Goal: Task Accomplishment & Management: Manage account settings

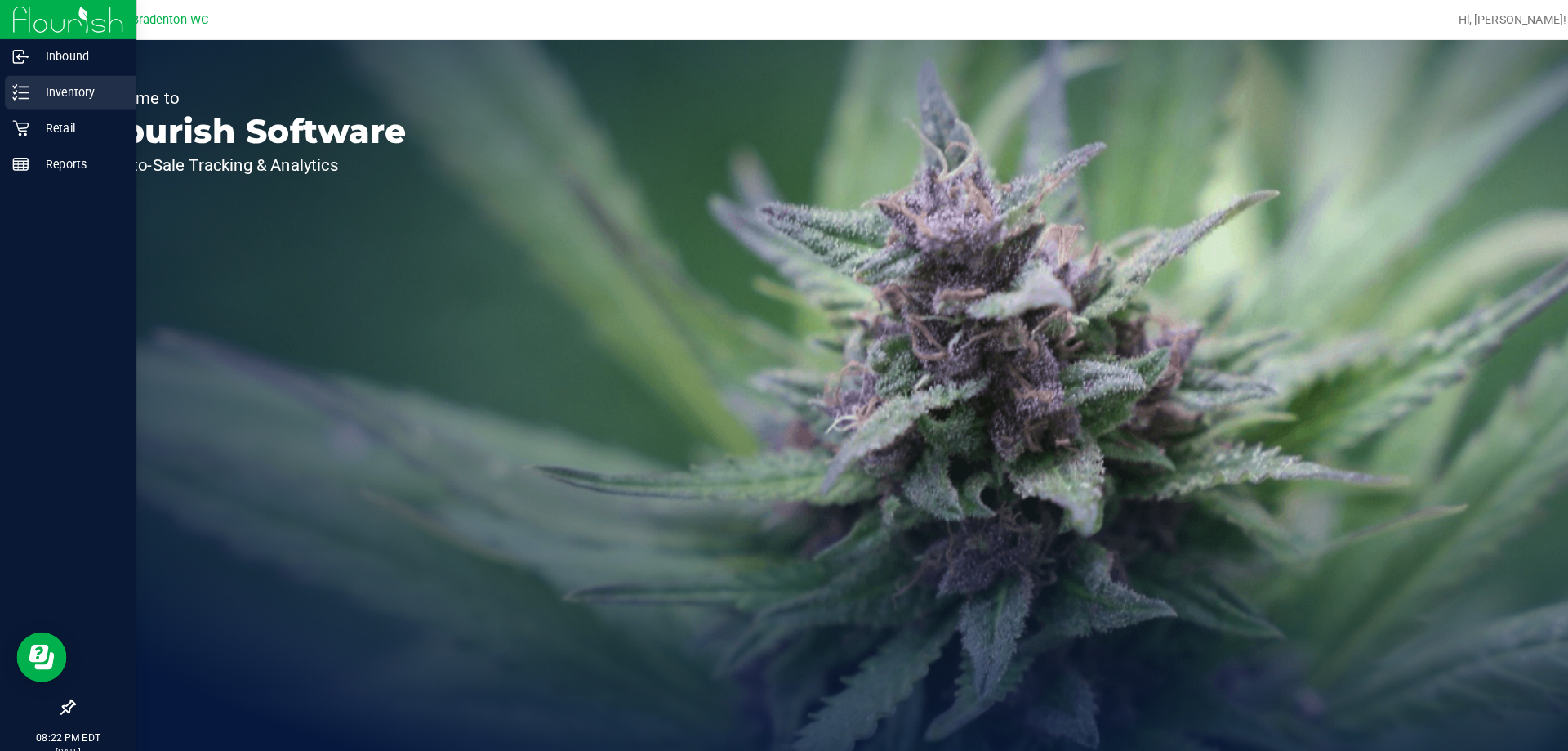
click at [83, 85] on p "Inventory" at bounding box center [78, 90] width 98 height 19
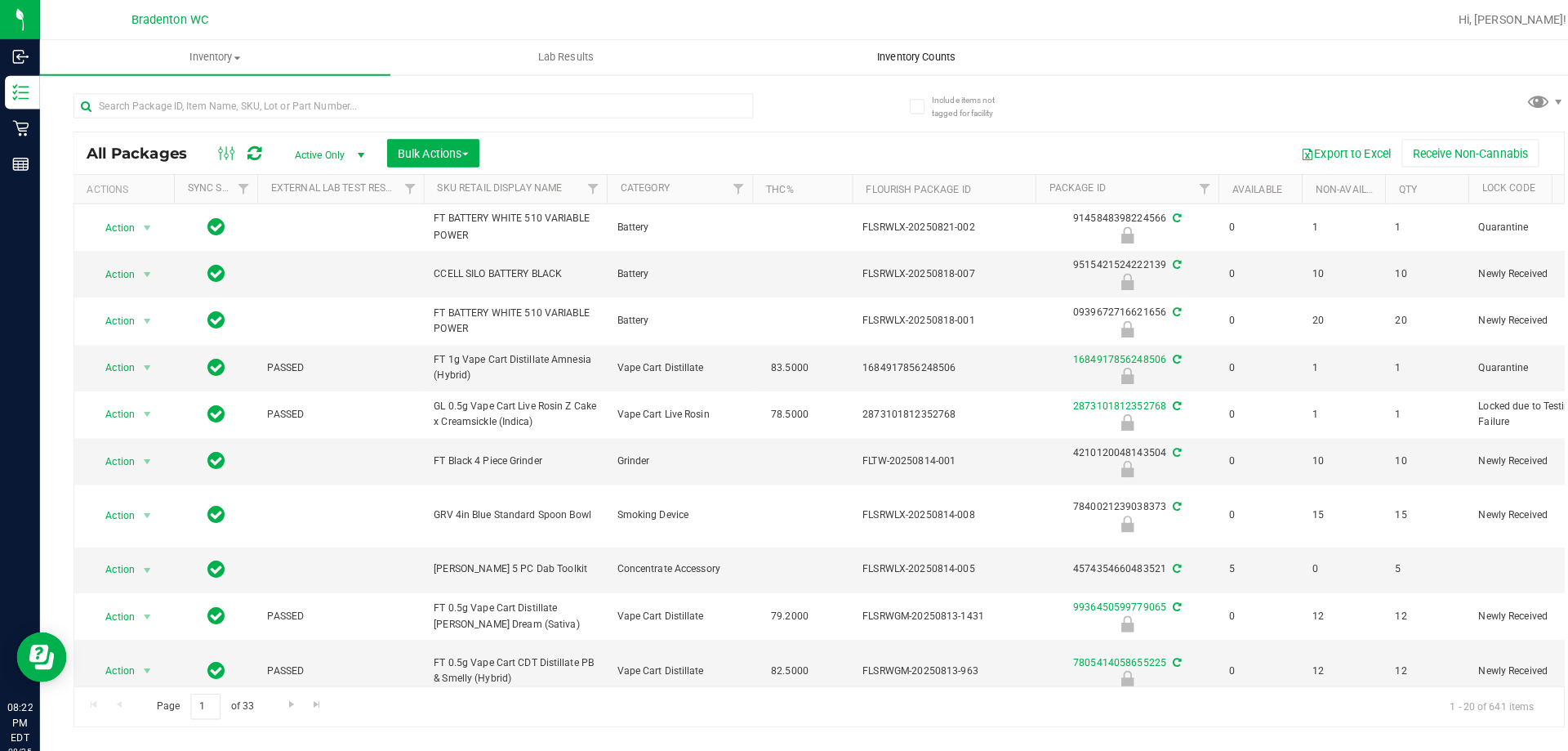
click at [919, 55] on span "Inventory Counts" at bounding box center [899, 56] width 121 height 15
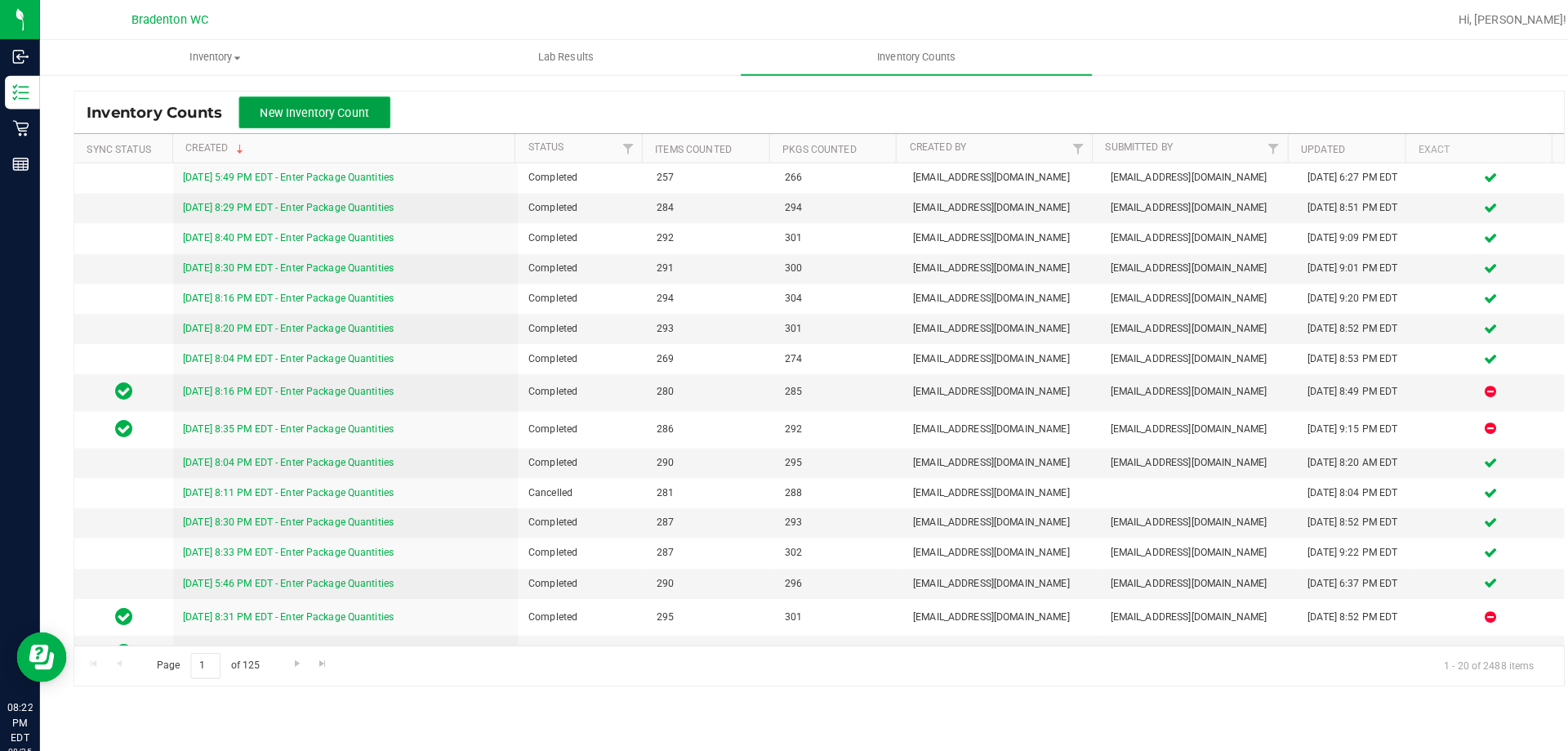
click at [337, 104] on span "New Inventory Count" at bounding box center [309, 110] width 107 height 13
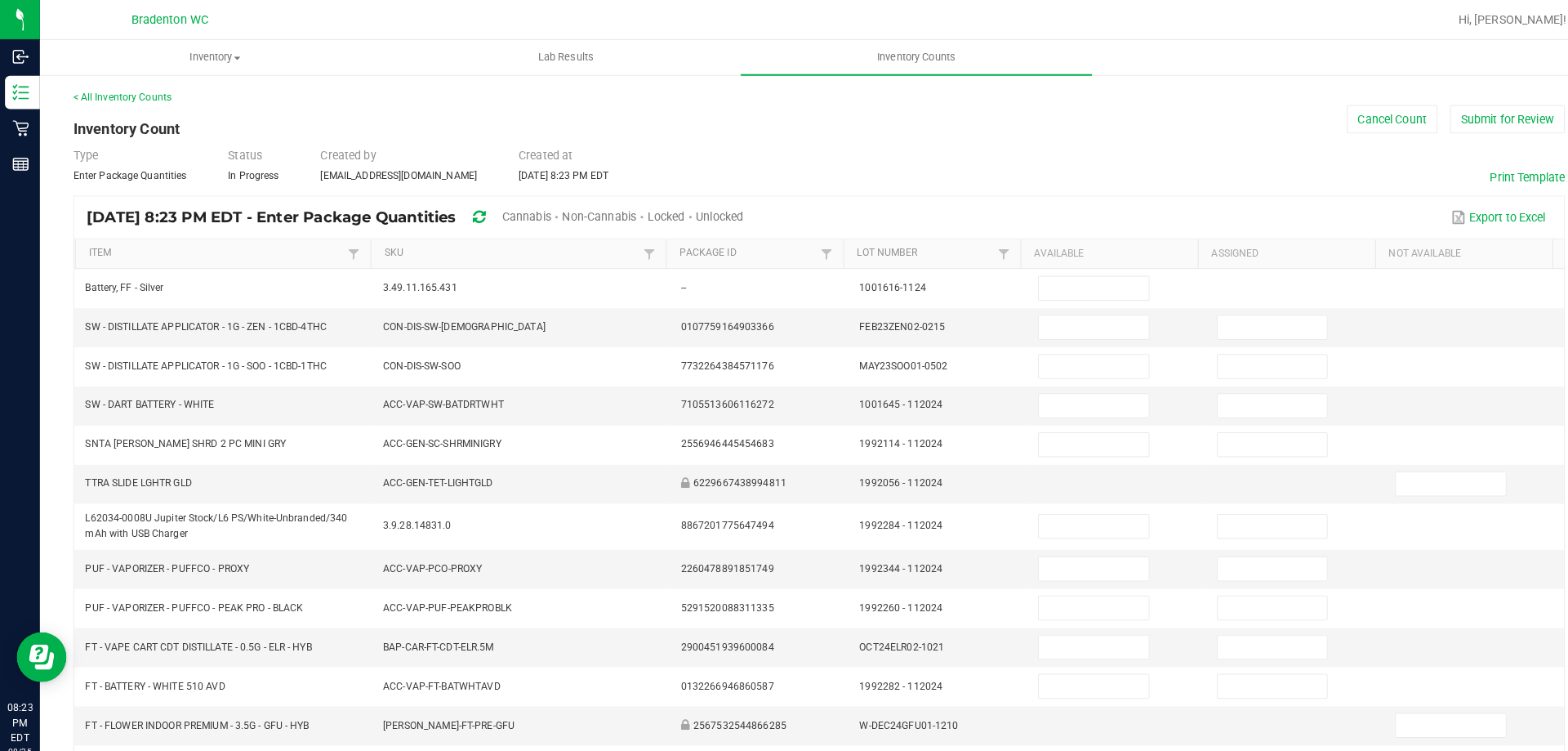
click at [541, 212] on span "Cannabis" at bounding box center [517, 212] width 48 height 13
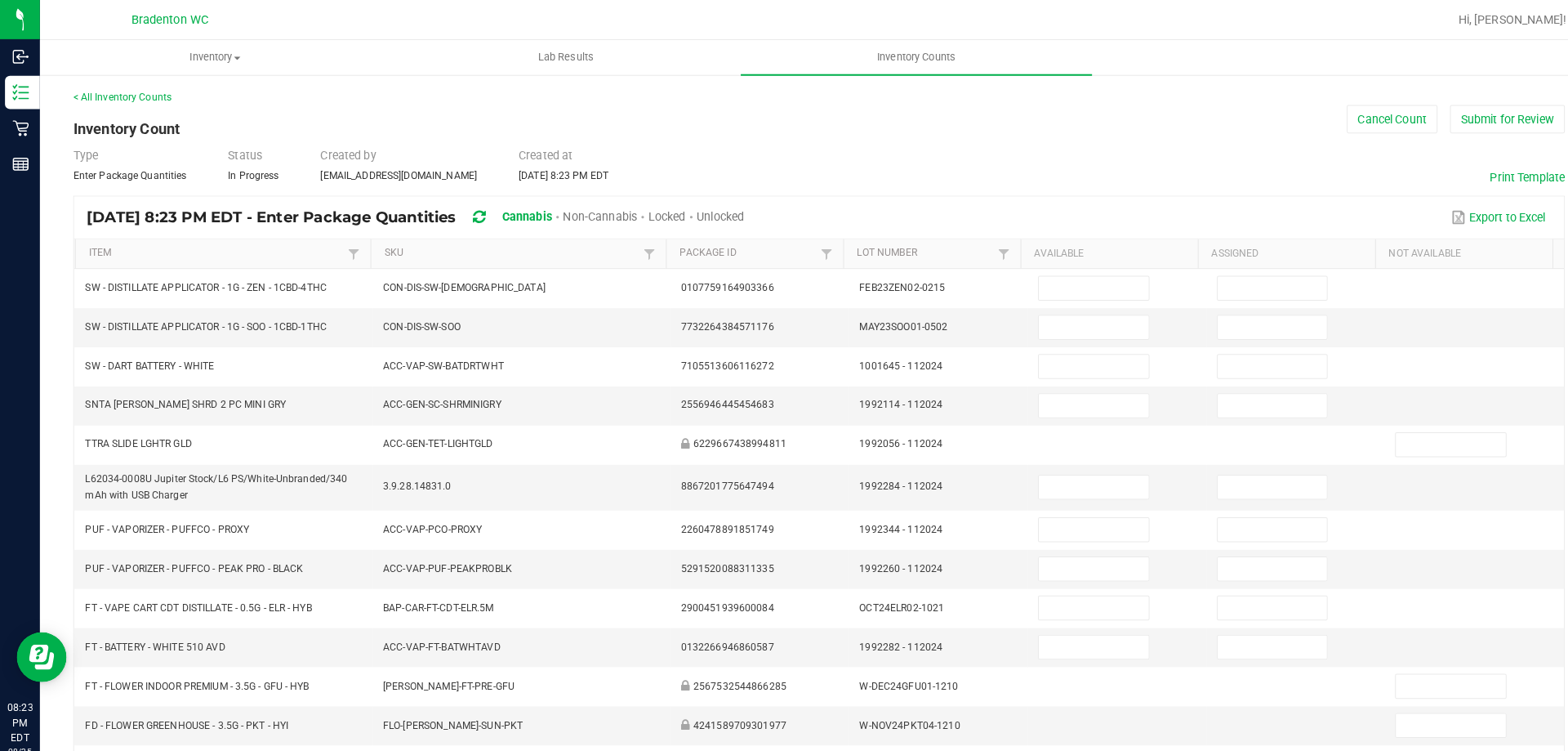
click at [731, 209] on span "Unlocked" at bounding box center [706, 212] width 46 height 13
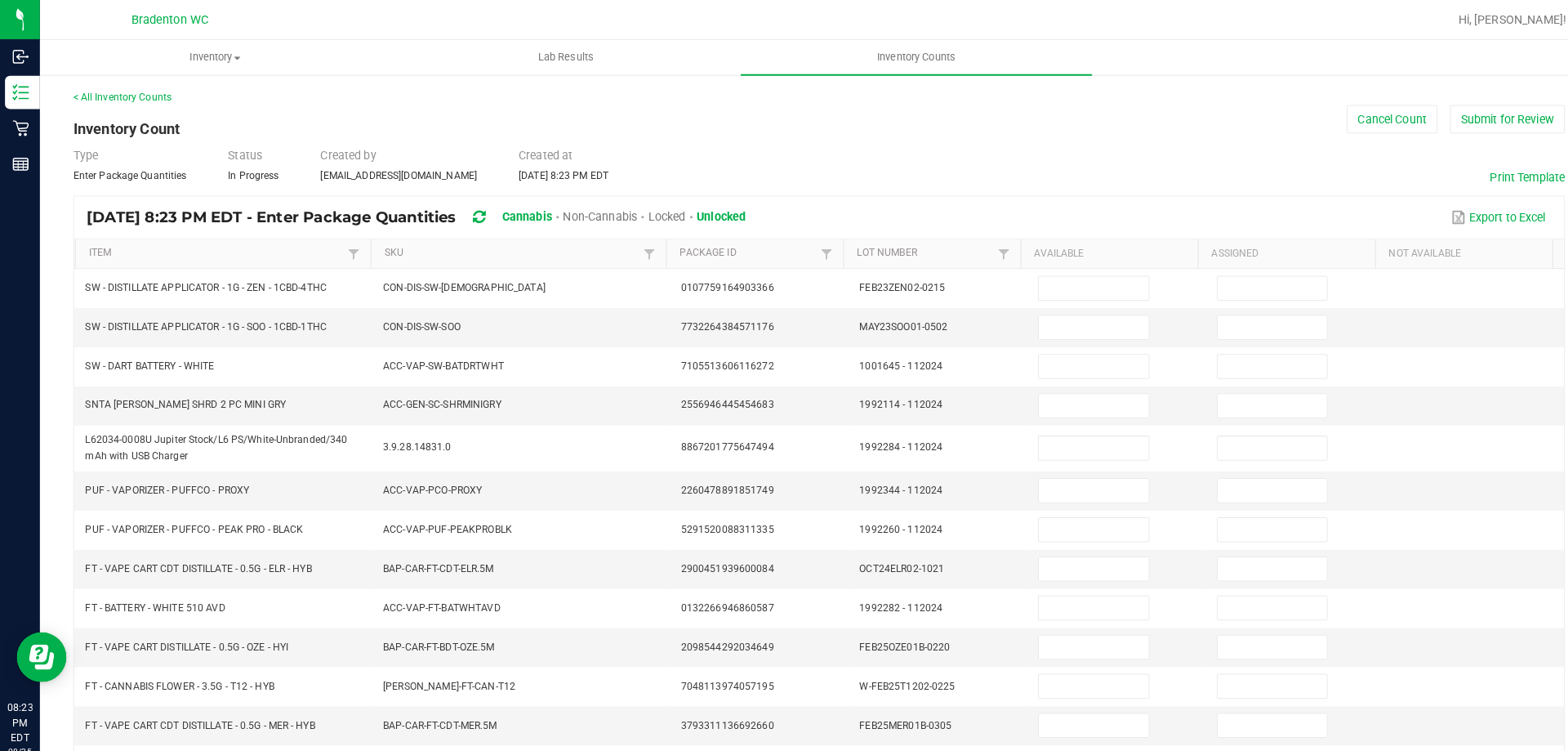
click at [166, 257] on th "Item" at bounding box center [218, 249] width 290 height 30
click at [189, 247] on link "Item" at bounding box center [212, 248] width 250 height 13
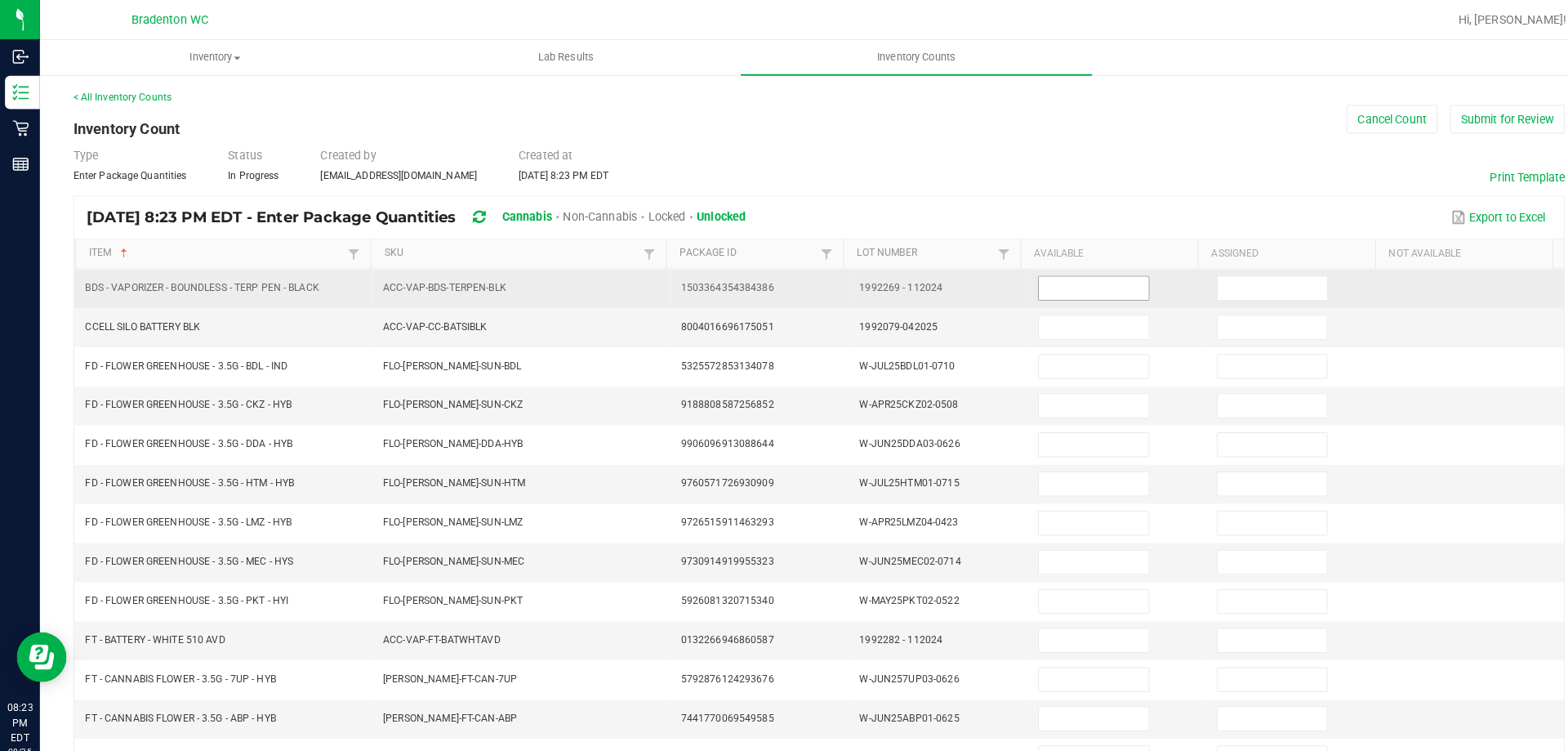
click at [1031, 280] on input at bounding box center [1073, 283] width 107 height 23
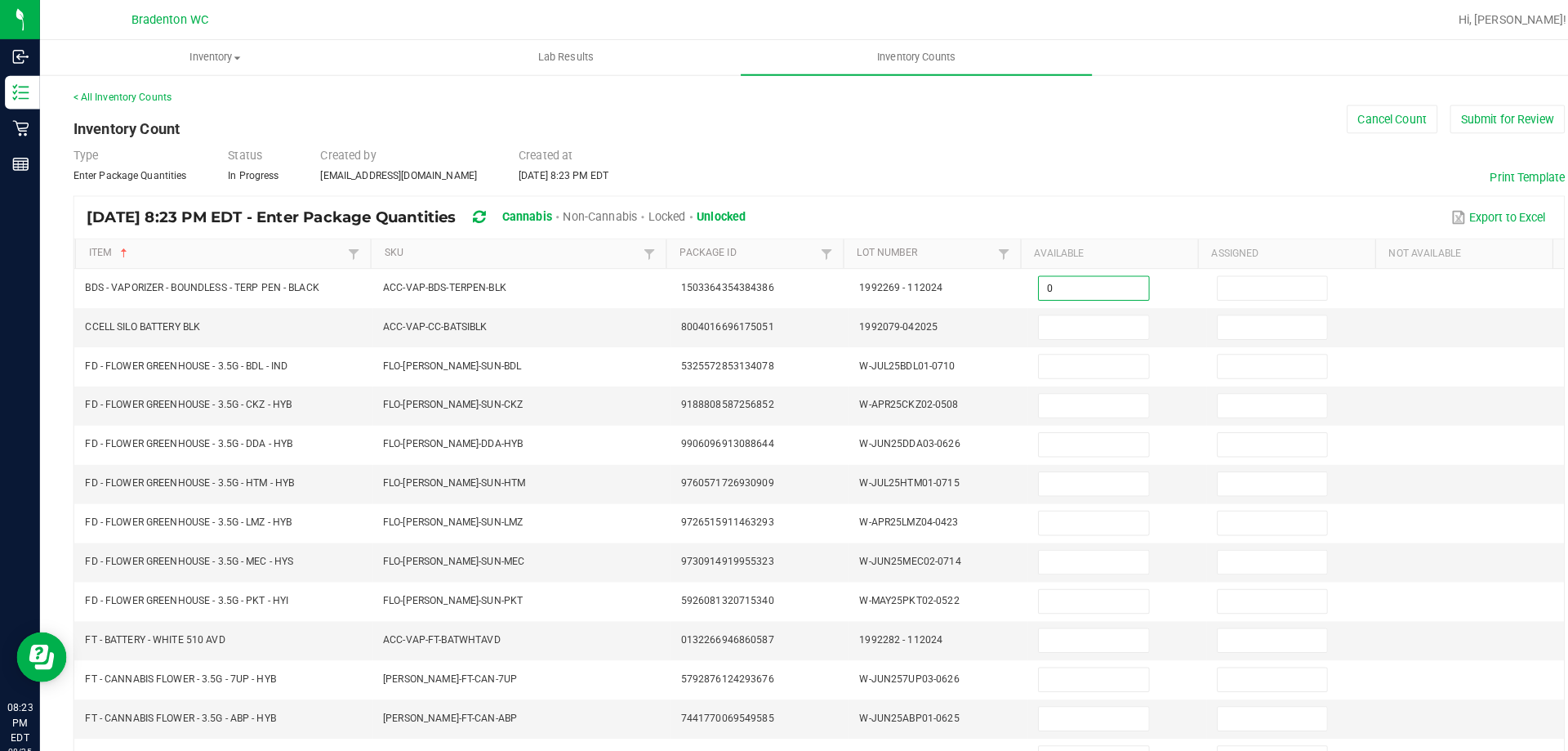
type input "0"
type input "17"
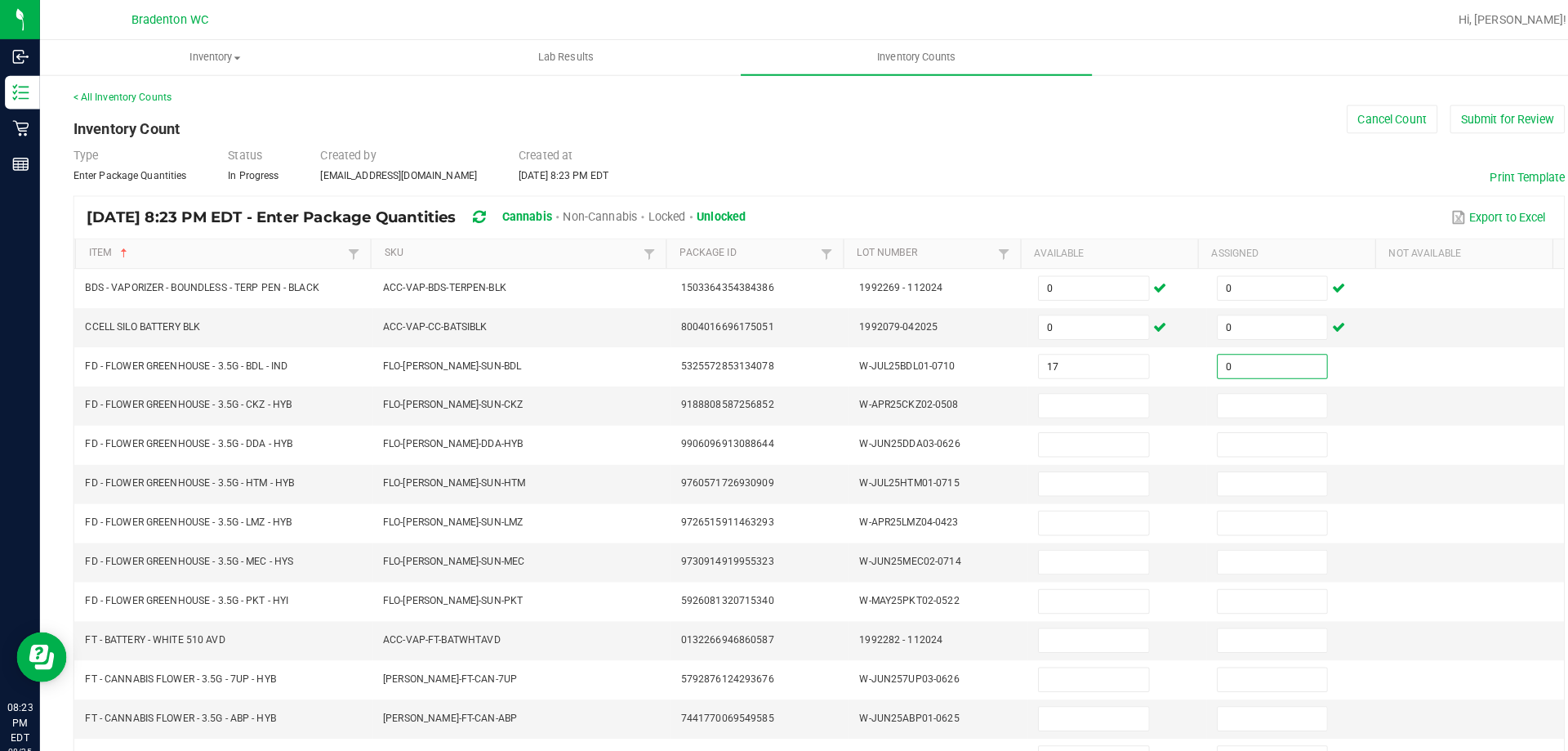
type input "0"
type input "6"
type input "0"
type input "16"
type input "0"
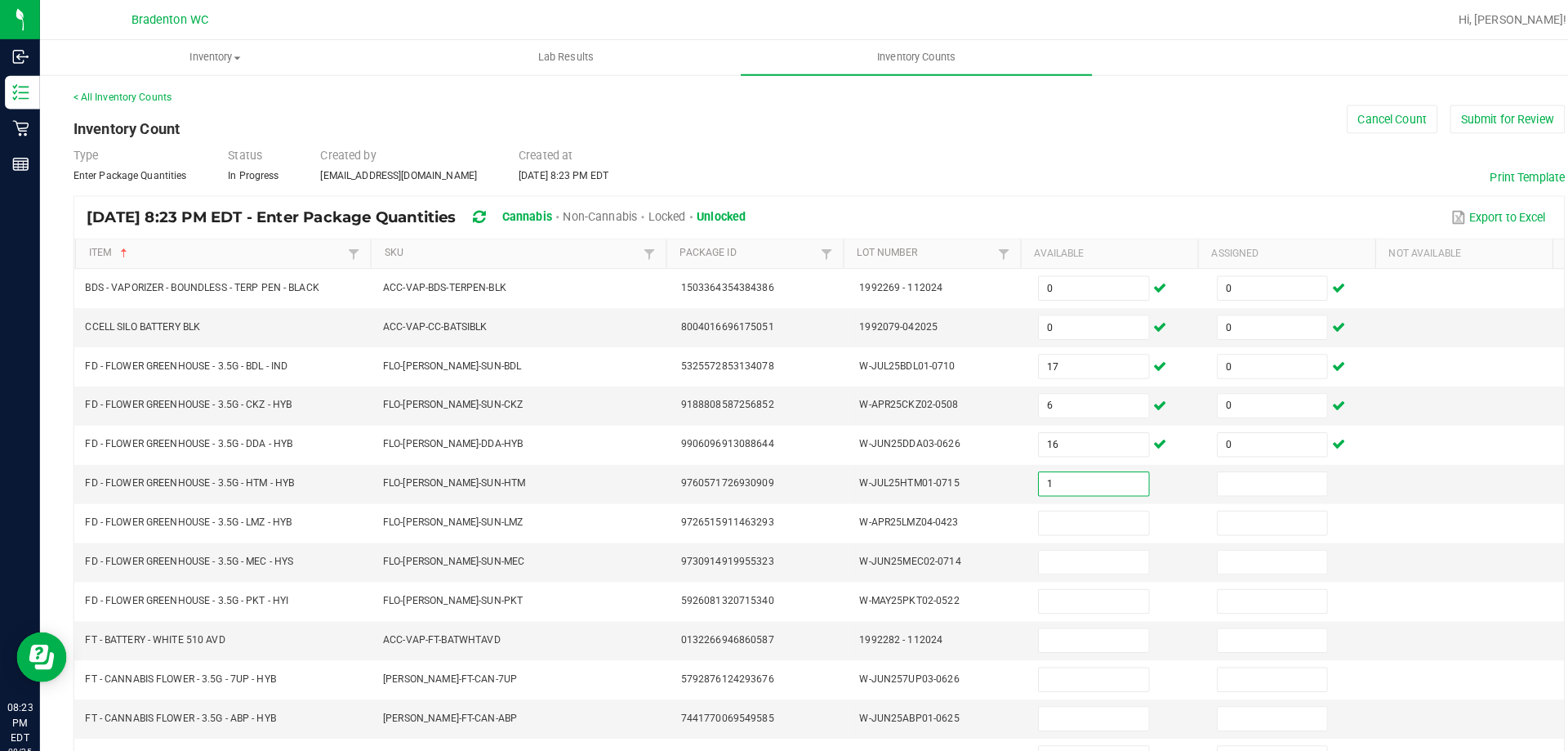
type input "1"
type input "0"
type input "1"
type input "0"
type input "15"
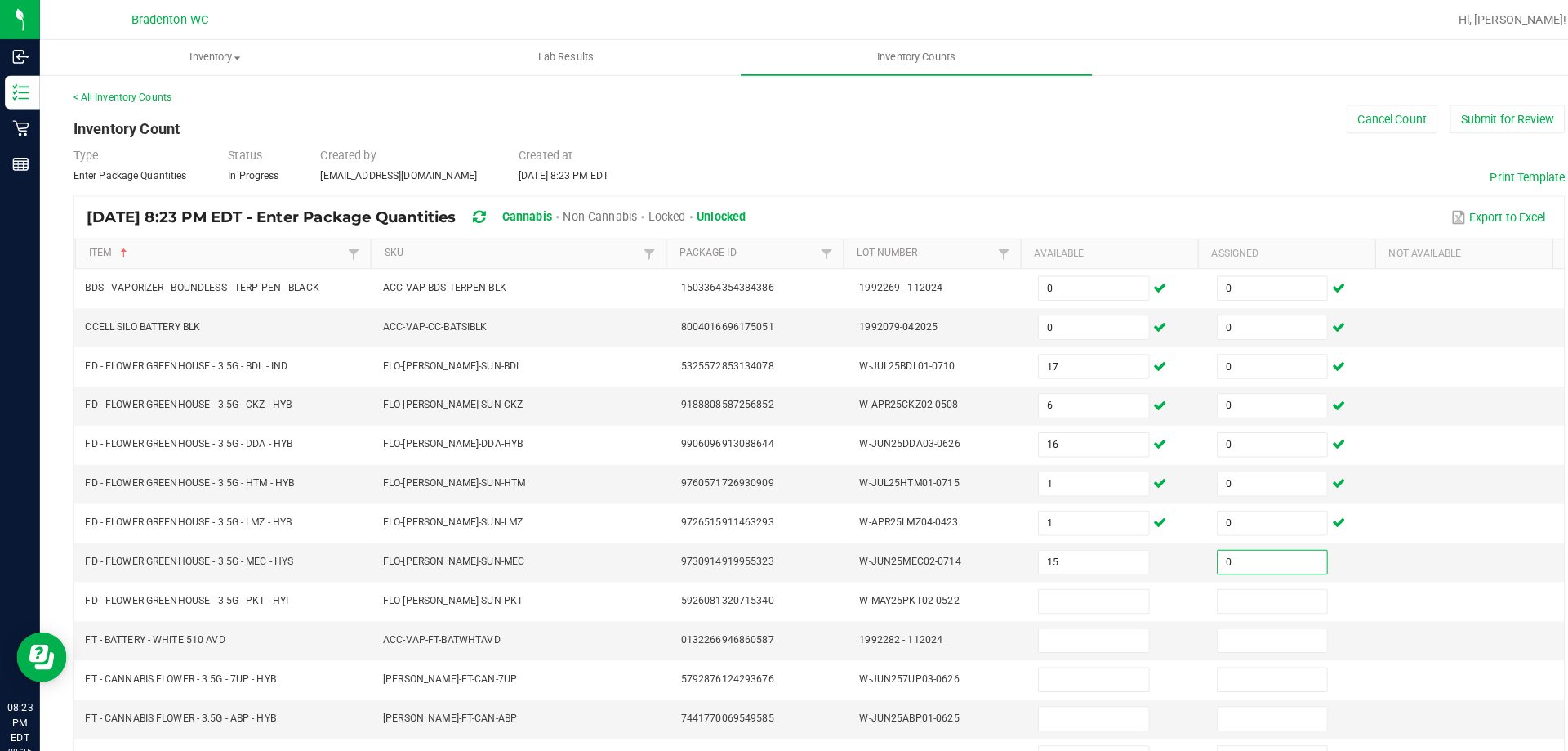
type input "0"
type input "3"
type input "0"
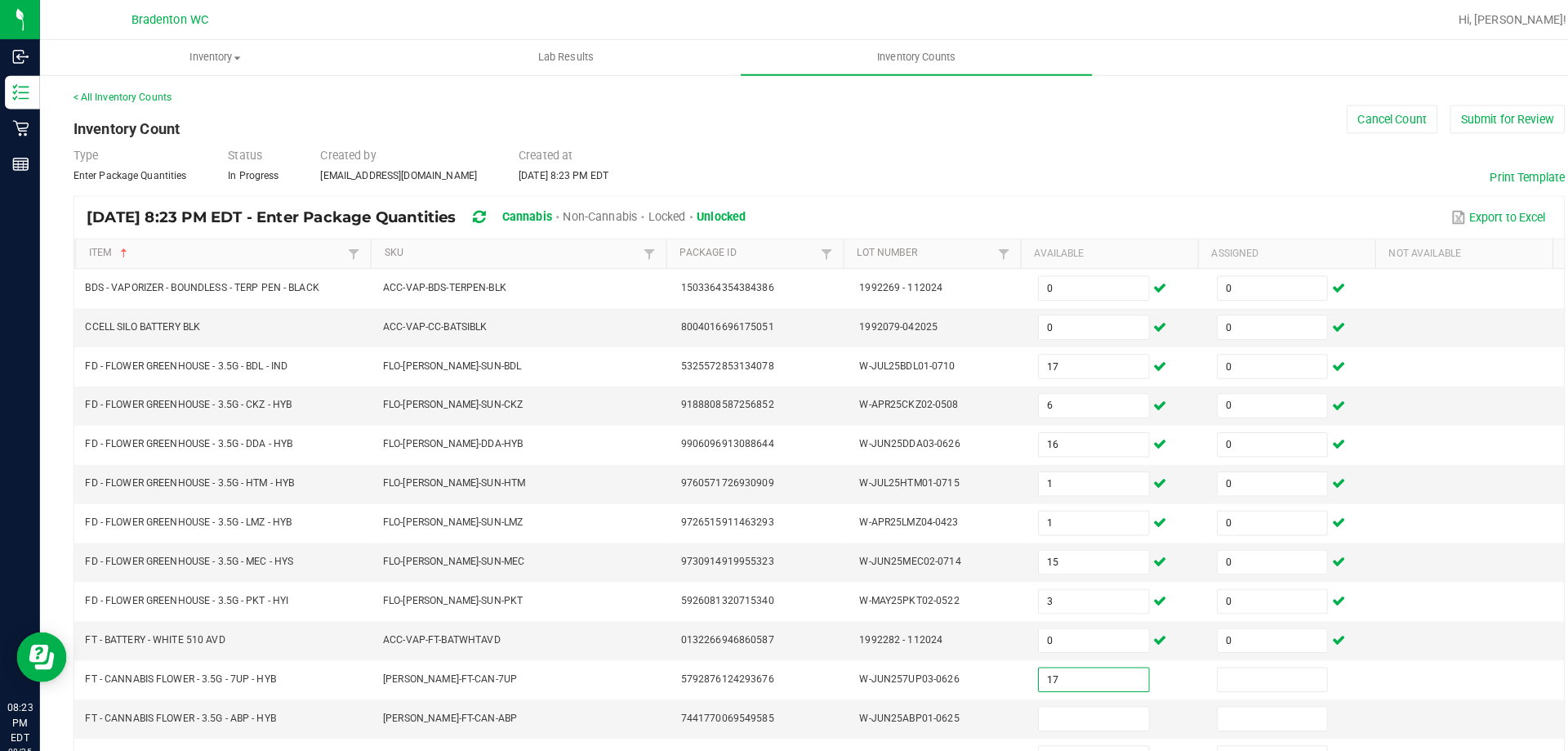
type input "17"
type input "0"
type input "16"
type input "0"
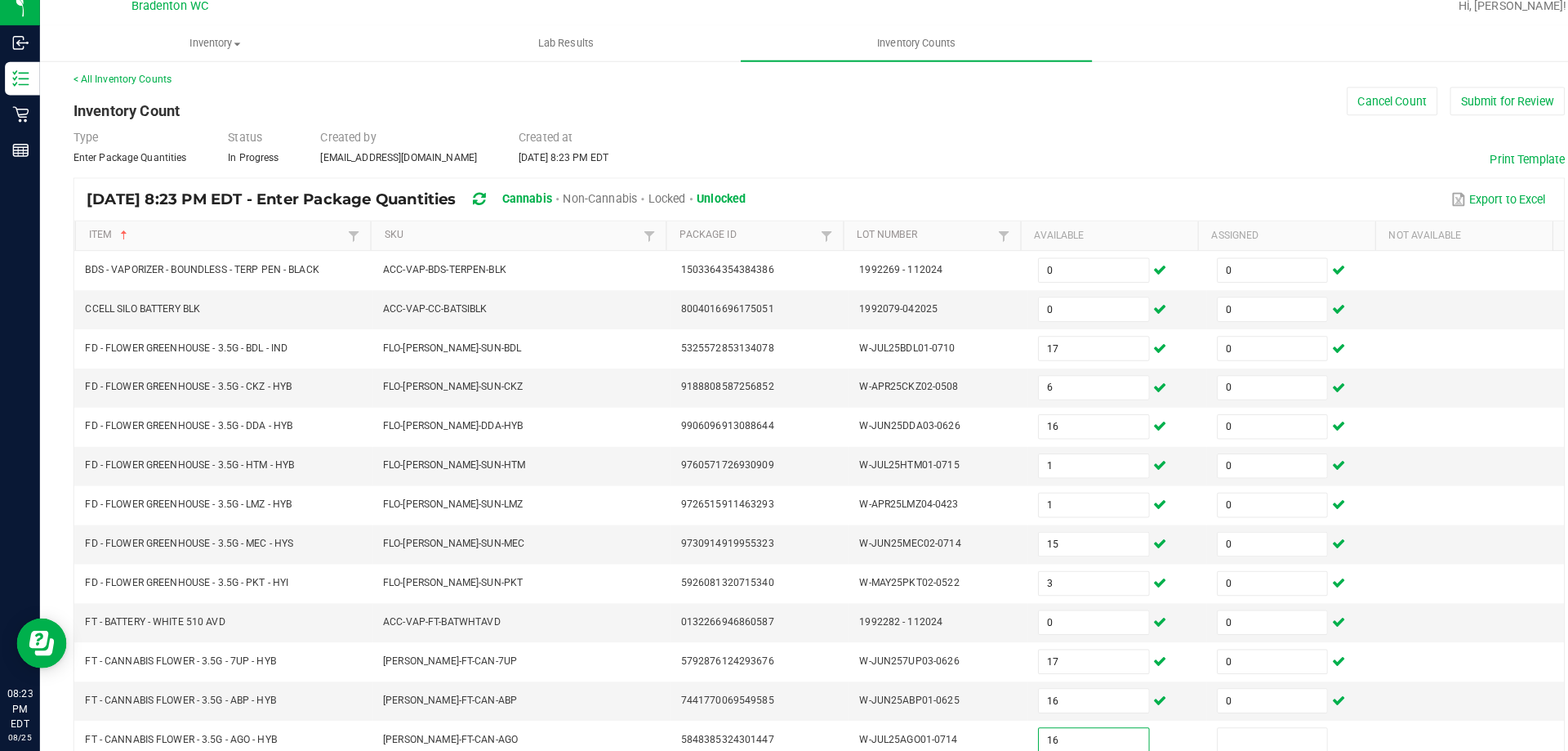
type input "16"
type input "0"
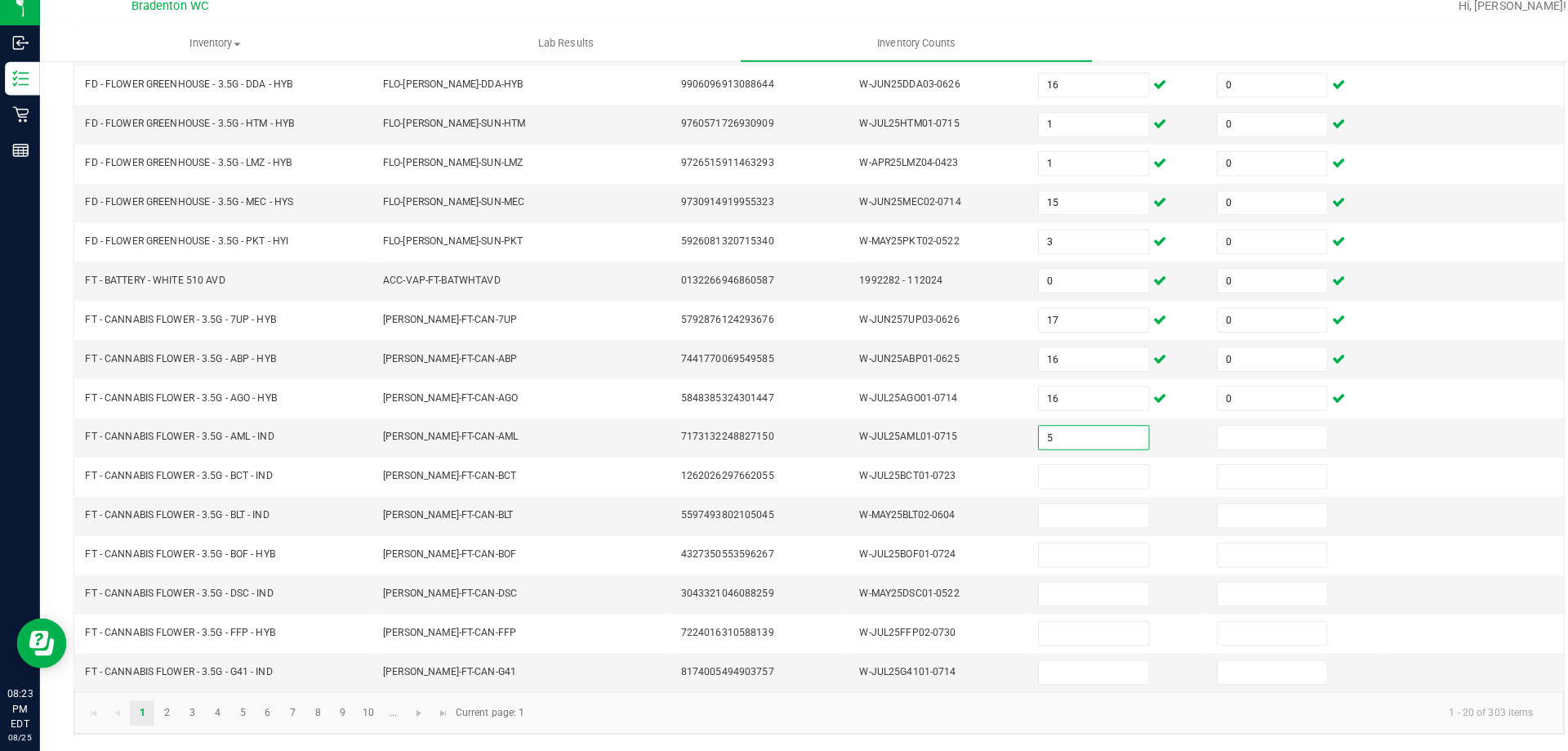
type input "5"
type input "0"
type input "5"
type input "0"
type input "20"
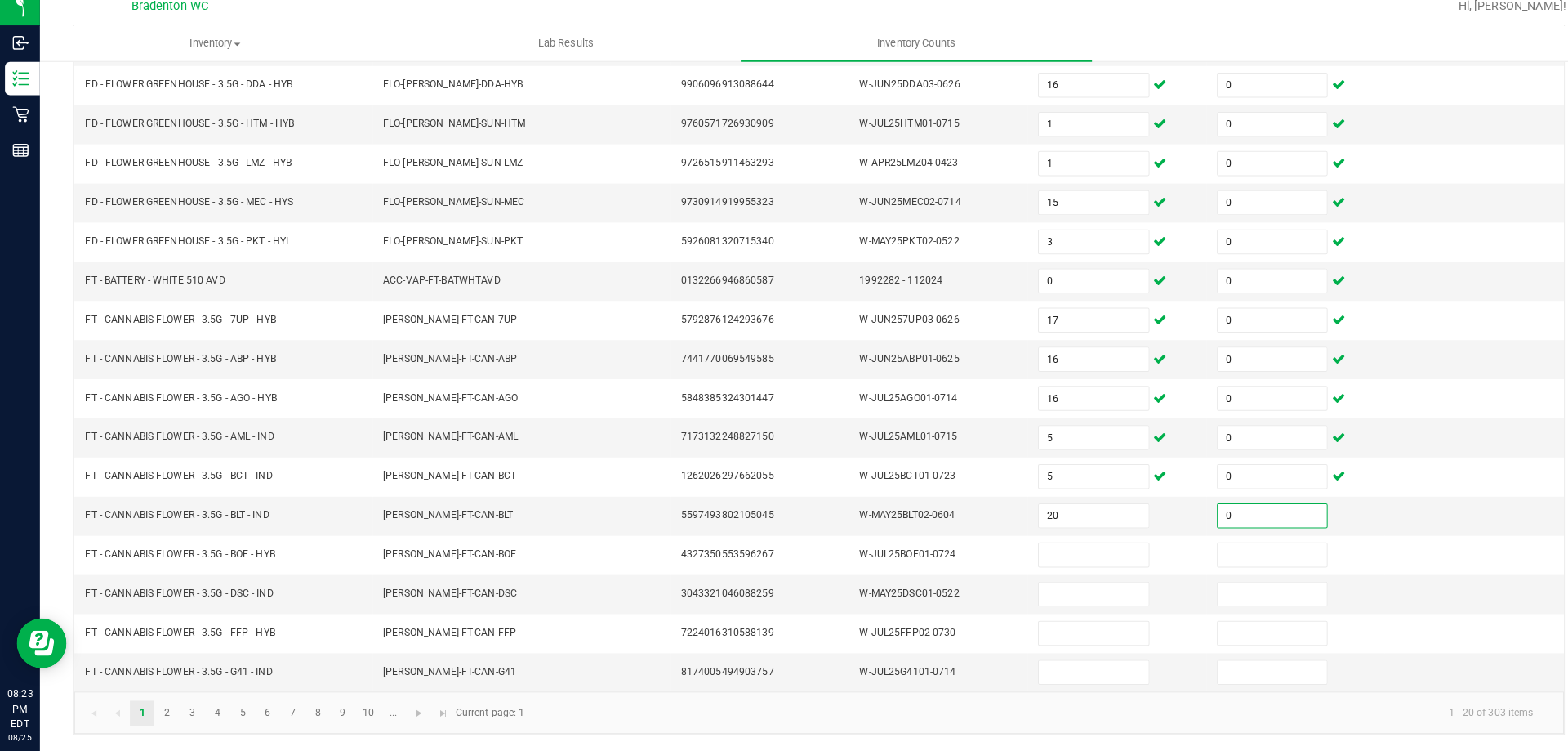
type input "0"
type input "4"
type input "0"
type input "12"
type input "0"
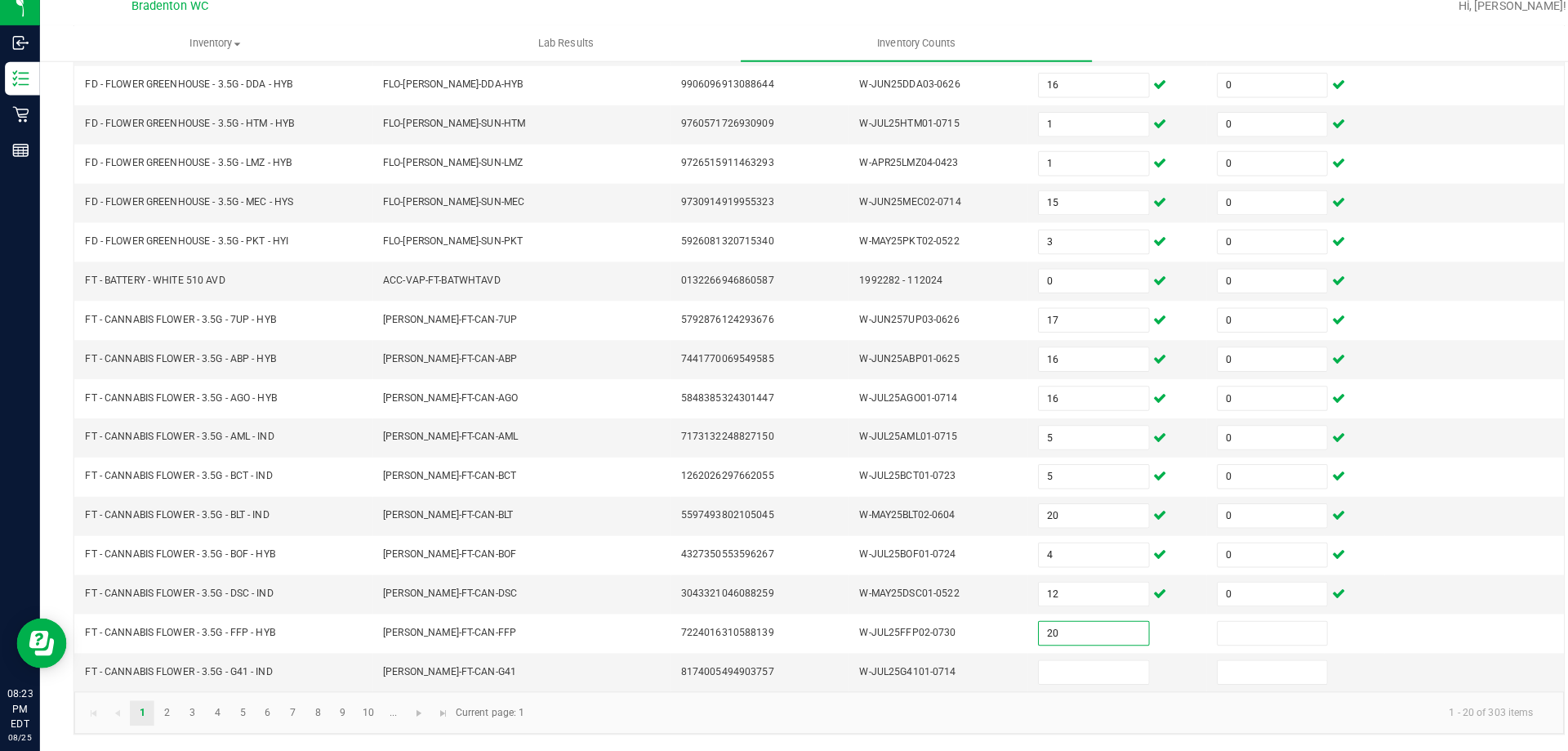
type input "20"
type input "0"
type input "17"
type input "0"
click at [170, 712] on link "2" at bounding box center [163, 713] width 24 height 25
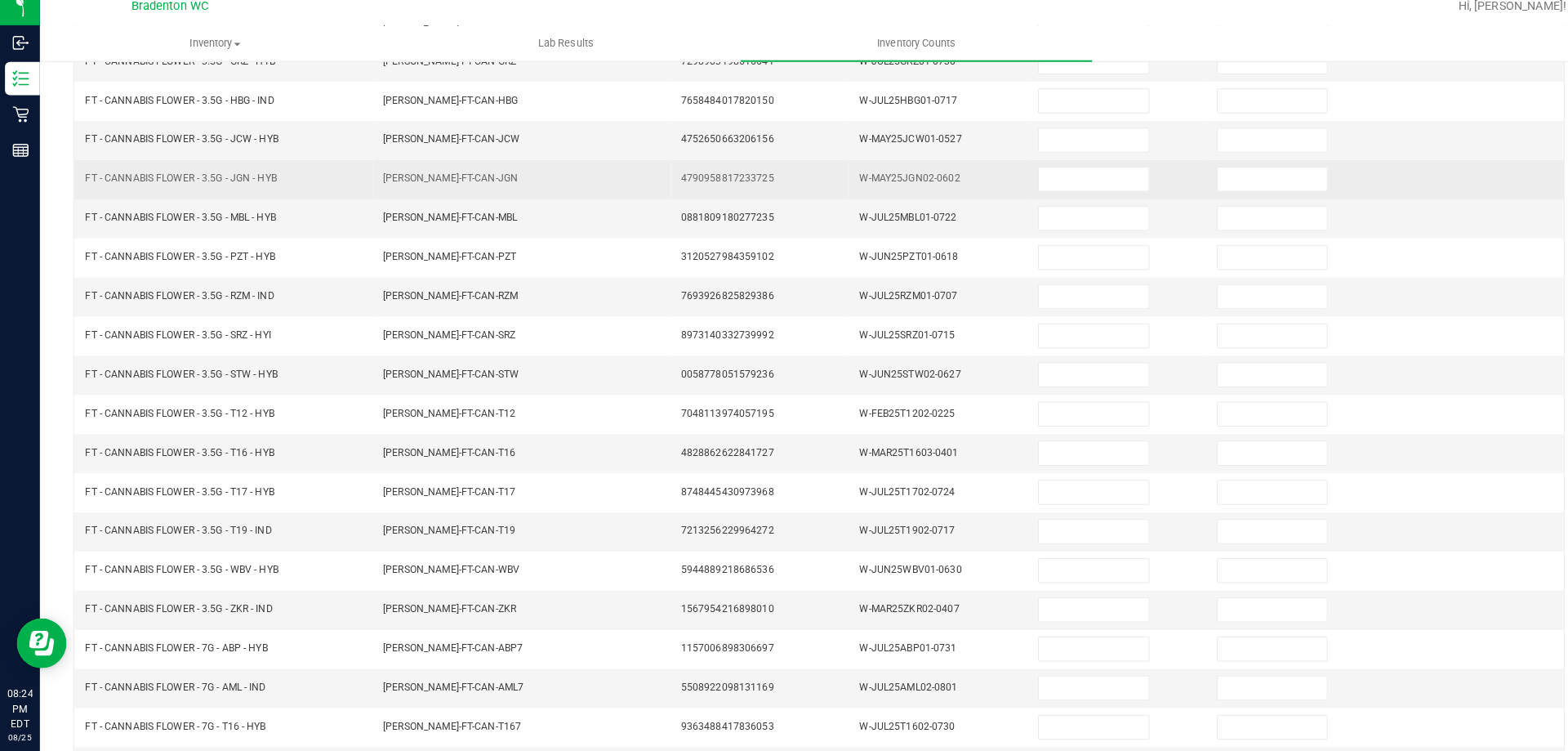
scroll to position [0, 0]
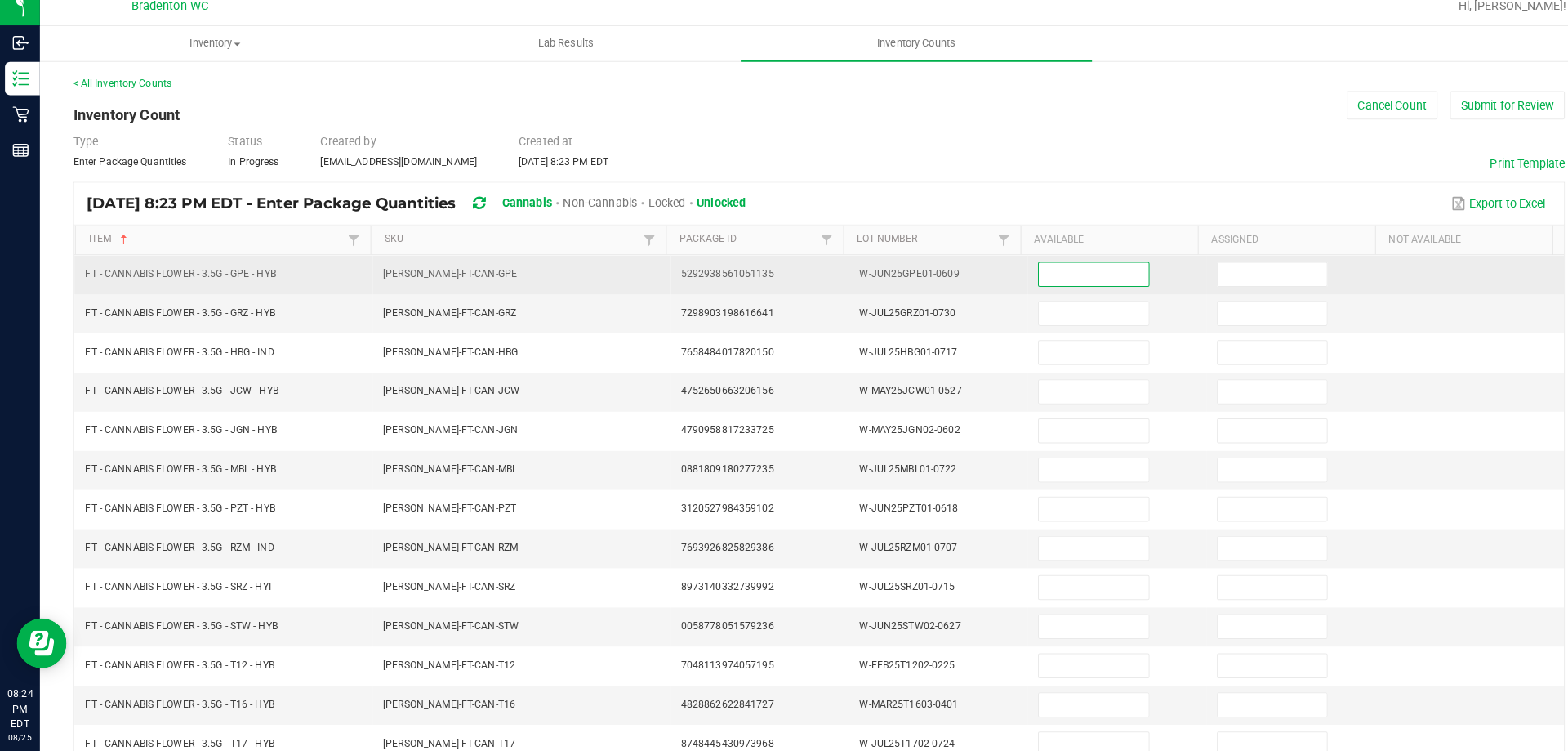
click at [1063, 281] on input at bounding box center [1073, 283] width 107 height 23
type input "11"
type input "0"
type input "11"
type input "0"
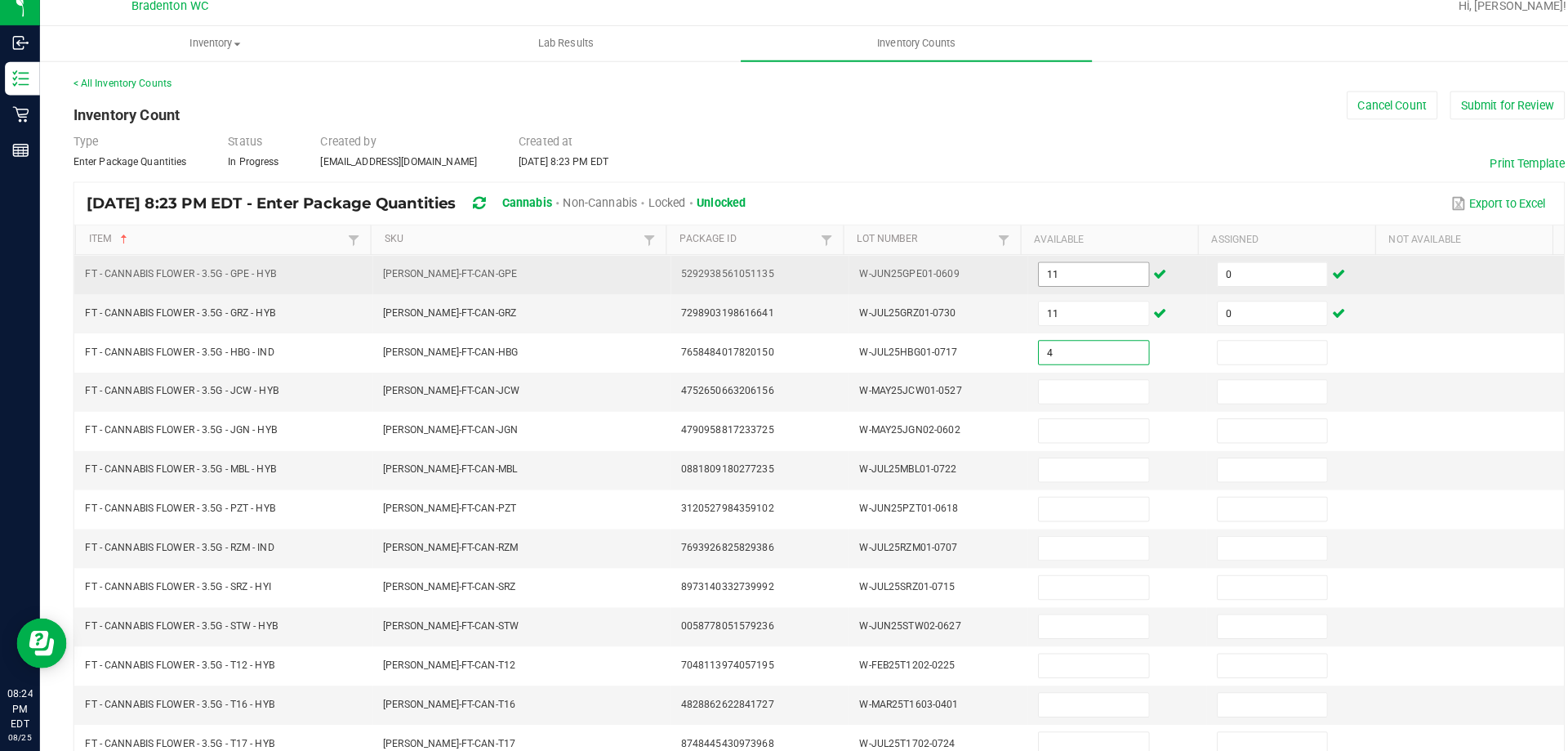
type input "4"
type input "0"
type input "4"
type input "0"
type input "1"
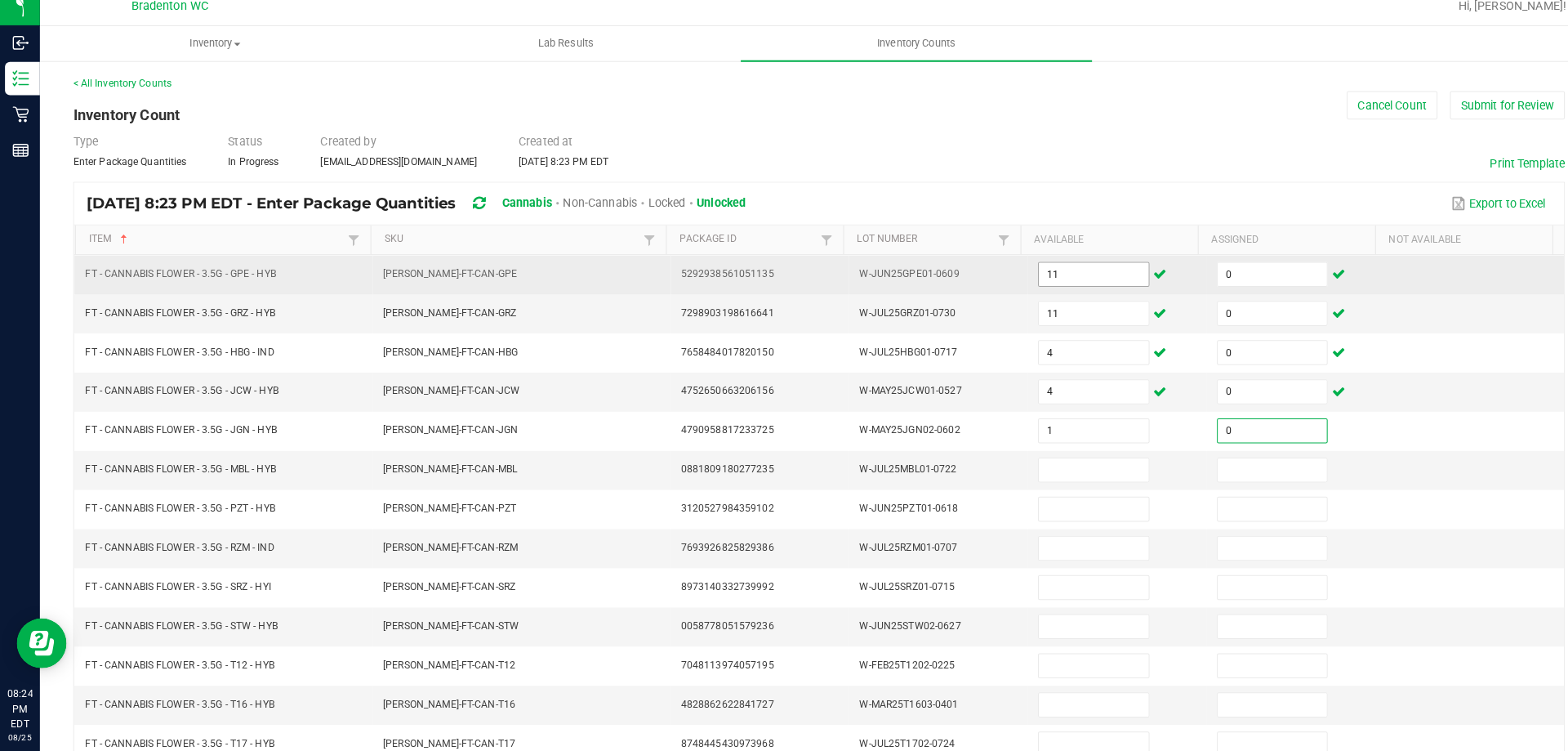
type input "0"
type input "11"
type input "0"
type input "7"
type input "0"
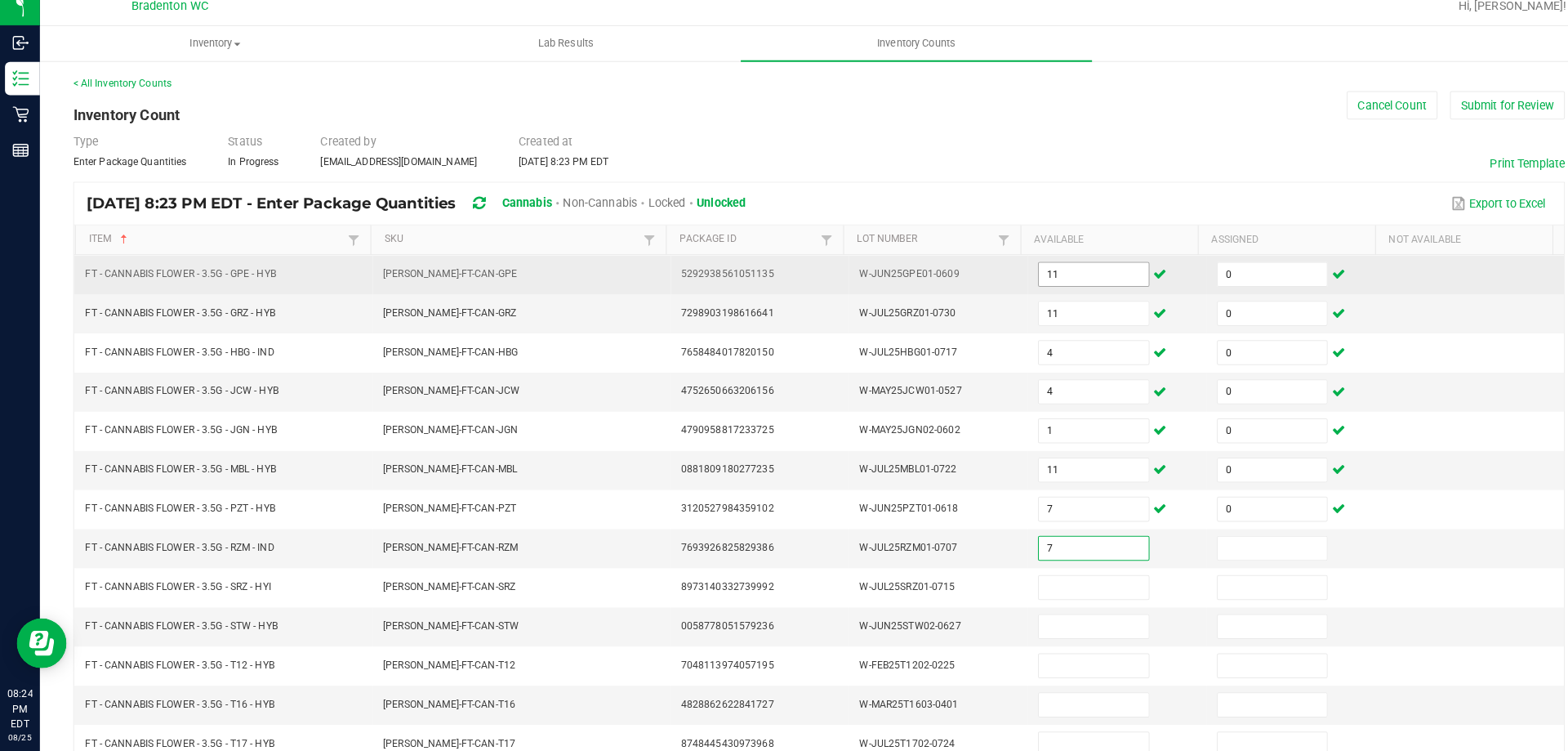
type input "7"
type input "0"
type input "1"
type input "0"
type input "15"
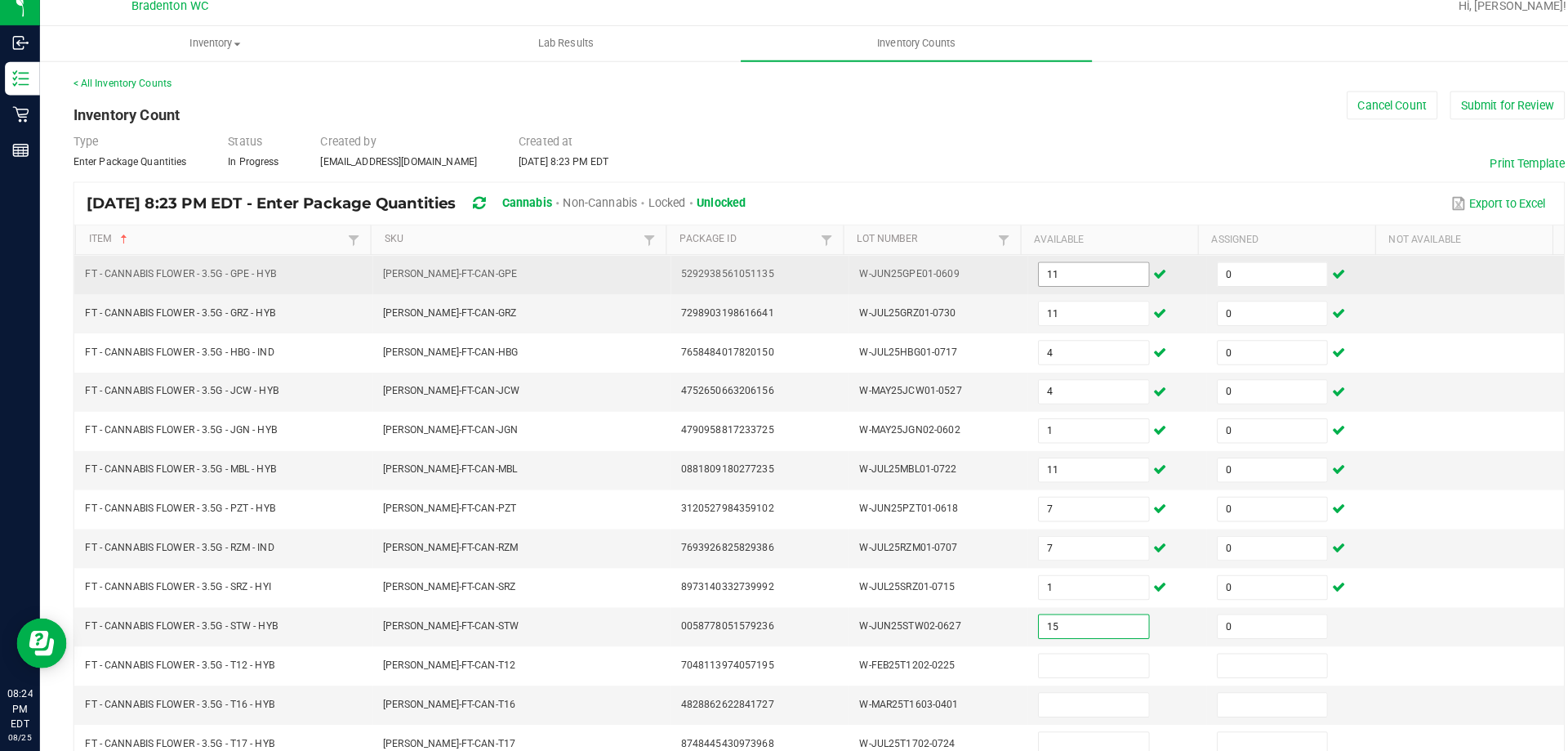
type input "0"
type input "29"
type input "0"
type input "10"
type input "0"
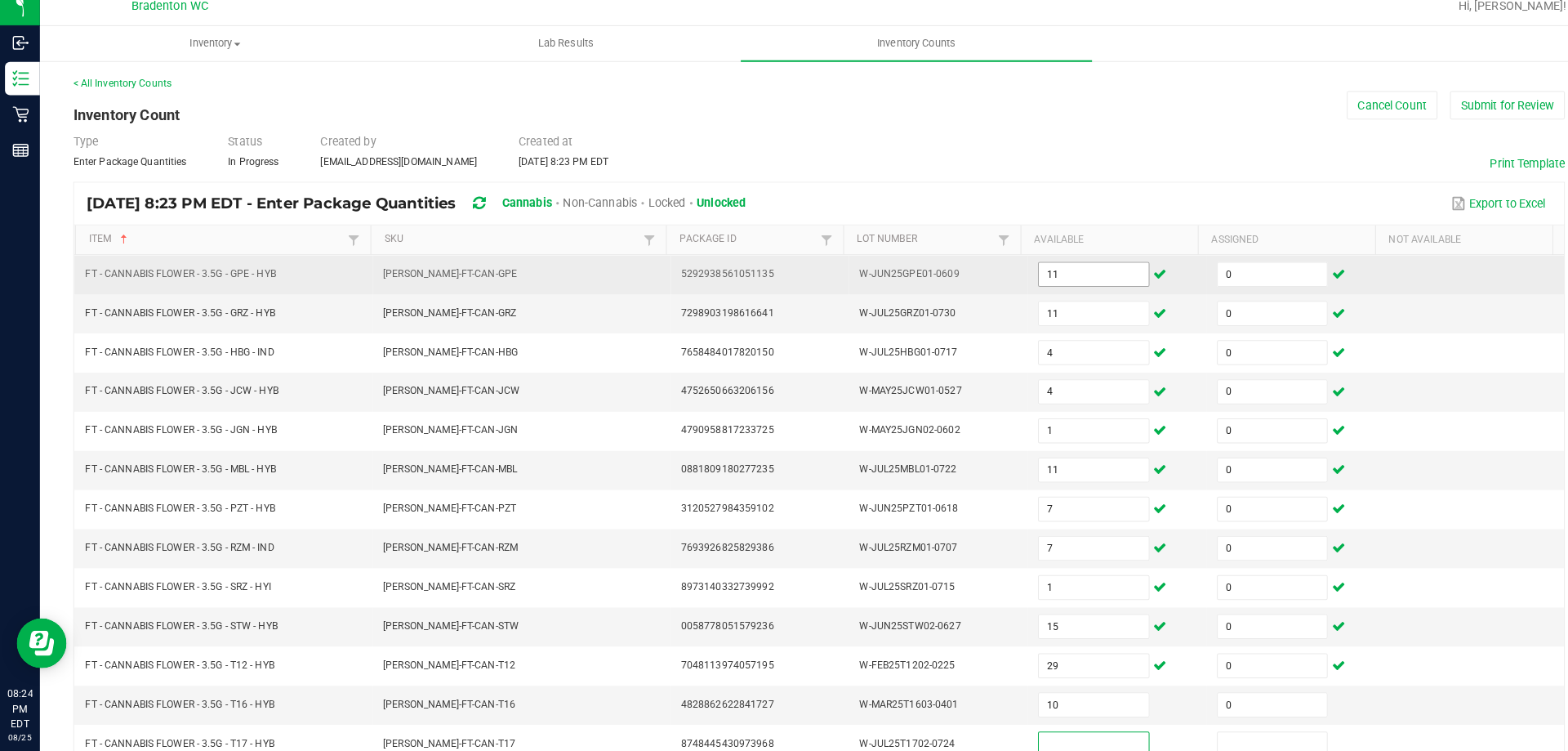
scroll to position [4, 0]
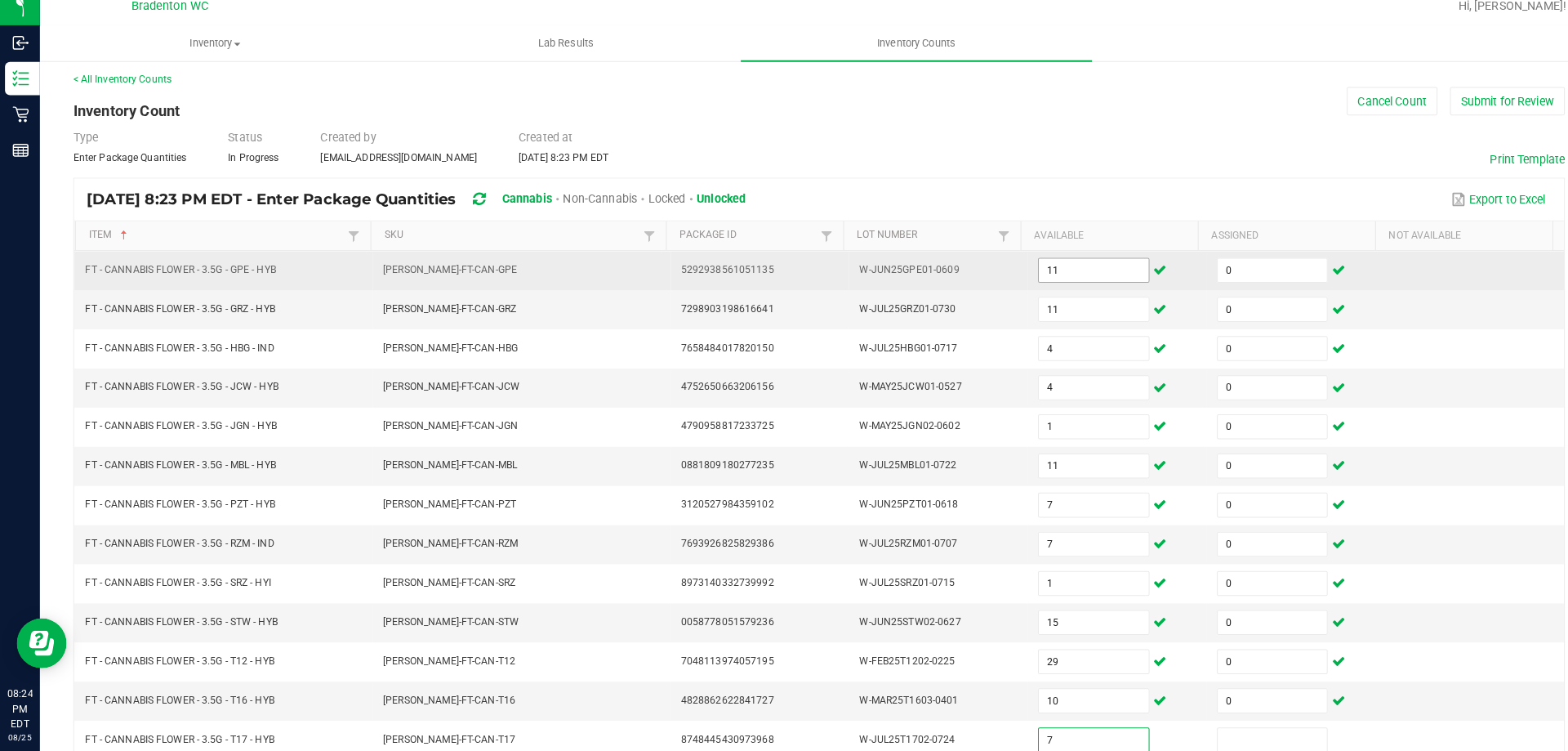
type input "7"
type input "0"
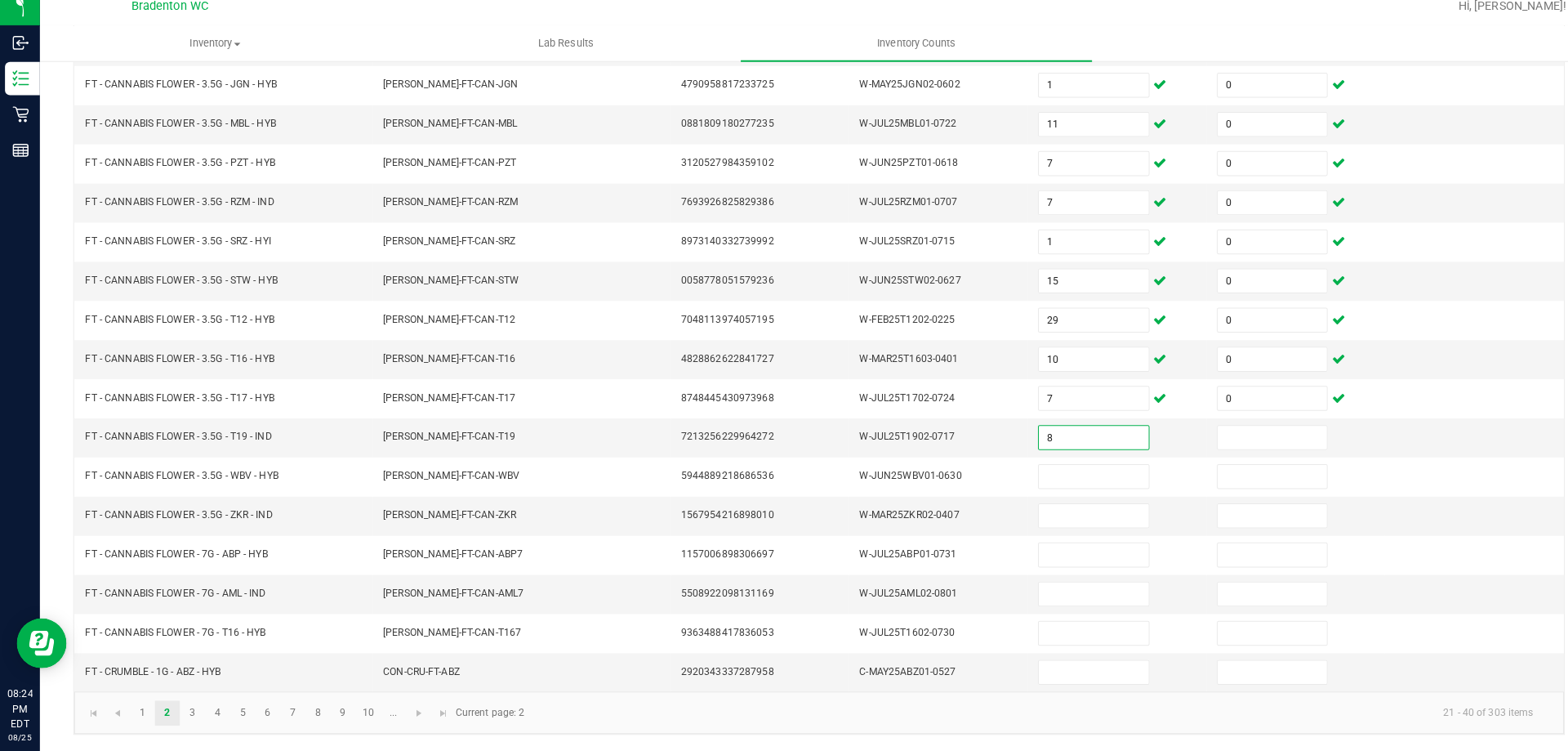
type input "8"
type input "0"
type input "11"
type input "0"
type input "7"
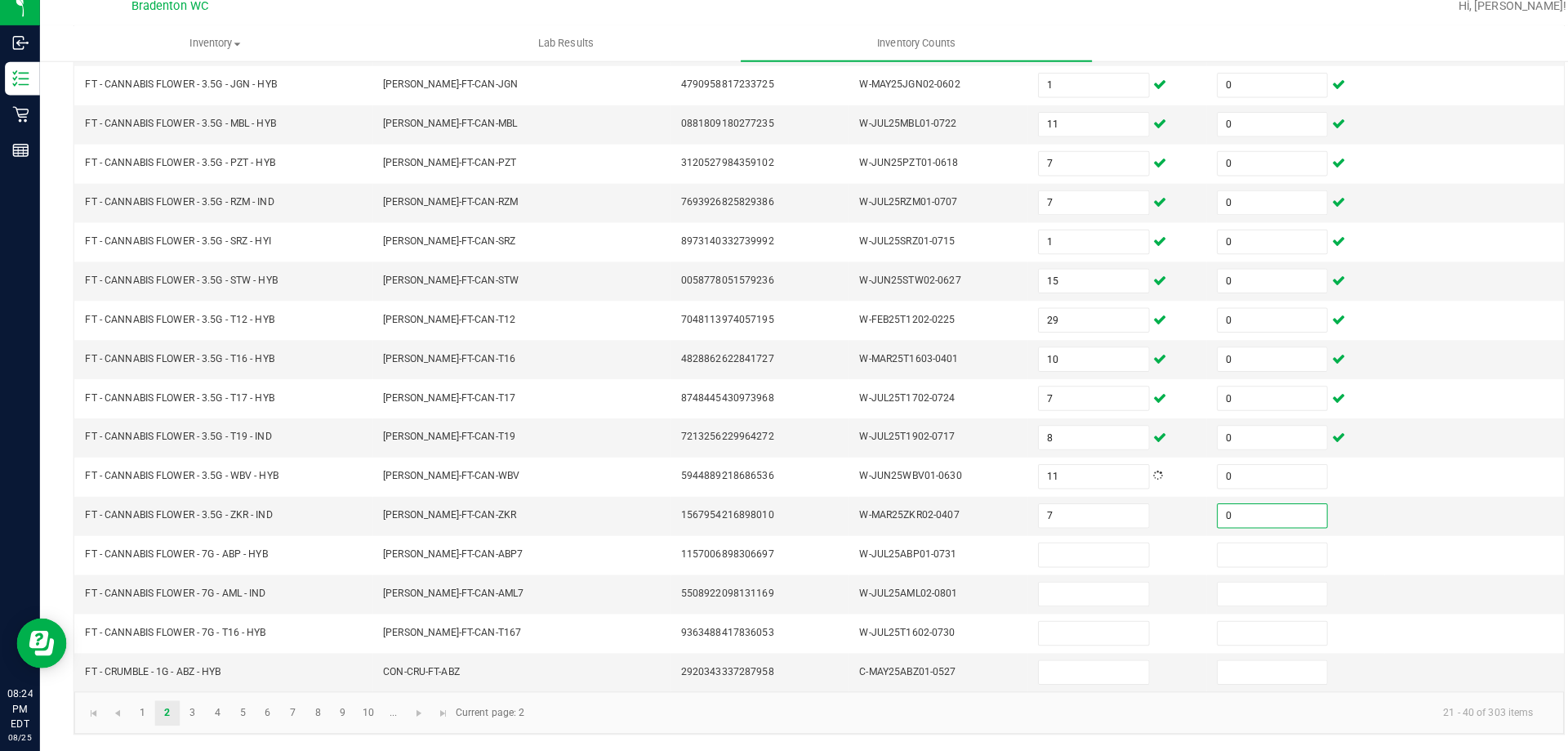
type input "0"
type input "15"
type input "0"
type input "14"
type input "0"
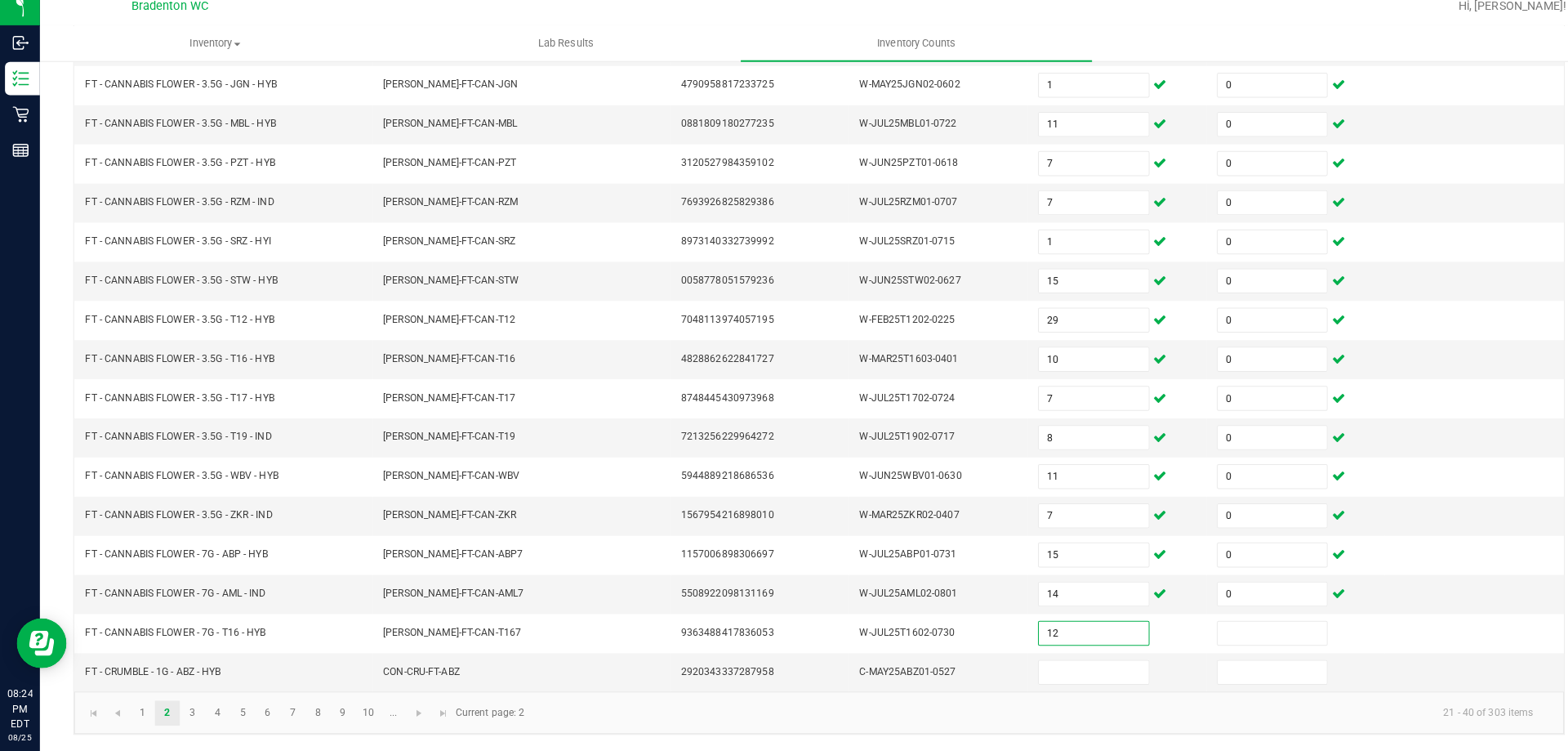
type input "12"
type input "0"
type input "3"
type input "0"
click at [185, 711] on link "3" at bounding box center [189, 713] width 24 height 25
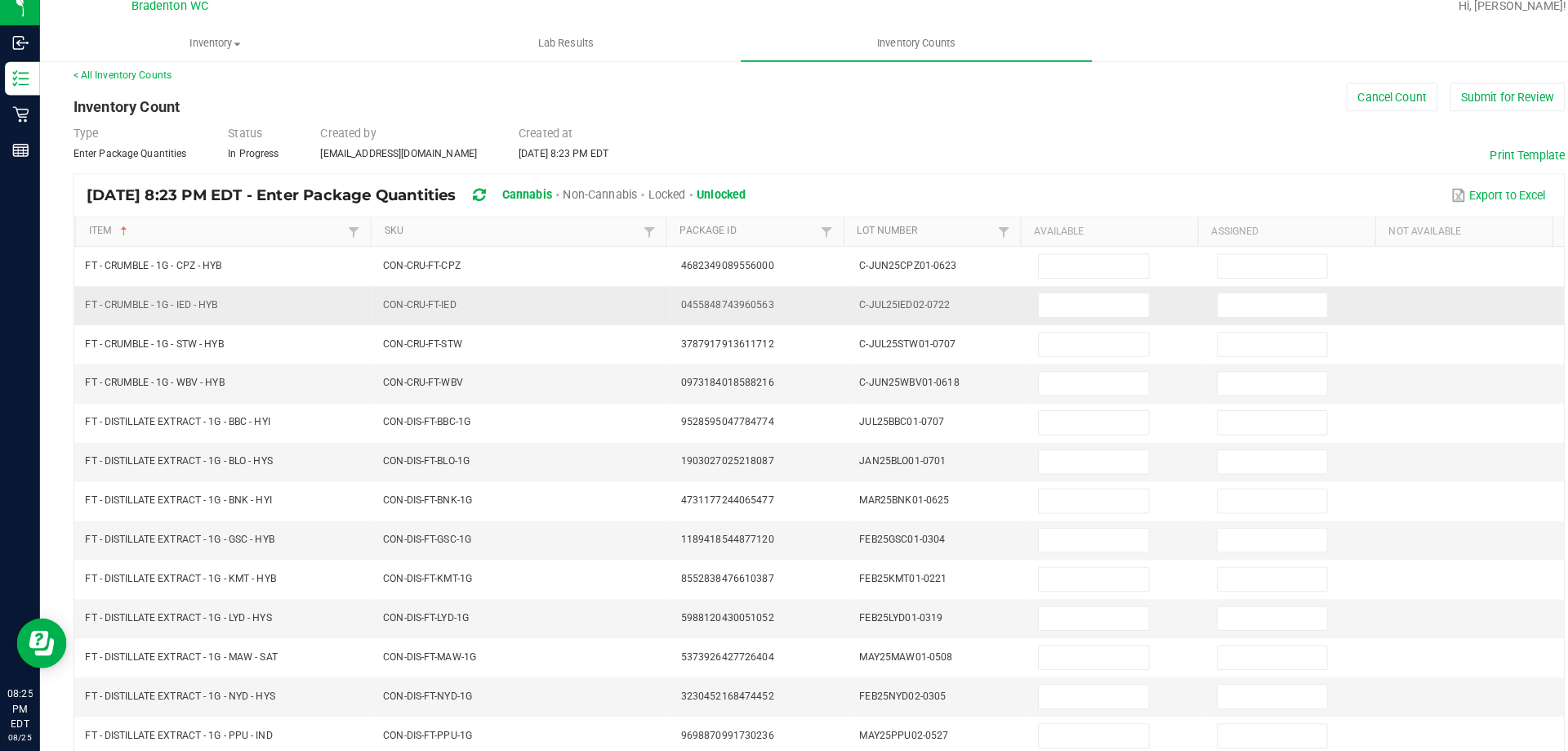
scroll to position [0, 0]
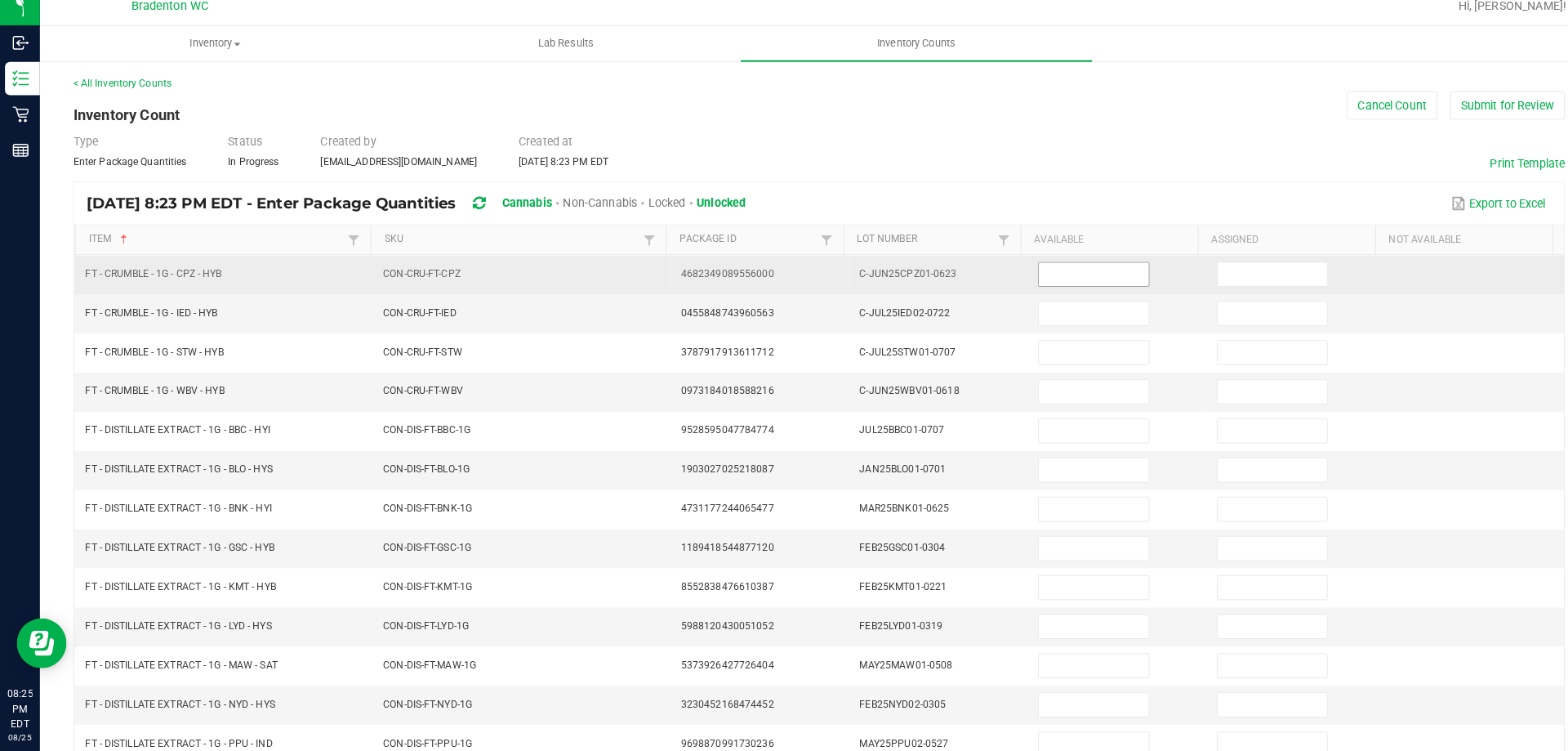
click at [1033, 281] on input at bounding box center [1073, 283] width 107 height 23
type input "2"
type input "0"
type input "4"
type input "0"
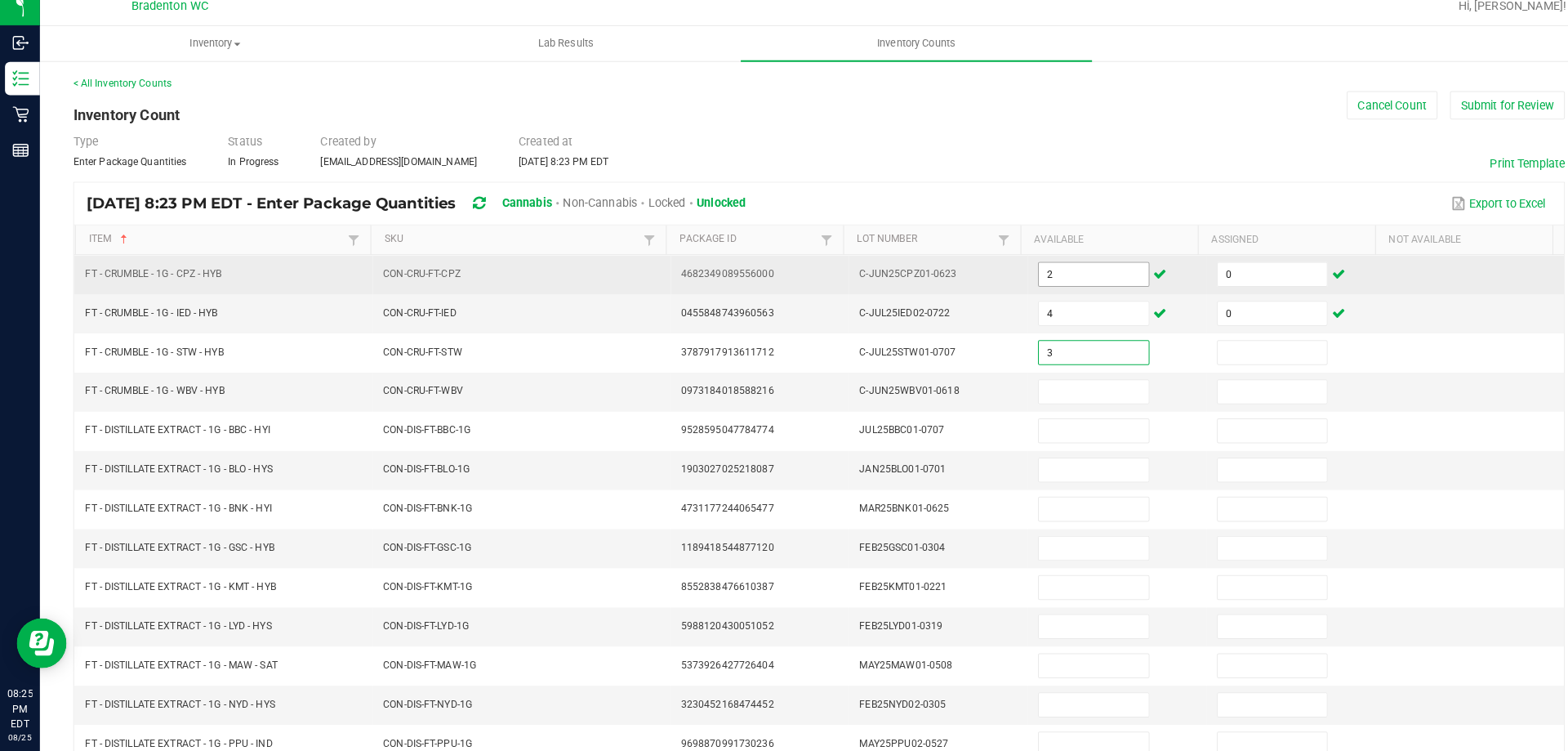
type input "3"
type input "0"
type input "6"
type input "0"
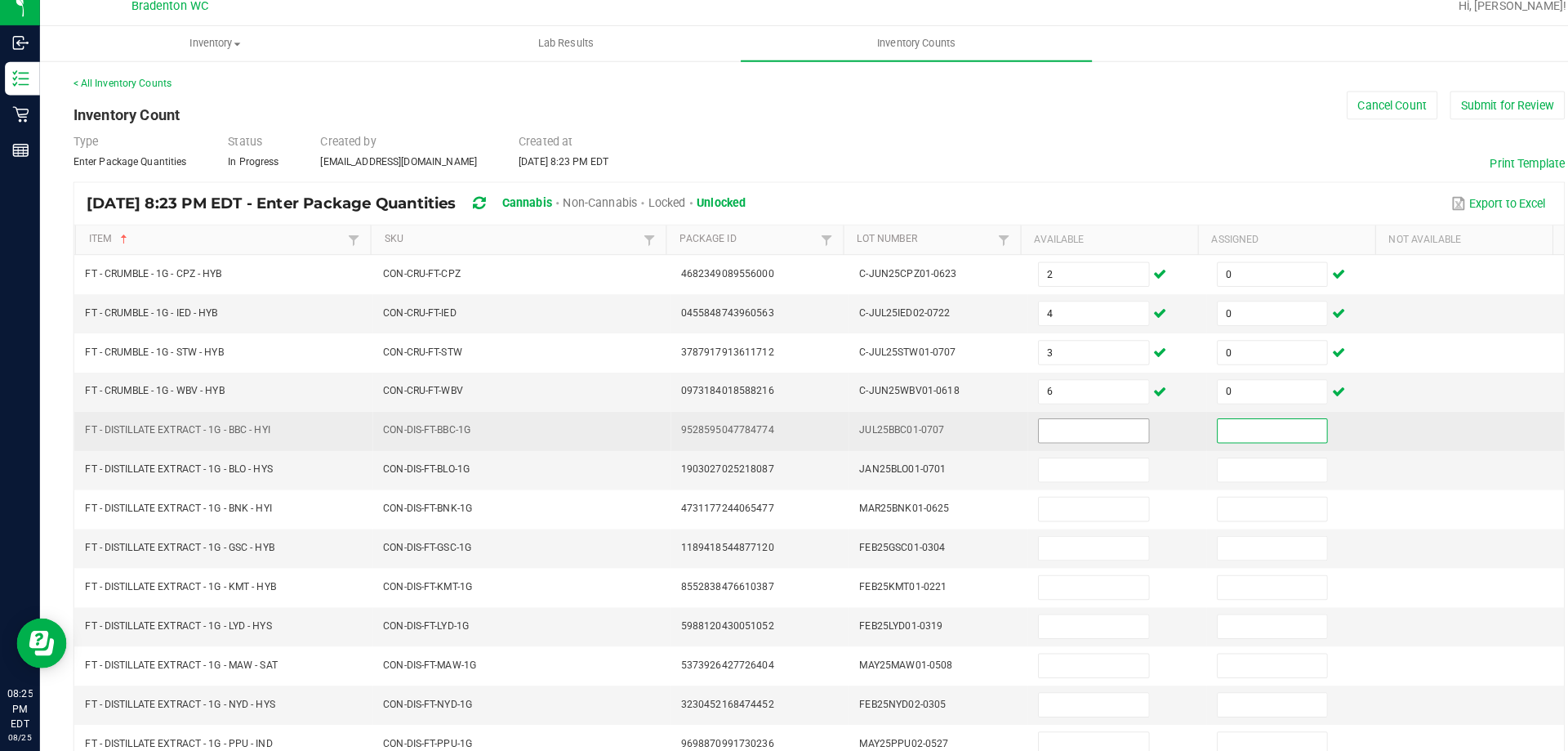
click at [1020, 433] on input at bounding box center [1073, 436] width 107 height 23
type input "5"
type input "0"
type input "8"
type input "0"
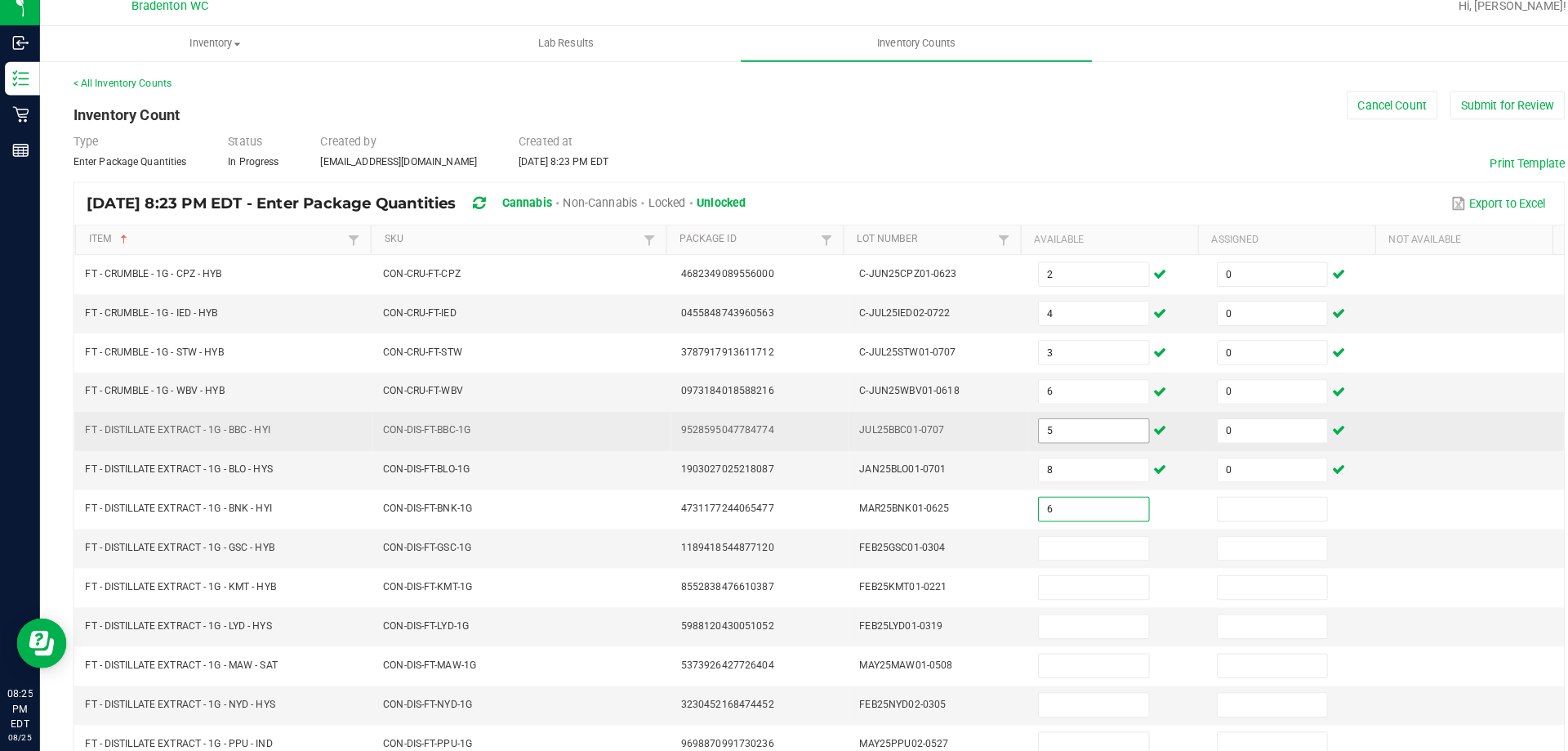
type input "6"
type input "0"
type input "11"
type input "0"
type input "6"
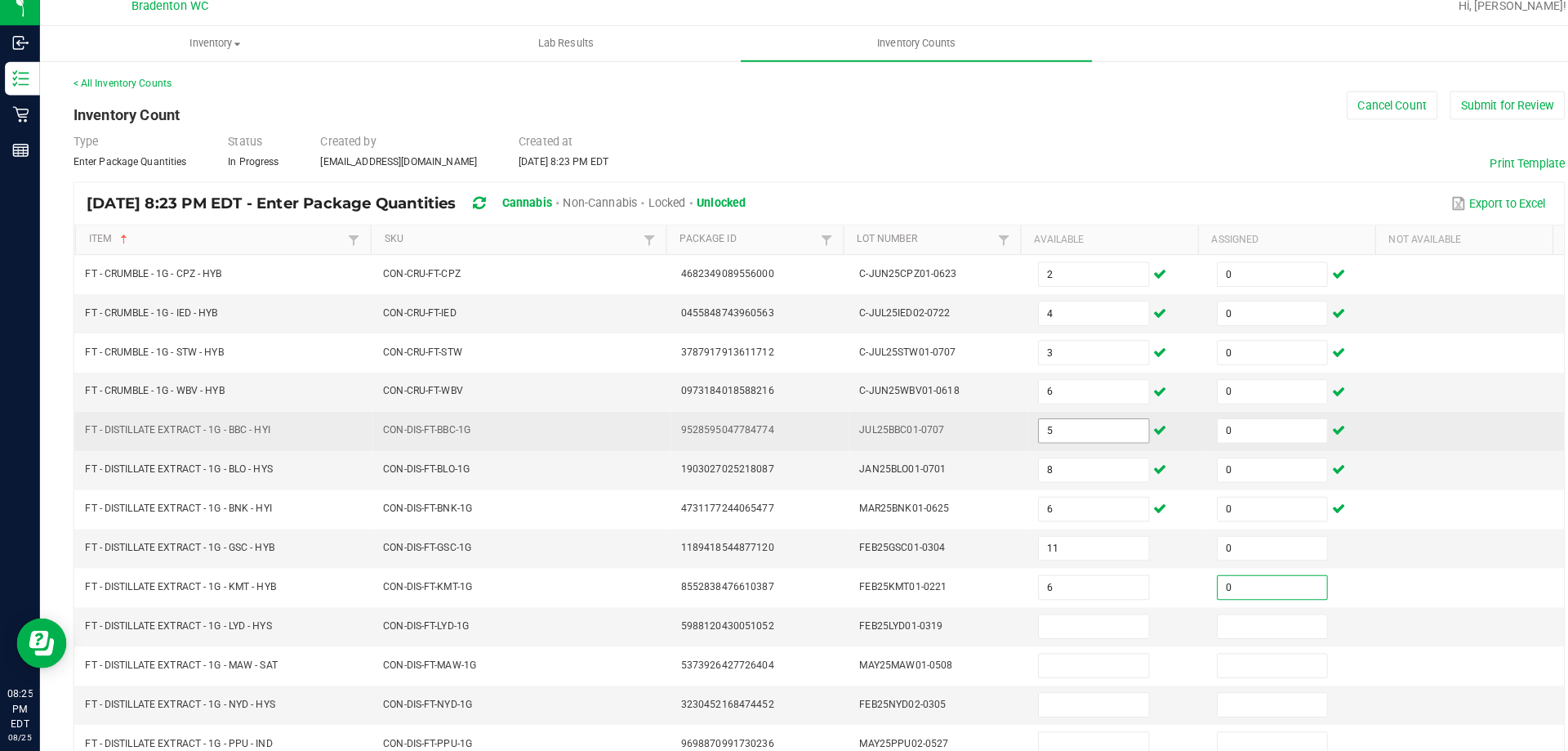
type input "0"
type input "2"
type input "0"
type input "9"
type input "0"
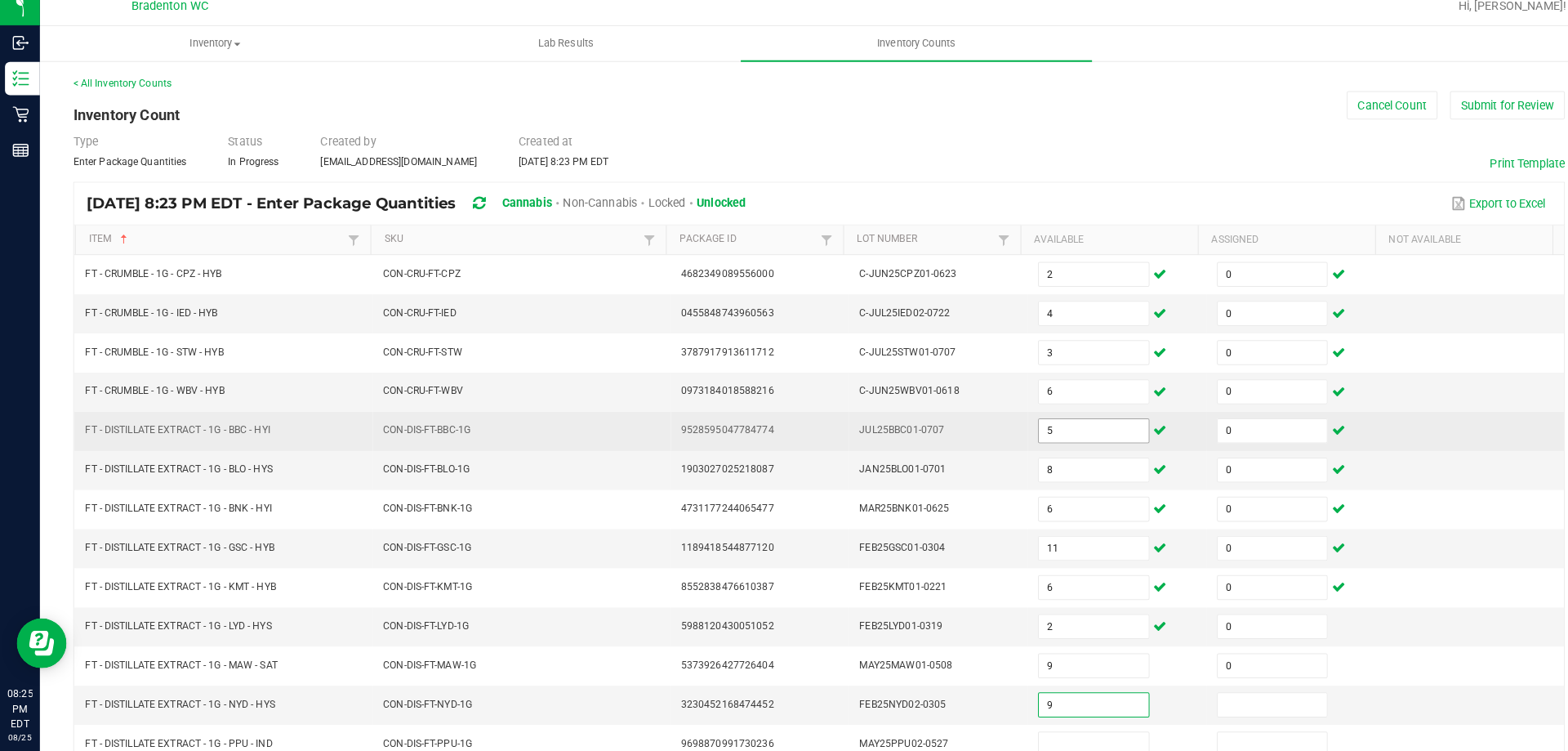
type input "9"
type input "0"
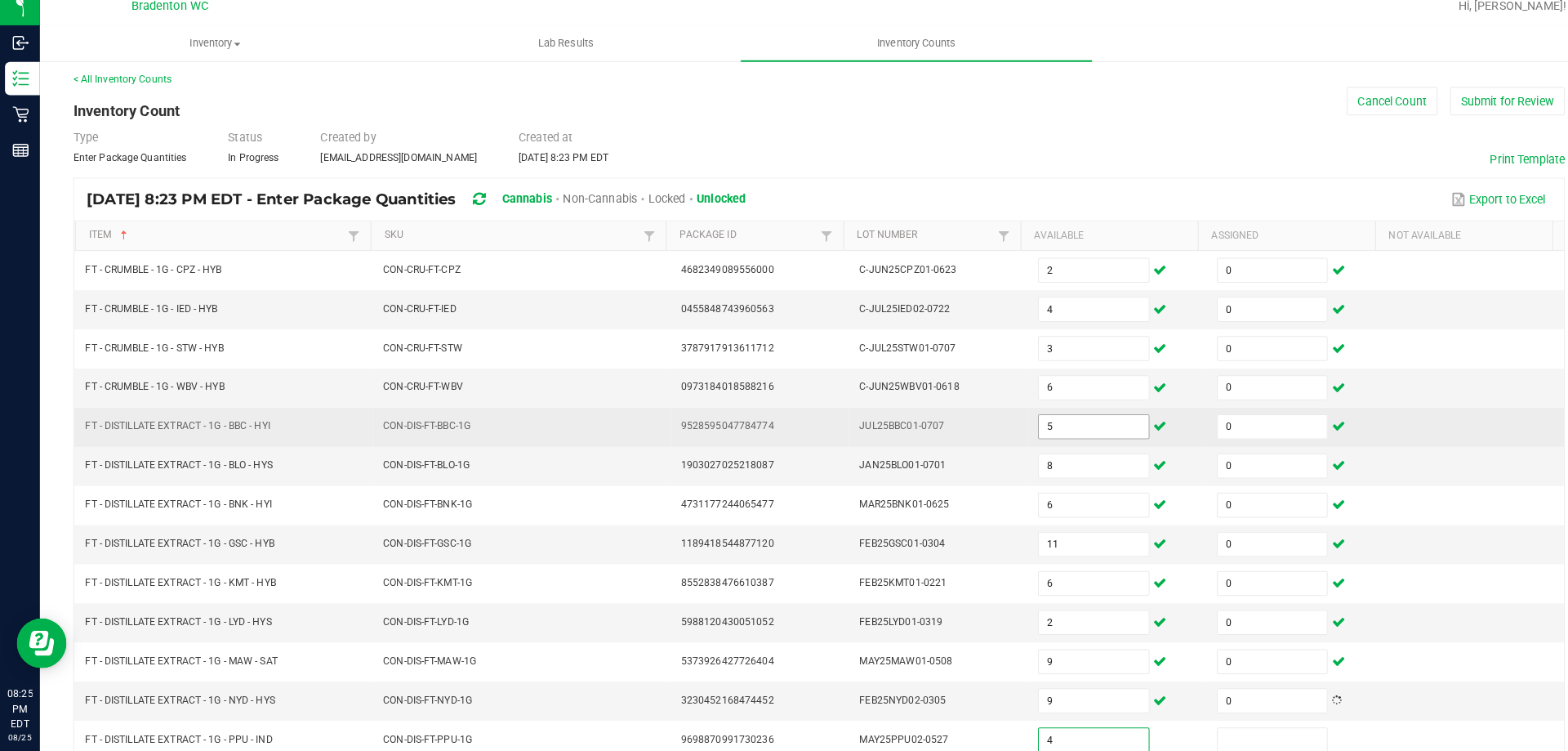
type input "4"
type input "0"
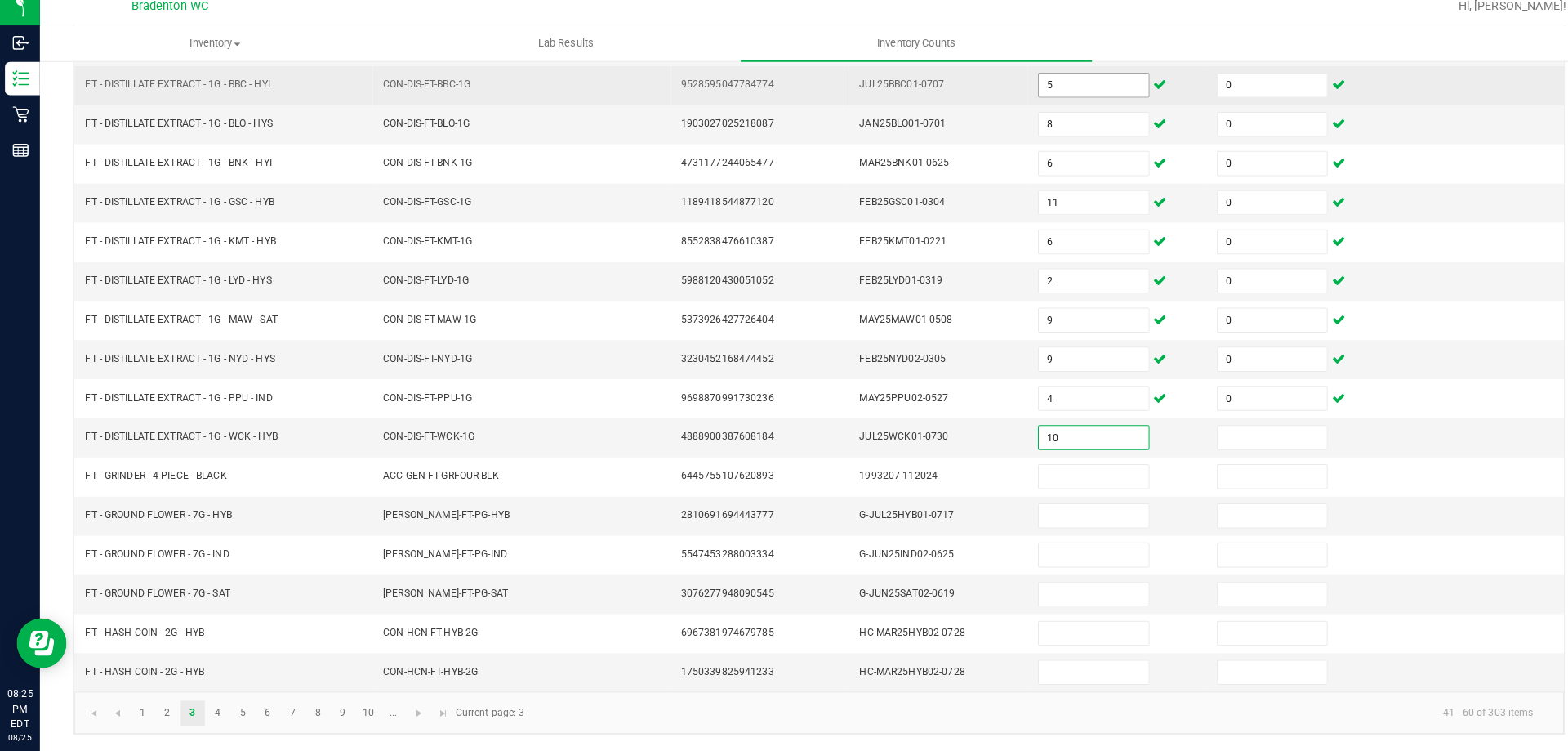
type input "10"
type input "0"
type input "3"
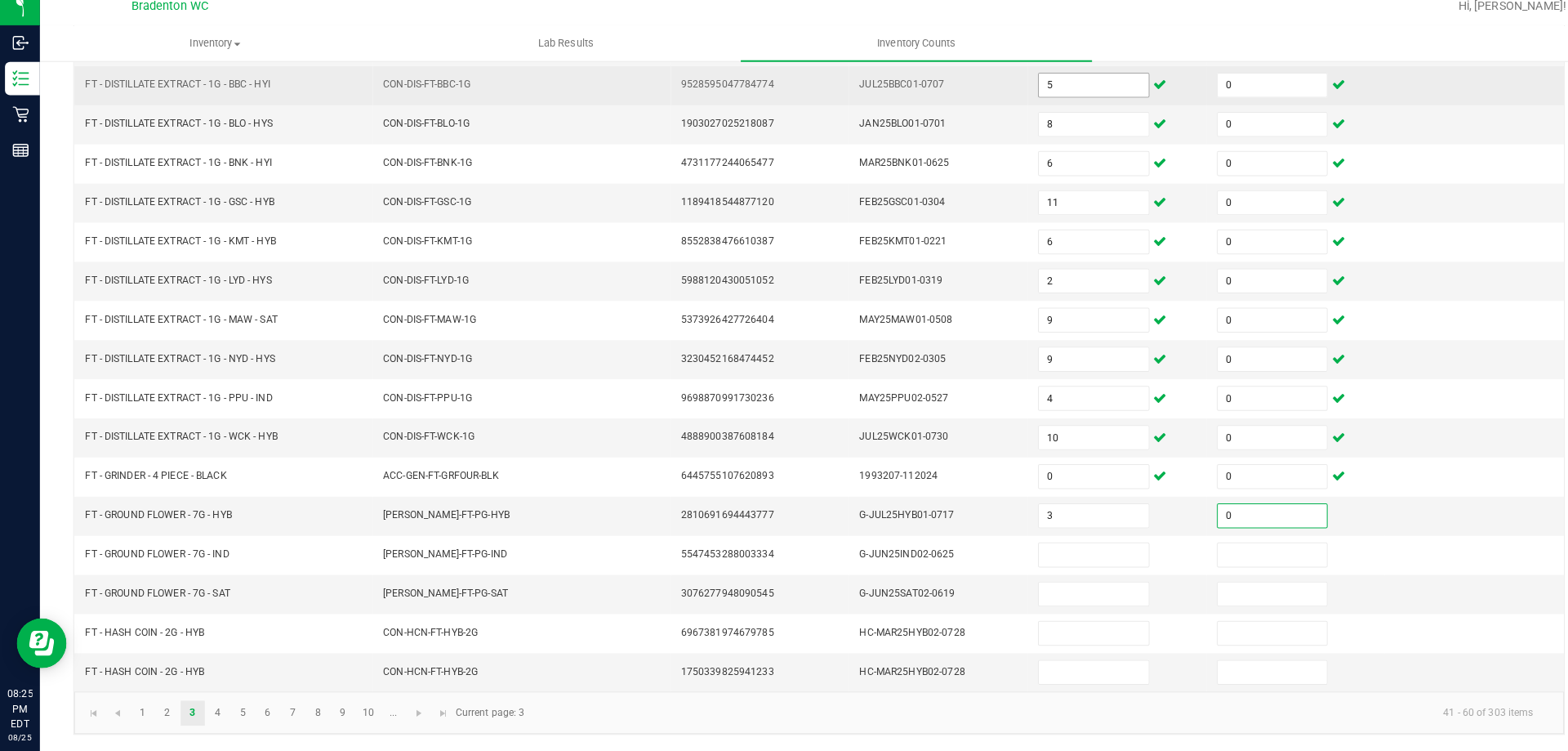
type input "0"
type input "12"
type input "0"
type input "11"
type input "0"
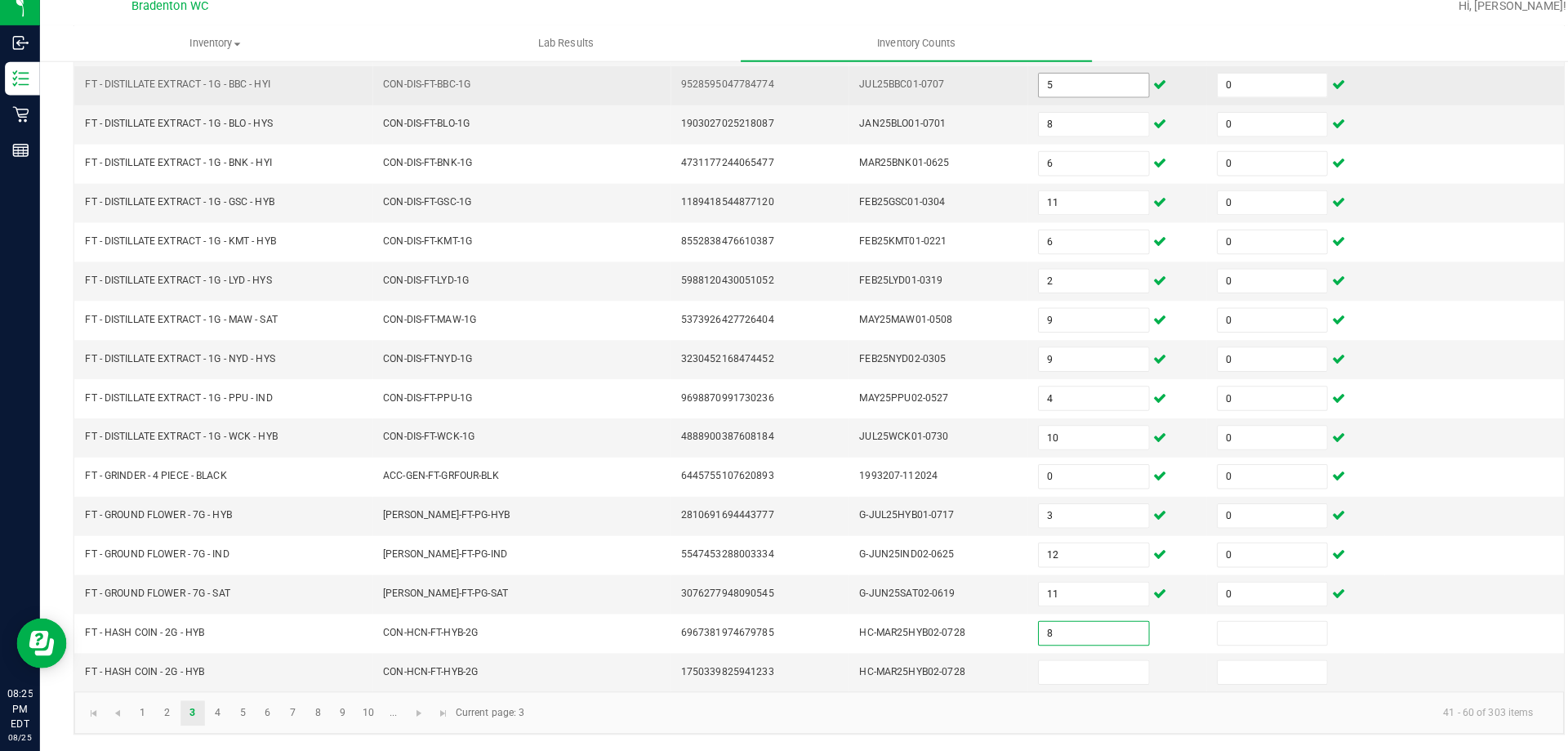
type input "8"
type input "0"
type input "4"
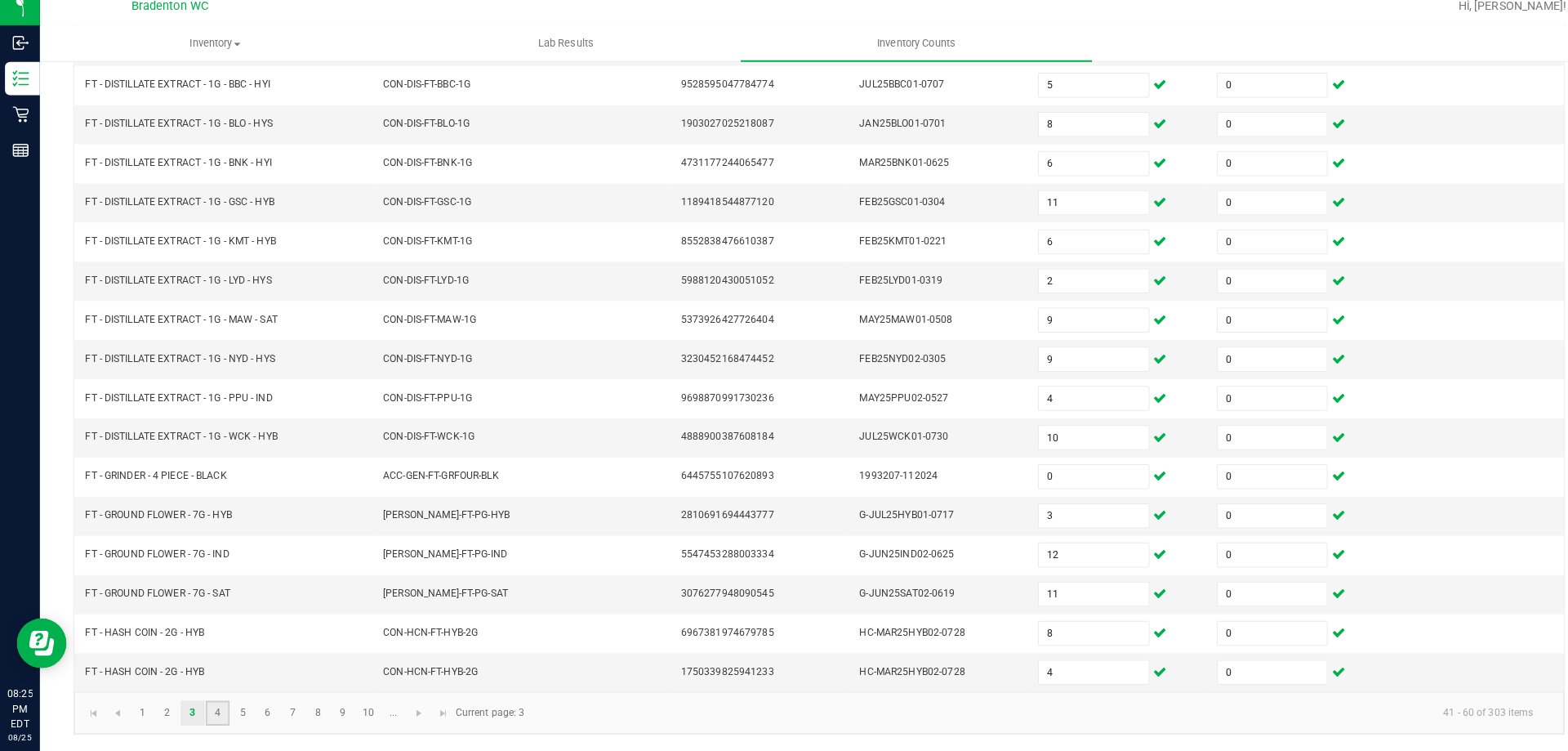
click at [204, 704] on link "4" at bounding box center [213, 713] width 24 height 25
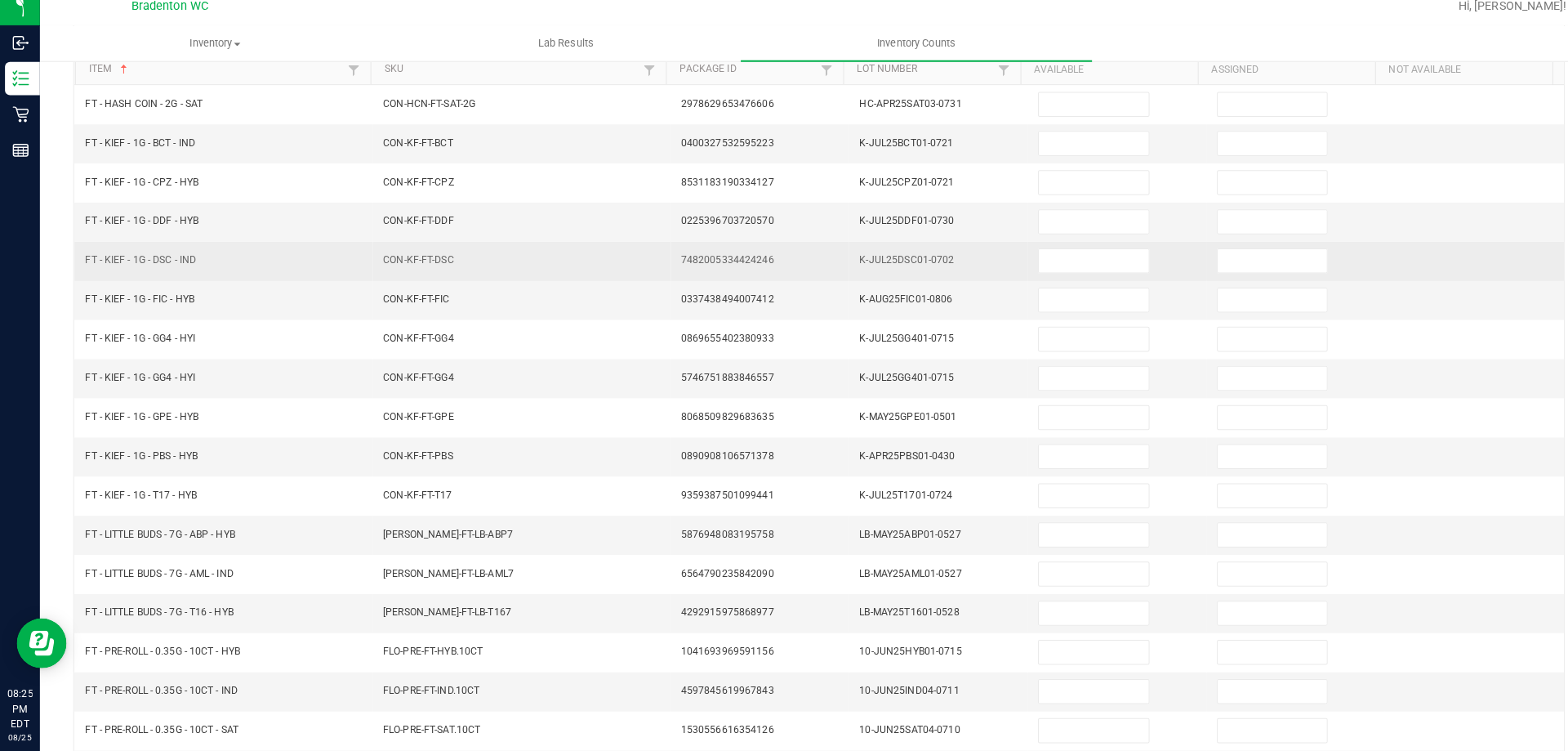
scroll to position [0, 0]
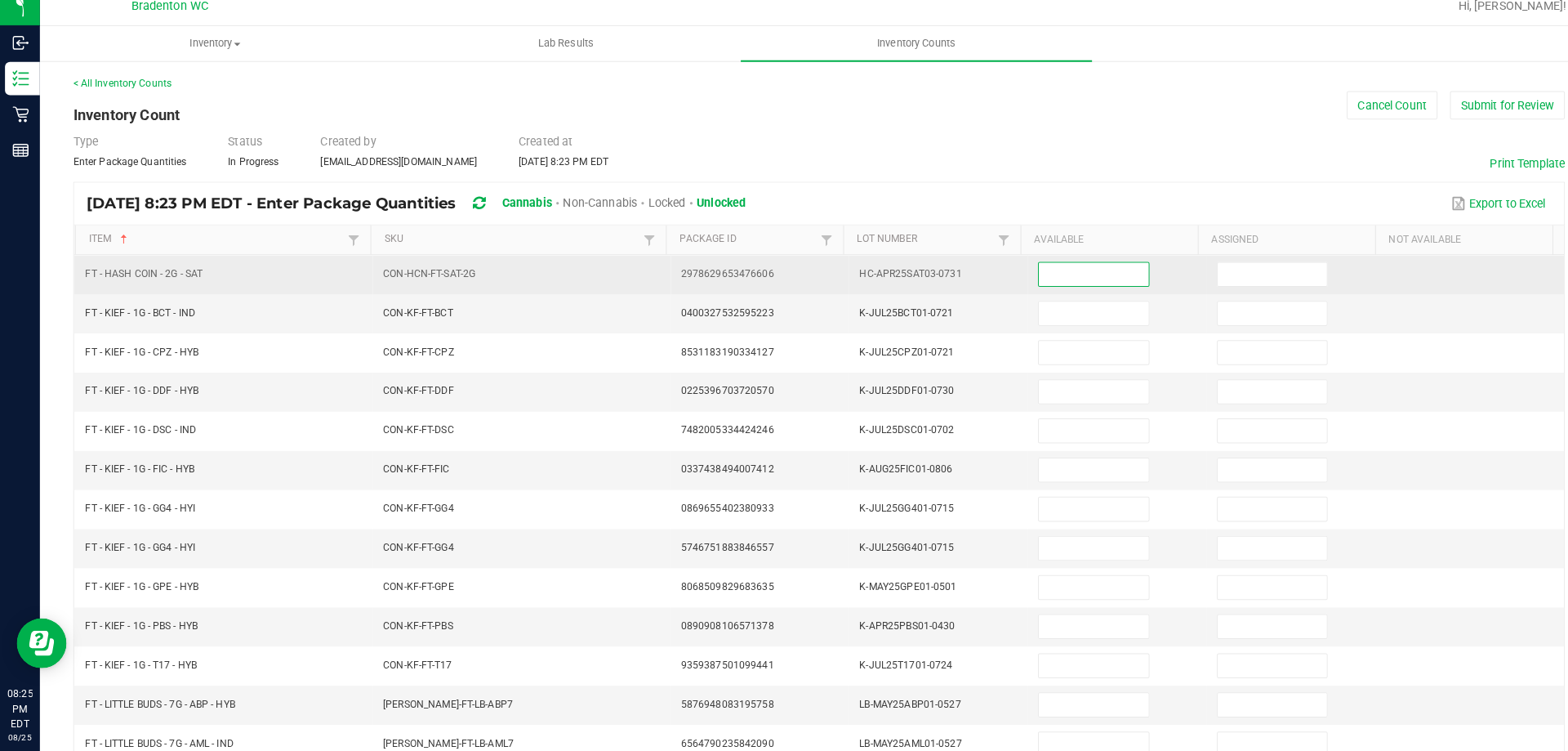
click at [1087, 280] on input at bounding box center [1073, 283] width 107 height 23
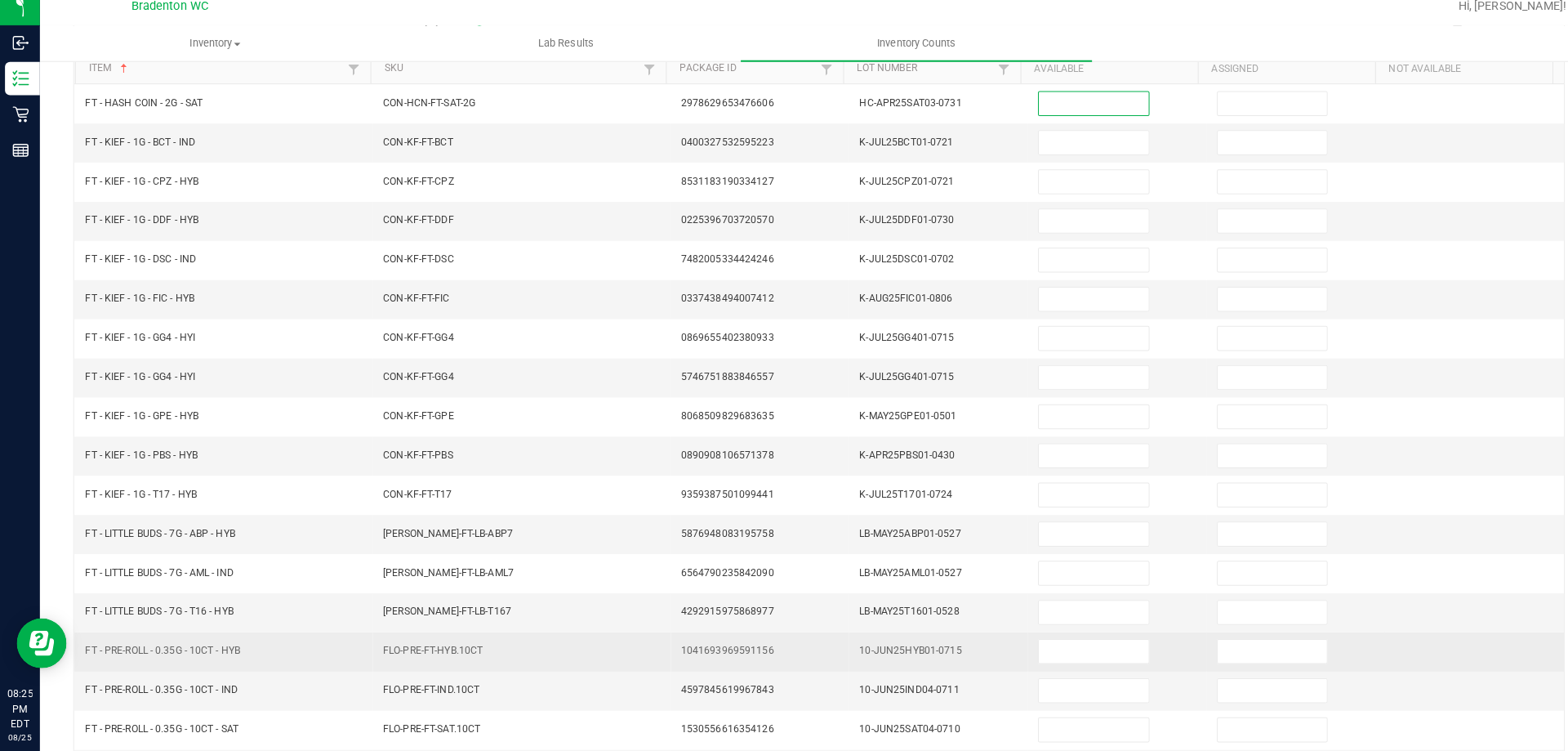
scroll to position [339, 0]
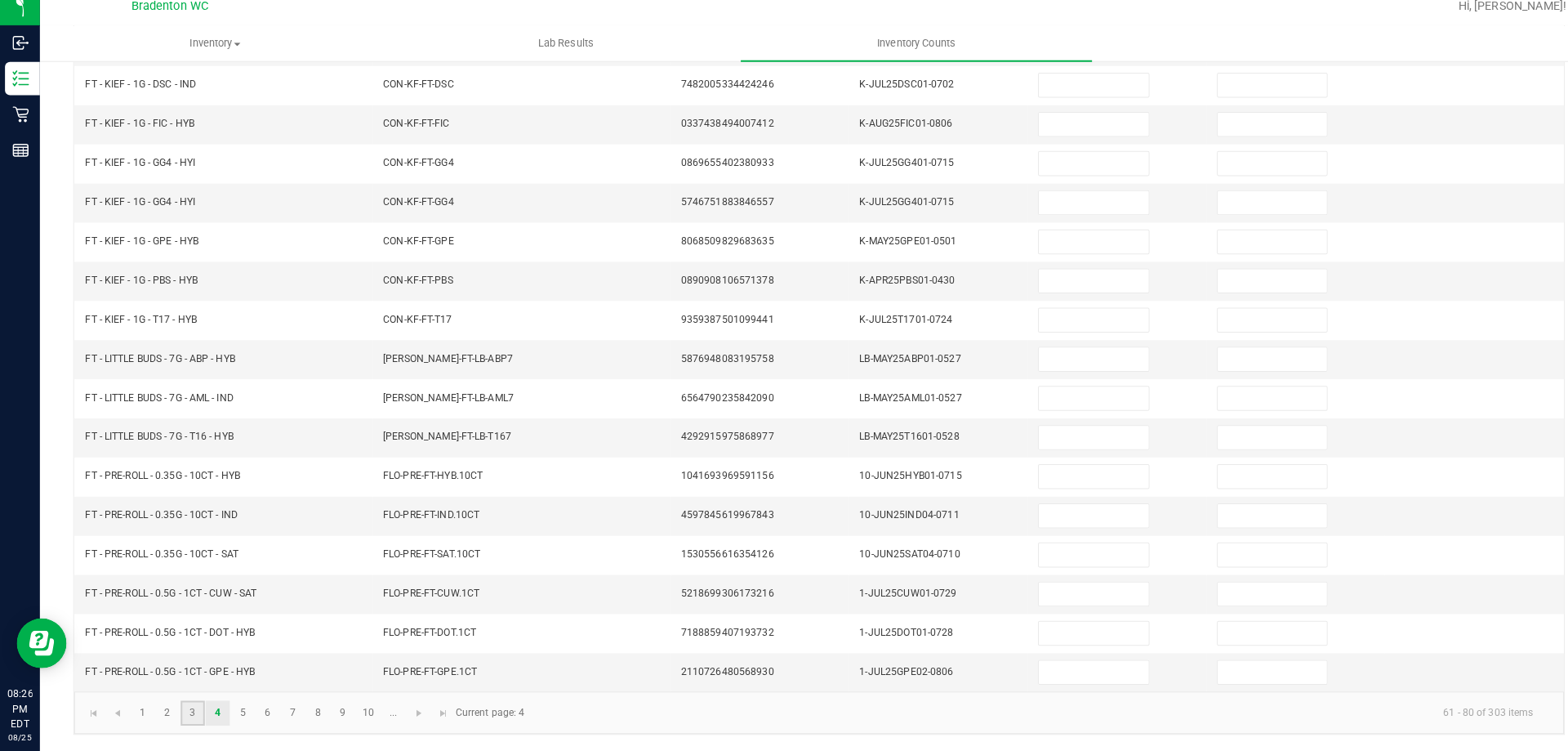
click at [192, 711] on link "3" at bounding box center [189, 713] width 24 height 25
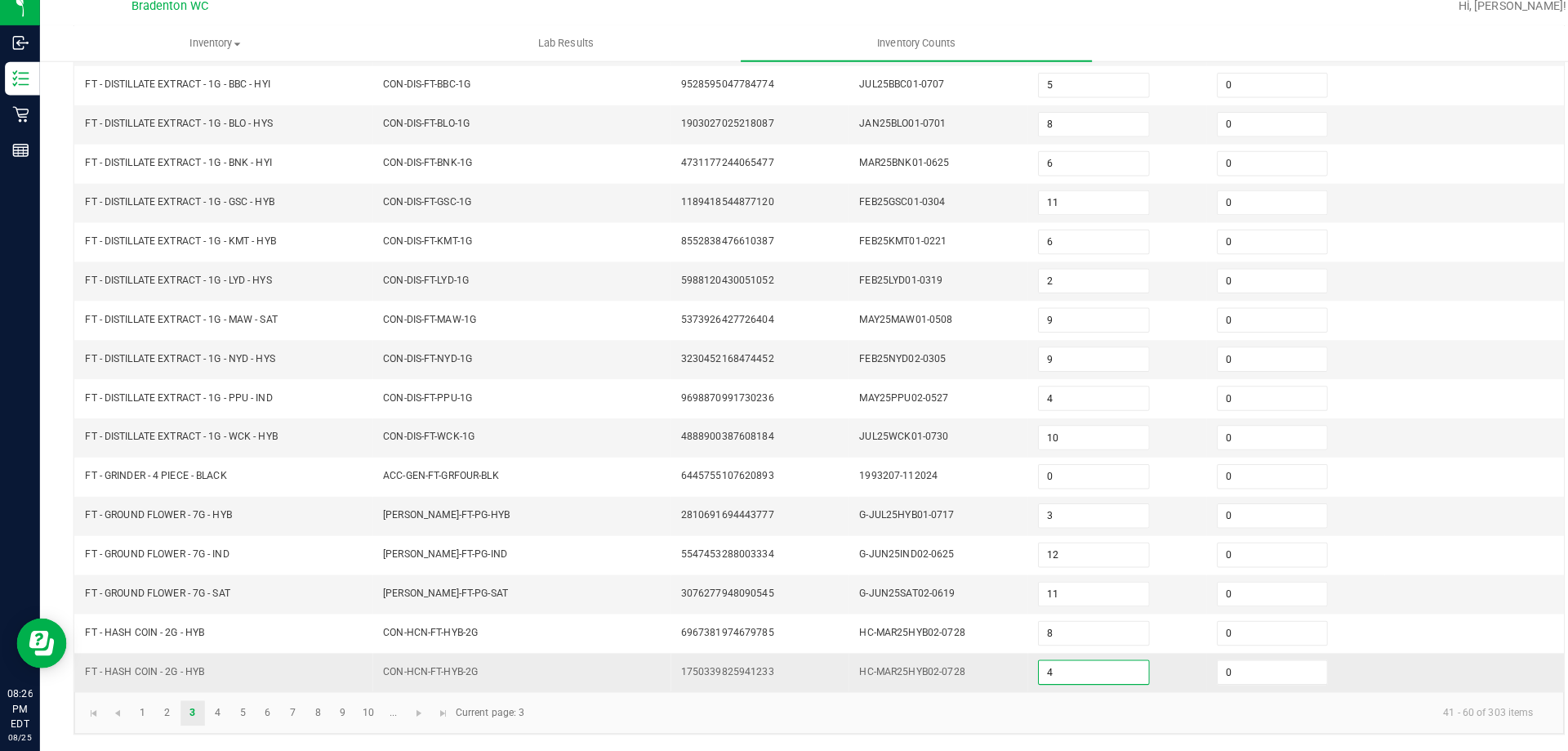
click at [1065, 683] on input "4" at bounding box center [1073, 673] width 107 height 23
click at [215, 716] on link "4" at bounding box center [213, 713] width 24 height 25
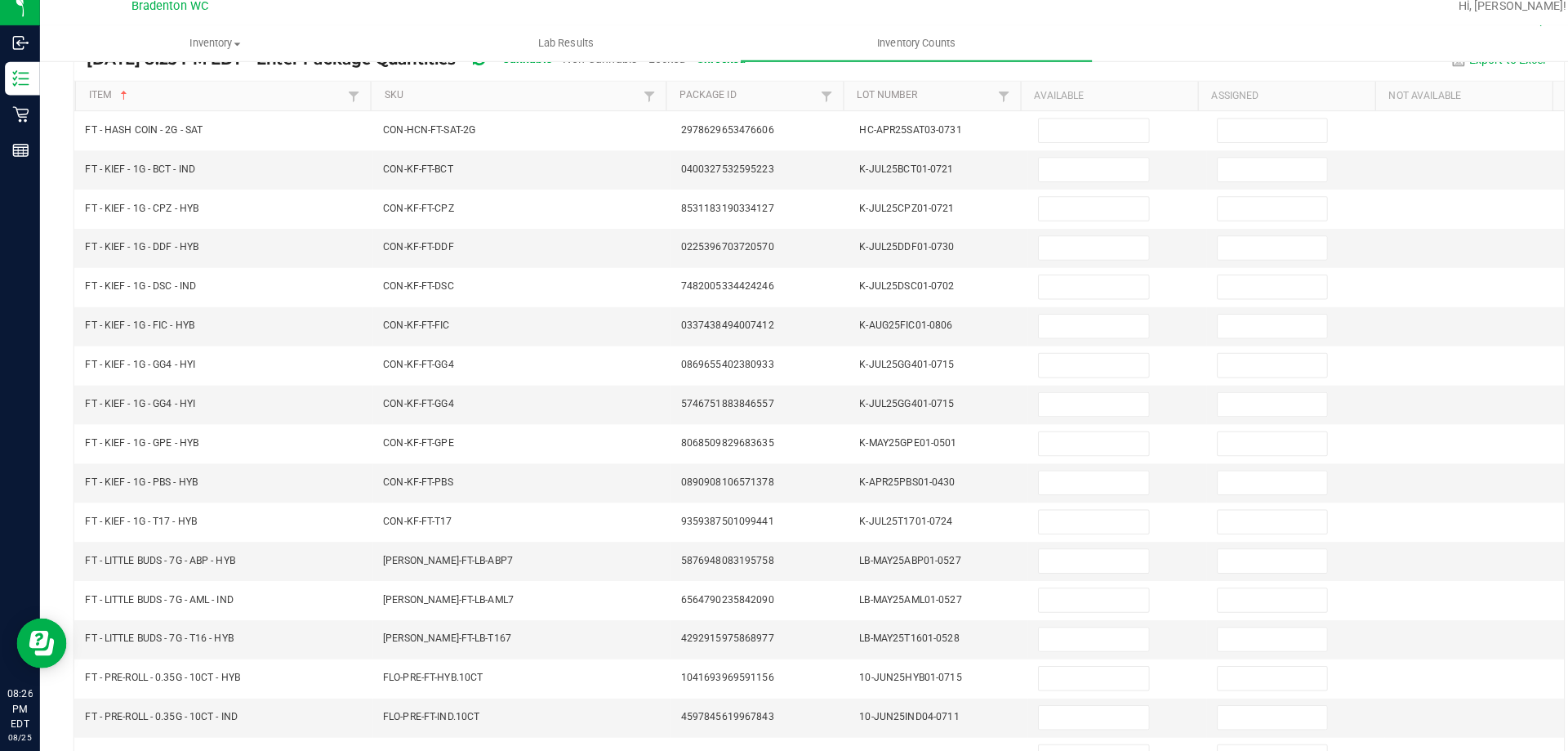
scroll to position [18, 0]
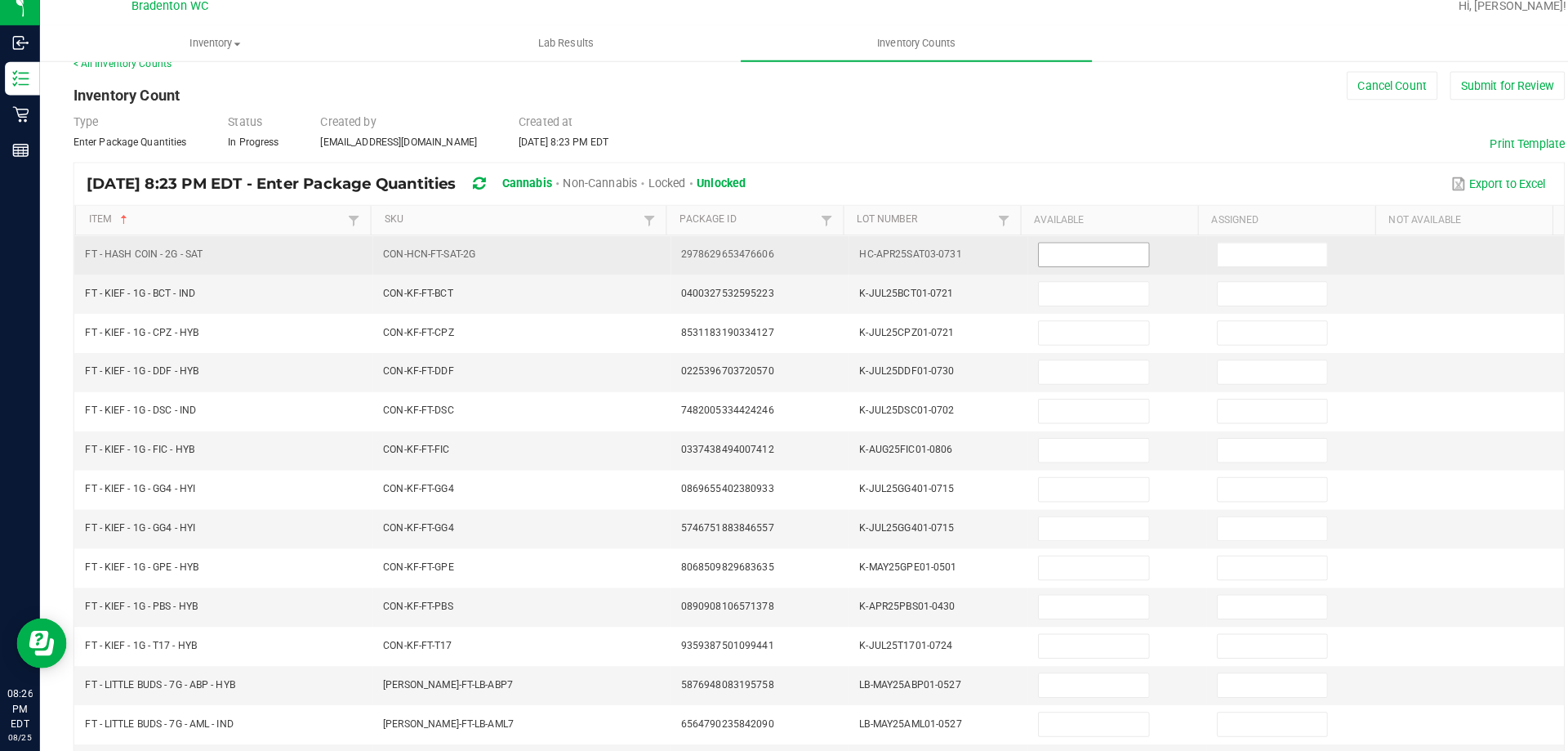
click at [1030, 255] on input at bounding box center [1073, 264] width 107 height 23
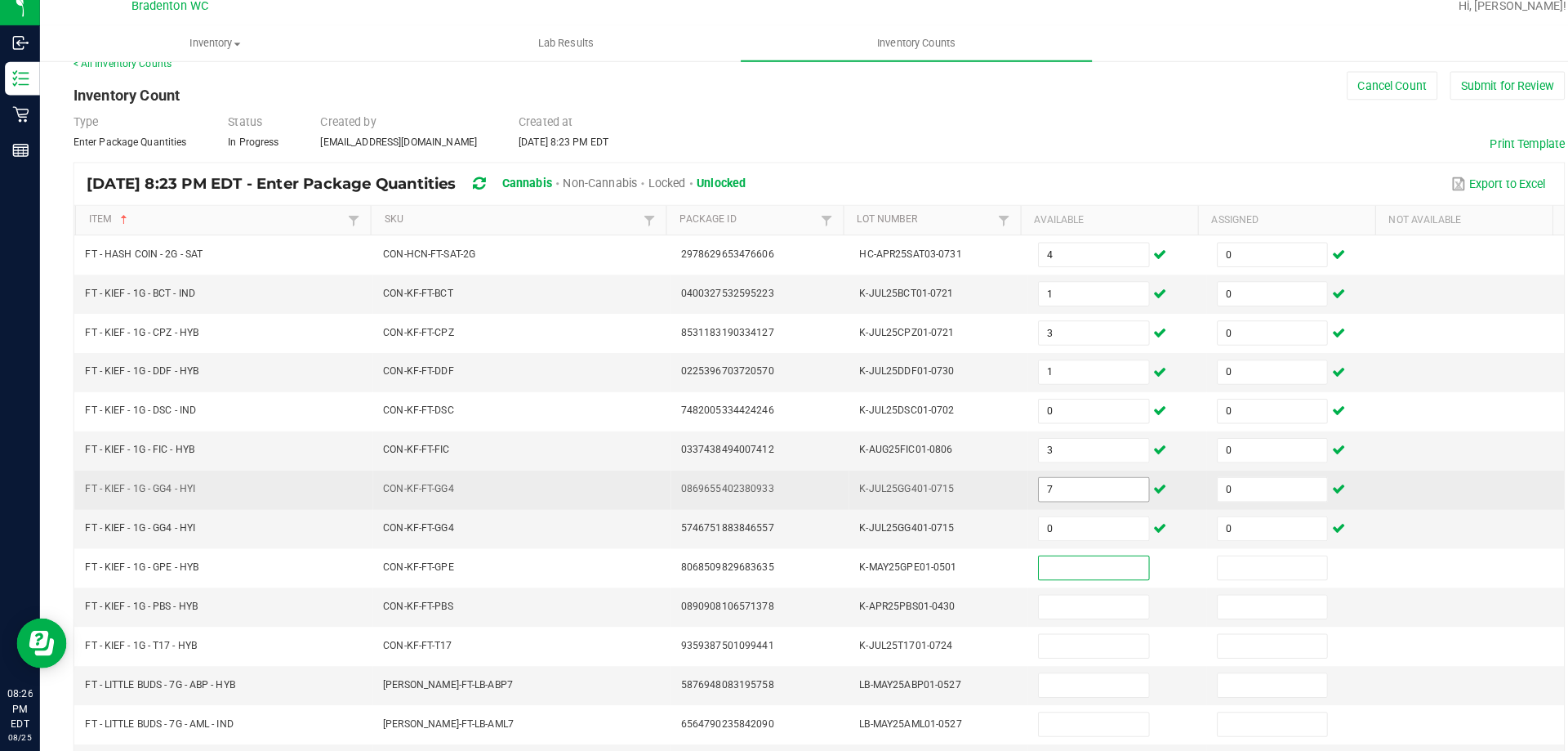
click at [1053, 494] on input "7" at bounding box center [1073, 494] width 107 height 23
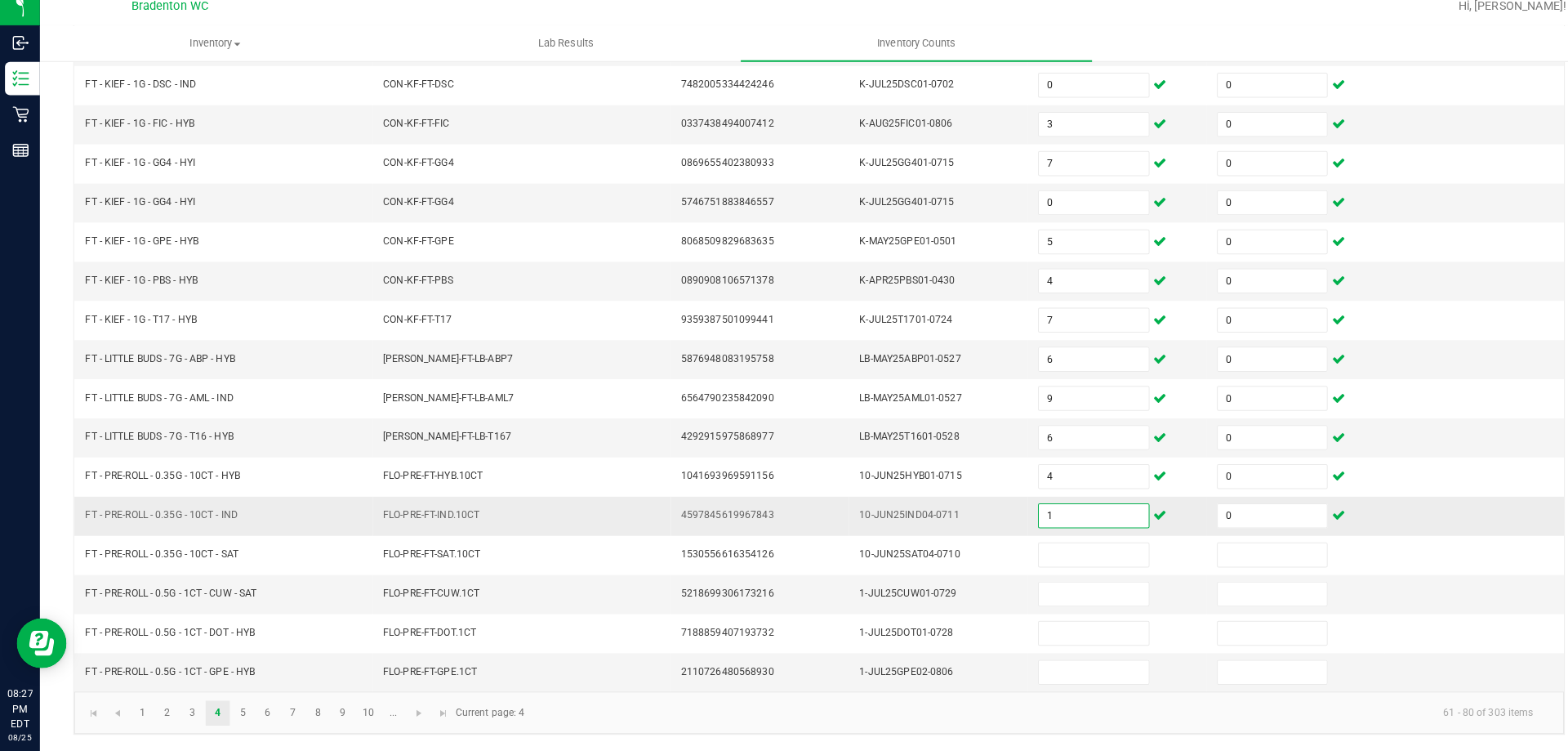
click at [1055, 517] on input "1" at bounding box center [1073, 519] width 107 height 23
click at [244, 712] on link "5" at bounding box center [238, 713] width 24 height 25
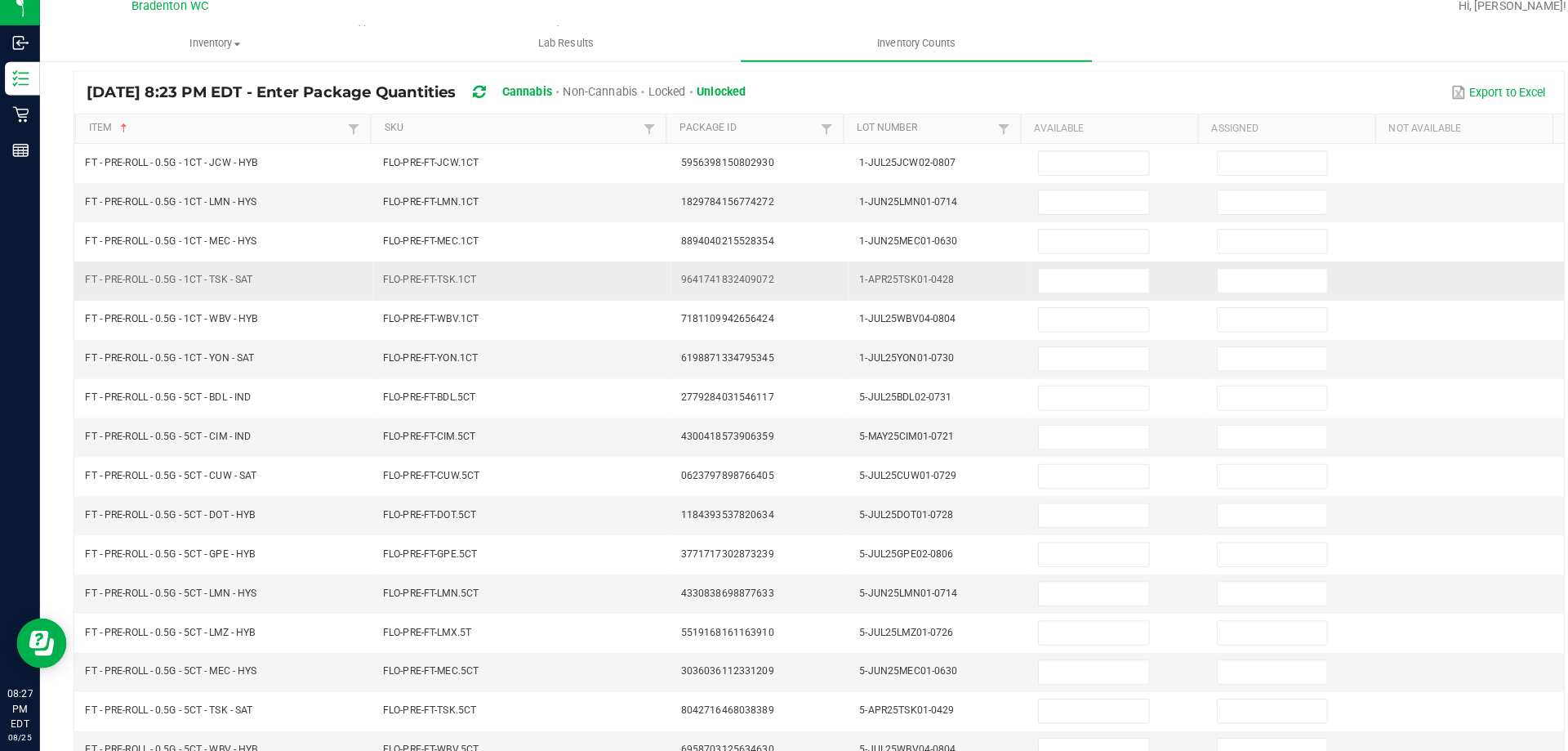
scroll to position [0, 0]
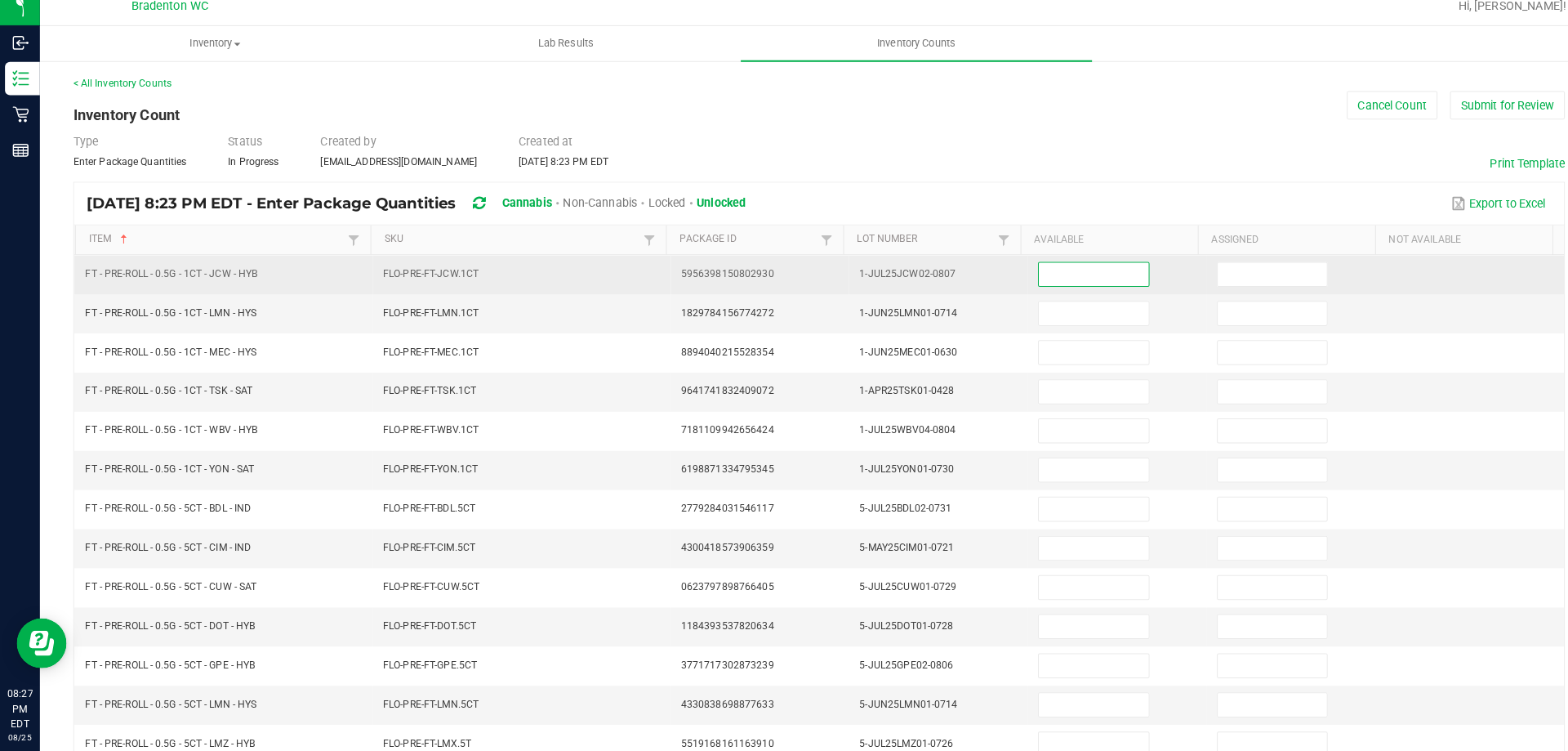
click at [1039, 283] on input at bounding box center [1073, 283] width 107 height 23
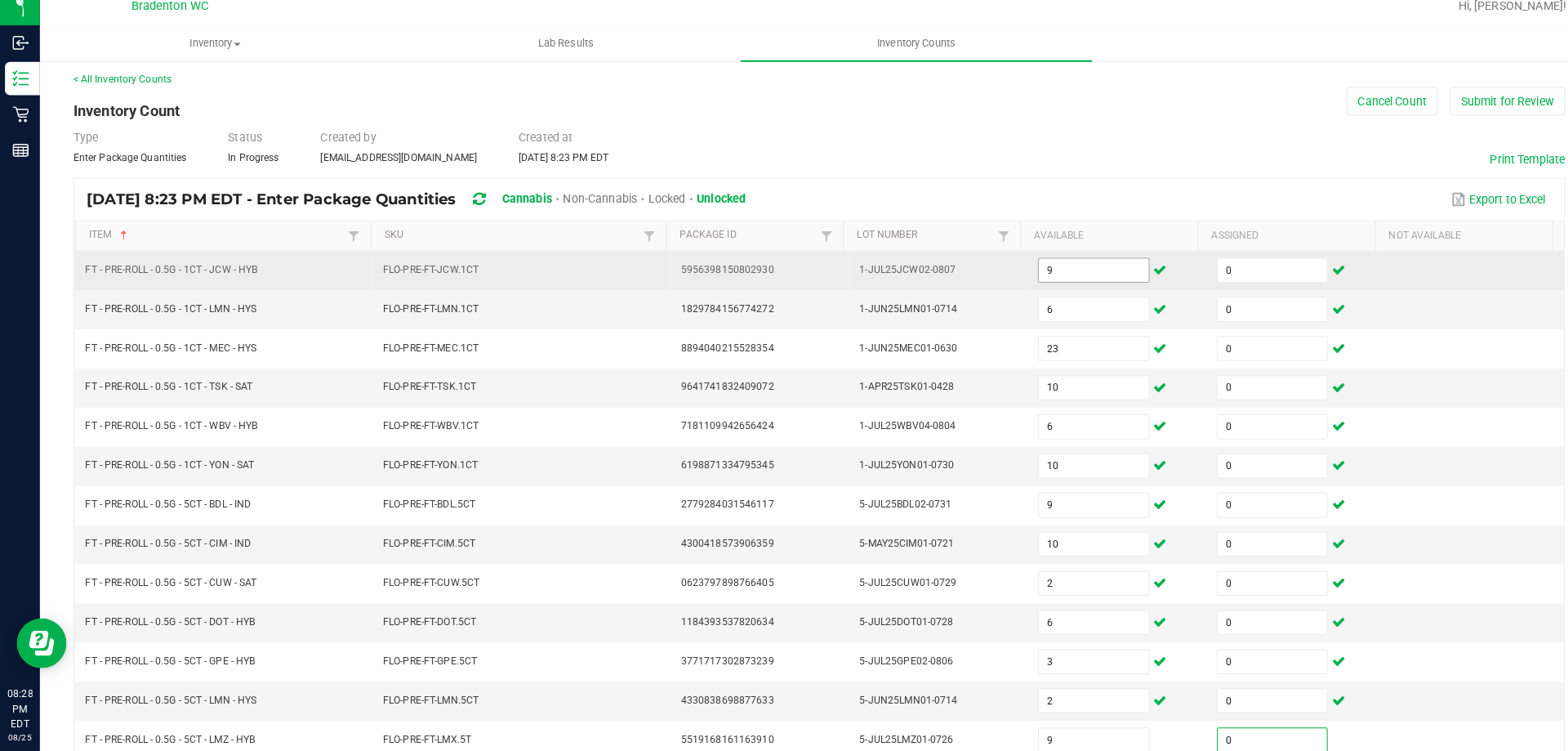
scroll to position [339, 0]
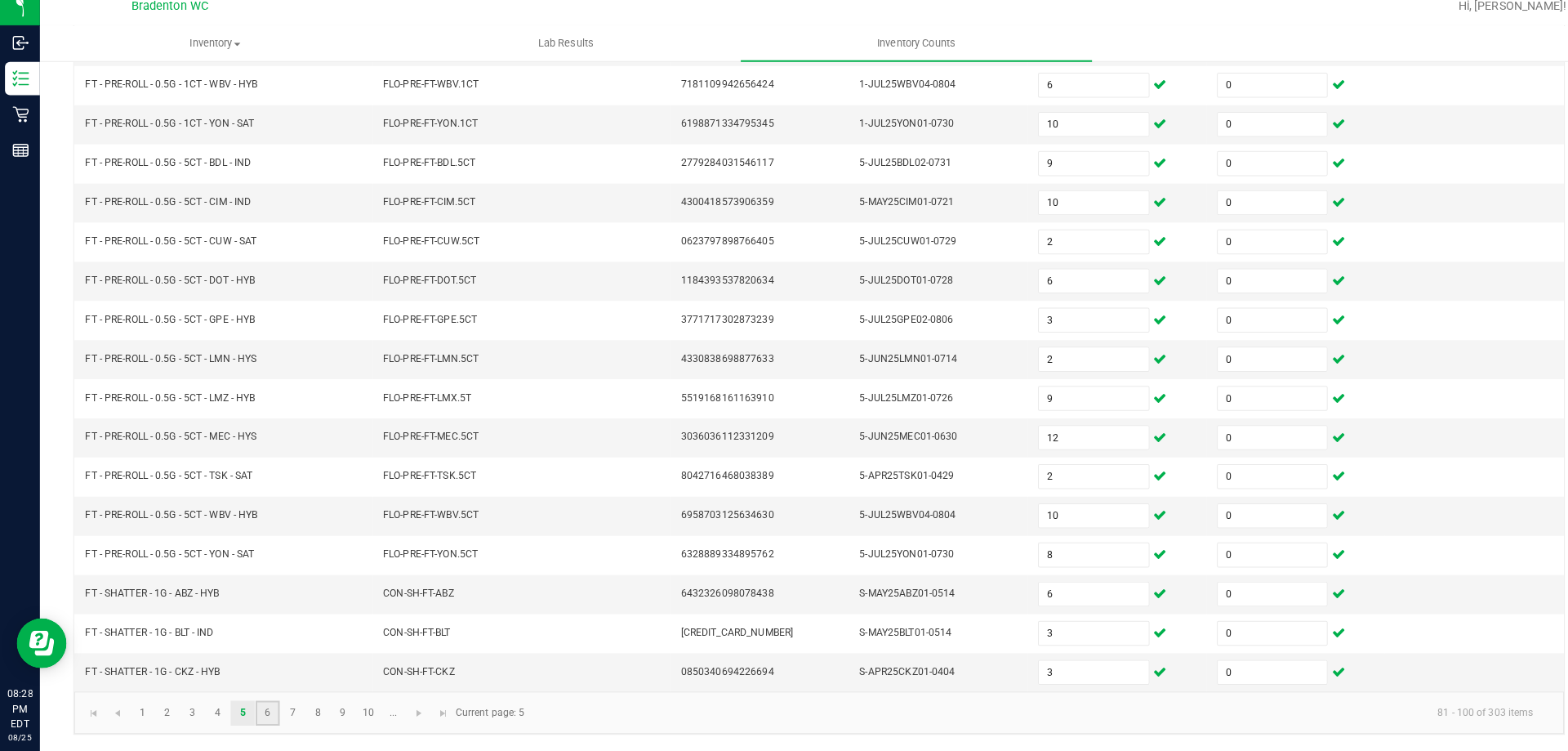
click at [266, 709] on link "6" at bounding box center [262, 713] width 24 height 25
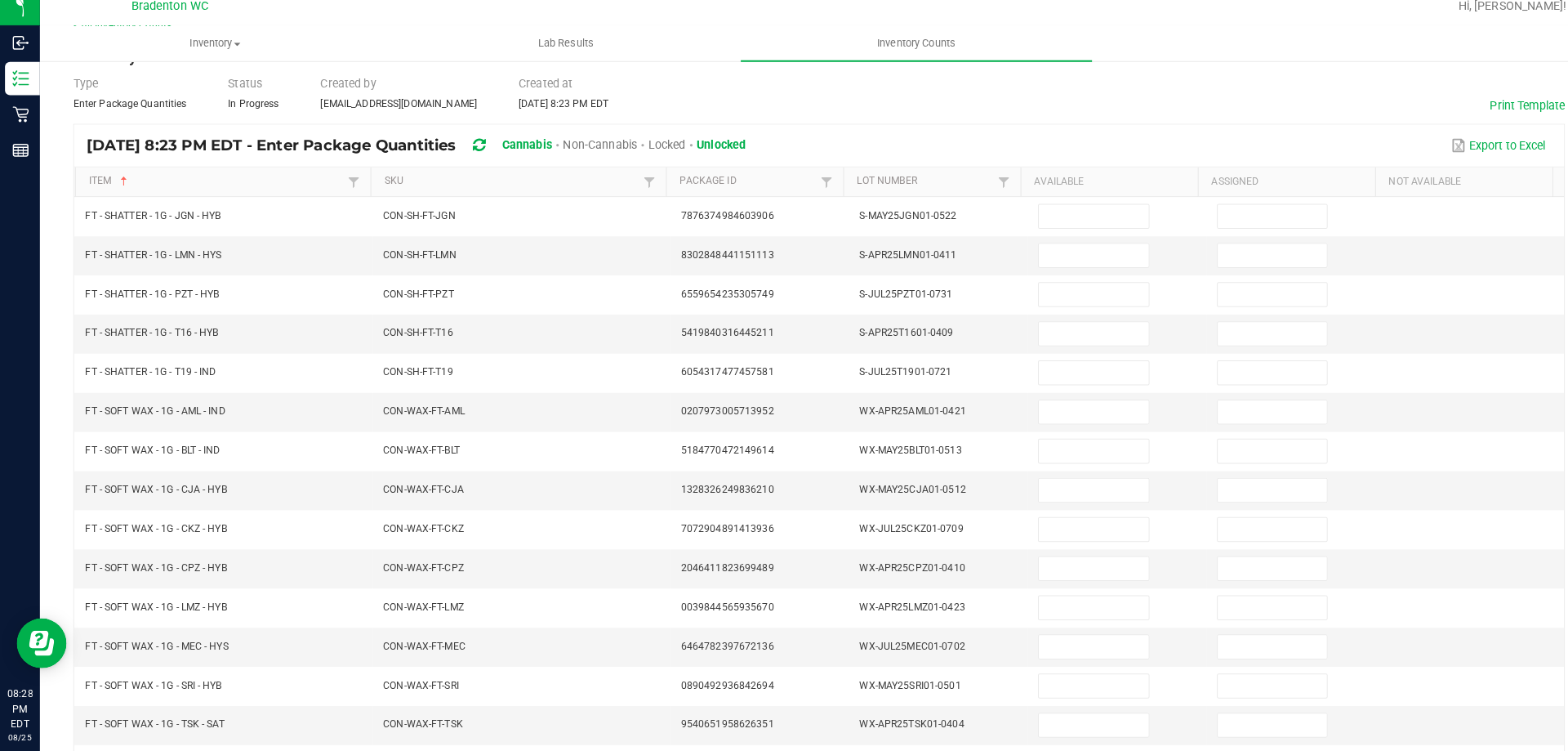
scroll to position [0, 0]
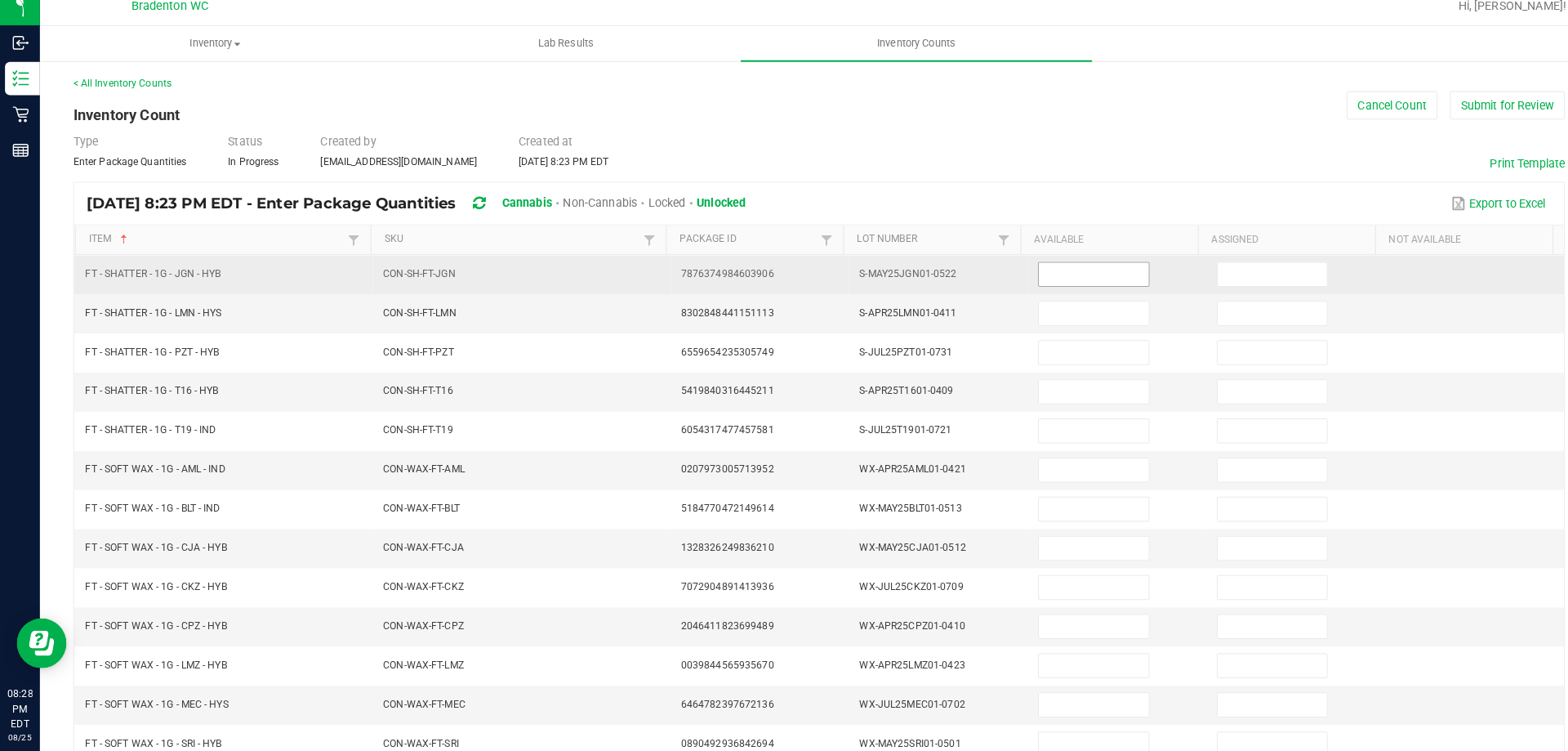
click at [1053, 279] on input at bounding box center [1073, 283] width 107 height 23
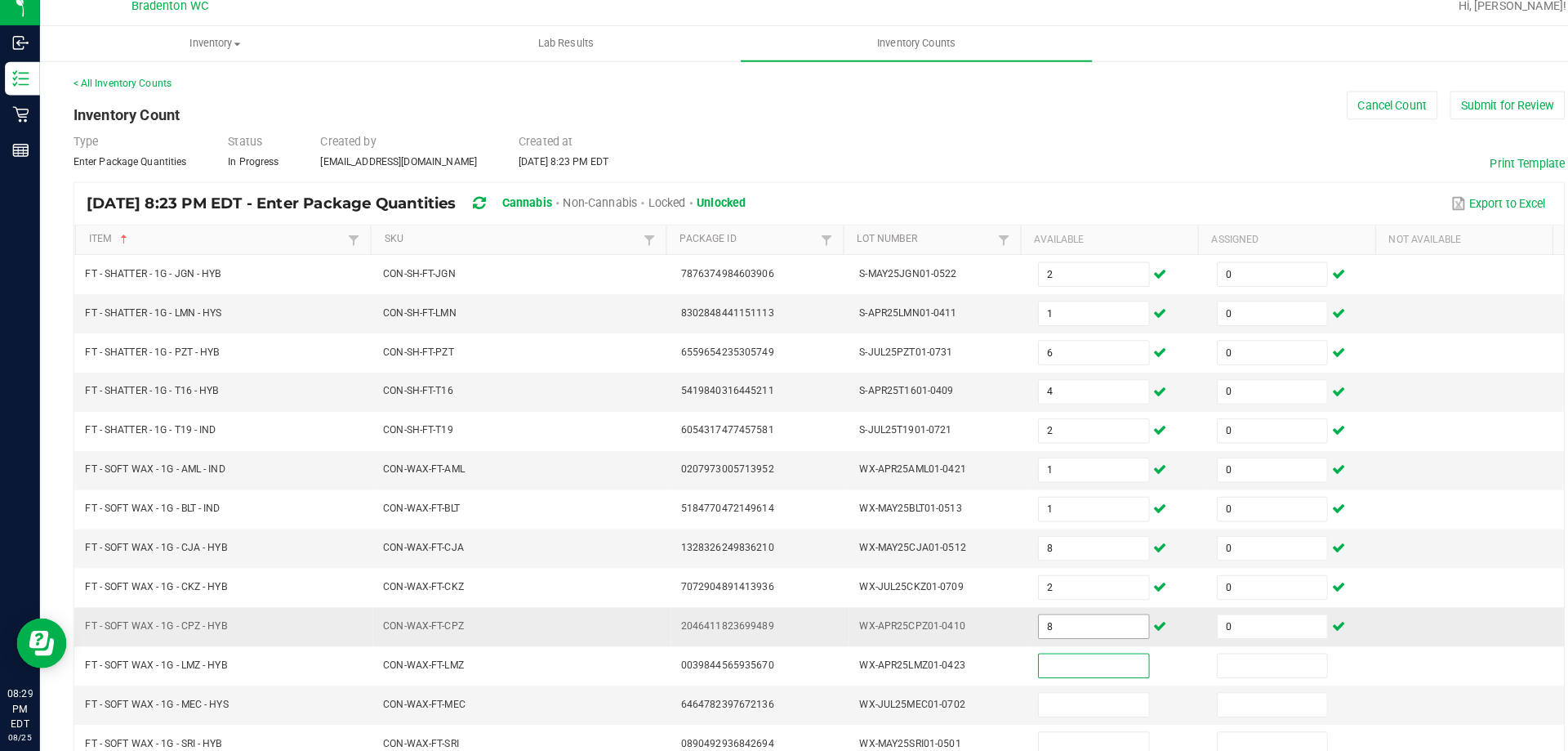
click at [1034, 626] on input "8" at bounding box center [1073, 628] width 107 height 23
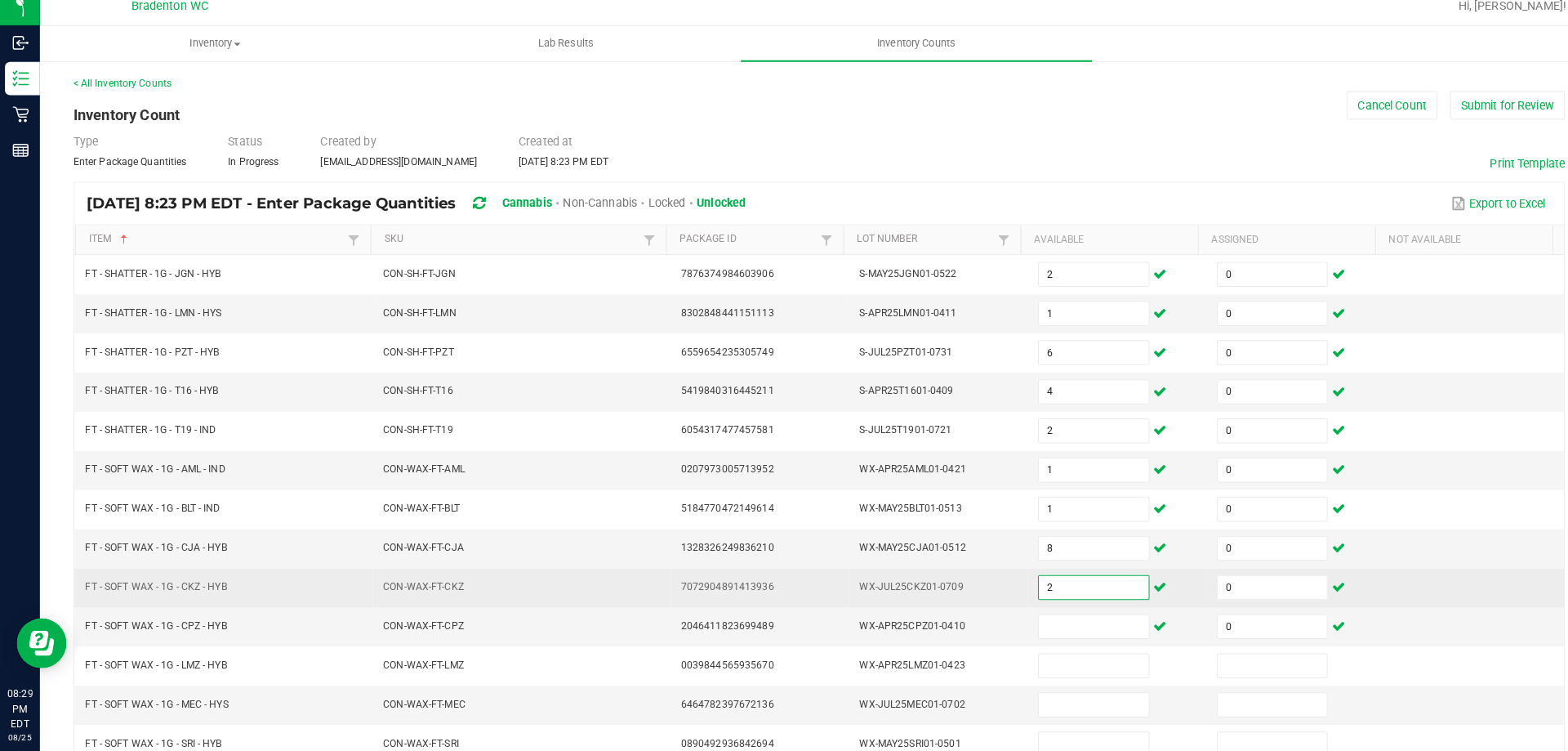
click at [1076, 587] on input "2" at bounding box center [1073, 590] width 107 height 23
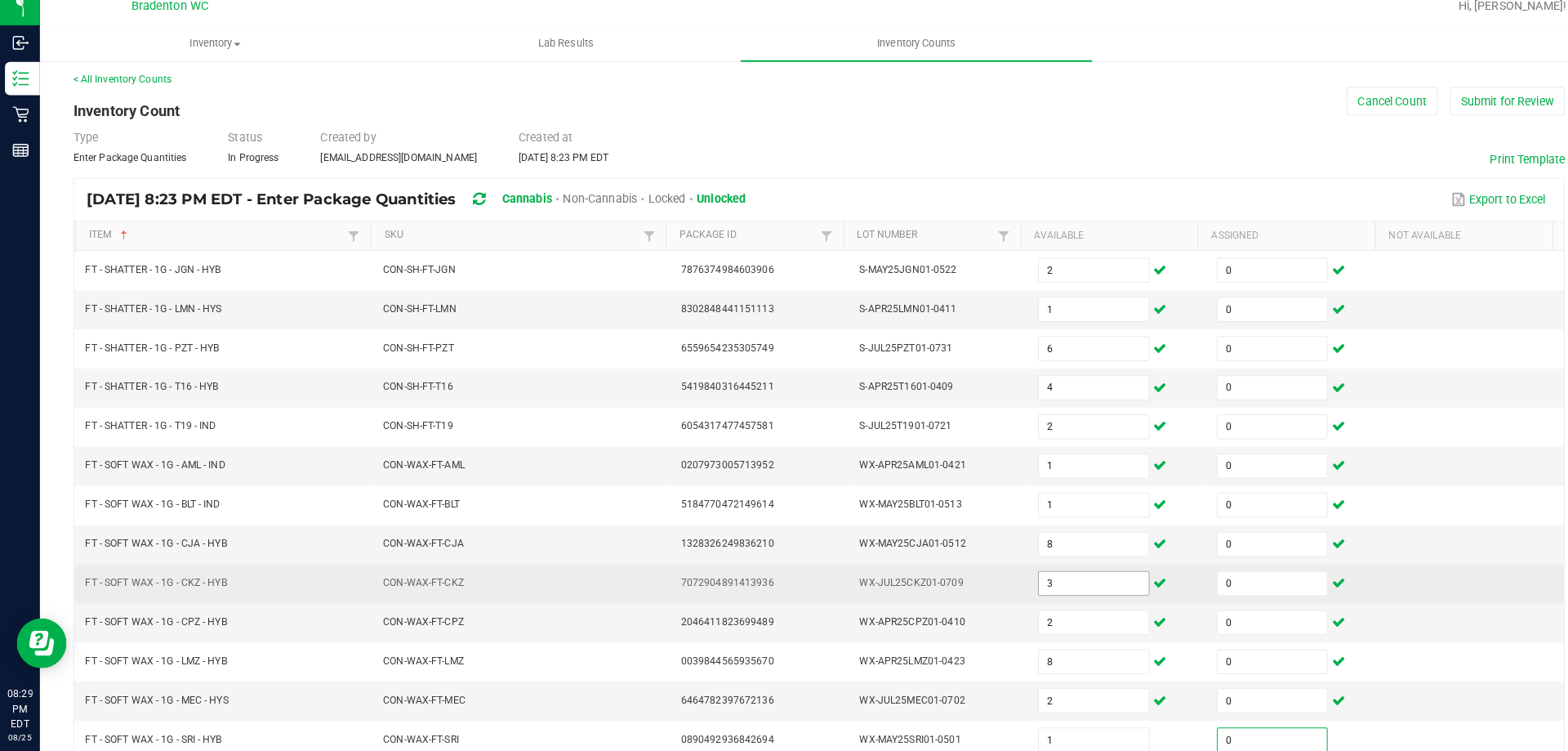
scroll to position [339, 0]
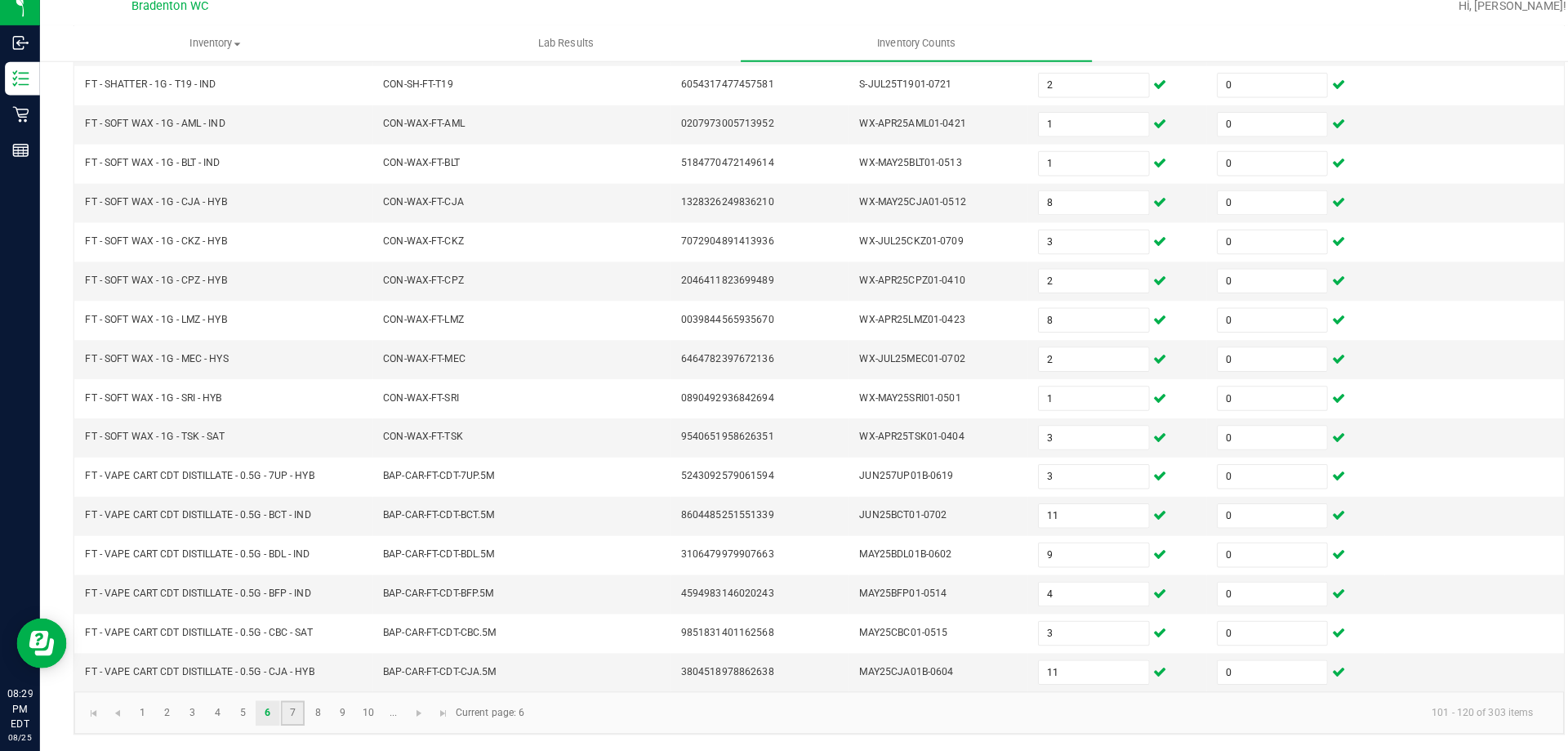
click at [282, 711] on link "7" at bounding box center [287, 713] width 24 height 25
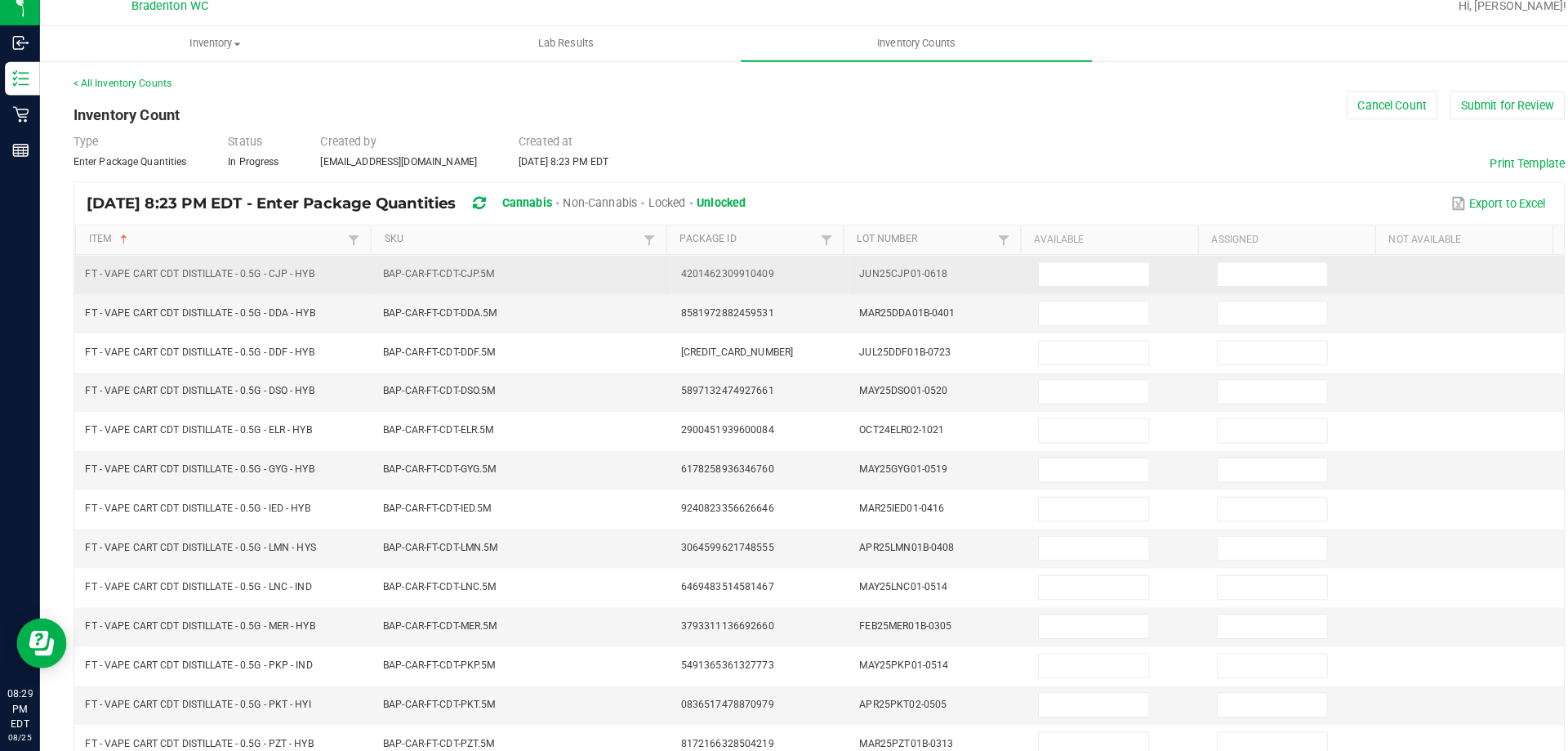
scroll to position [0, 0]
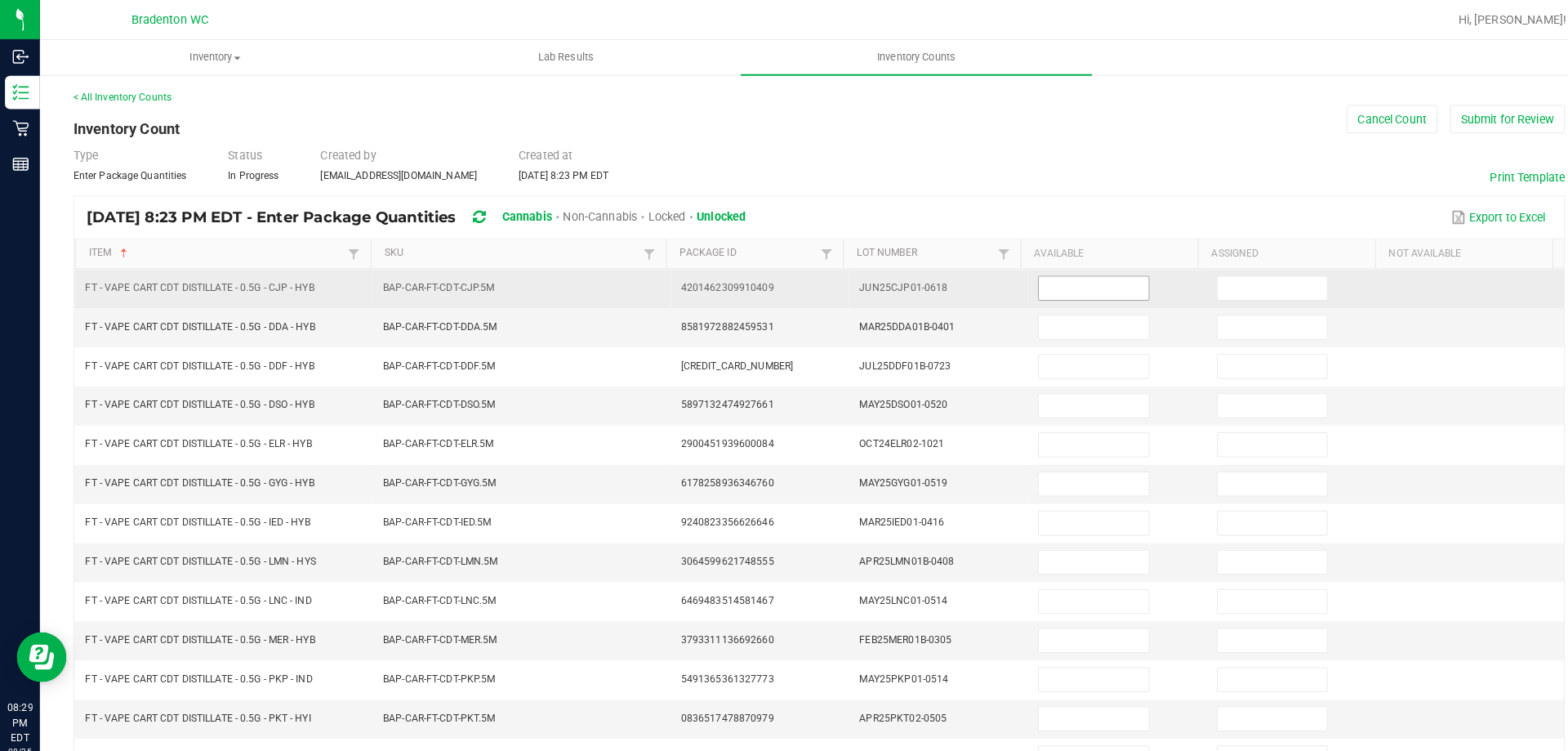
click at [1033, 281] on input at bounding box center [1073, 283] width 107 height 23
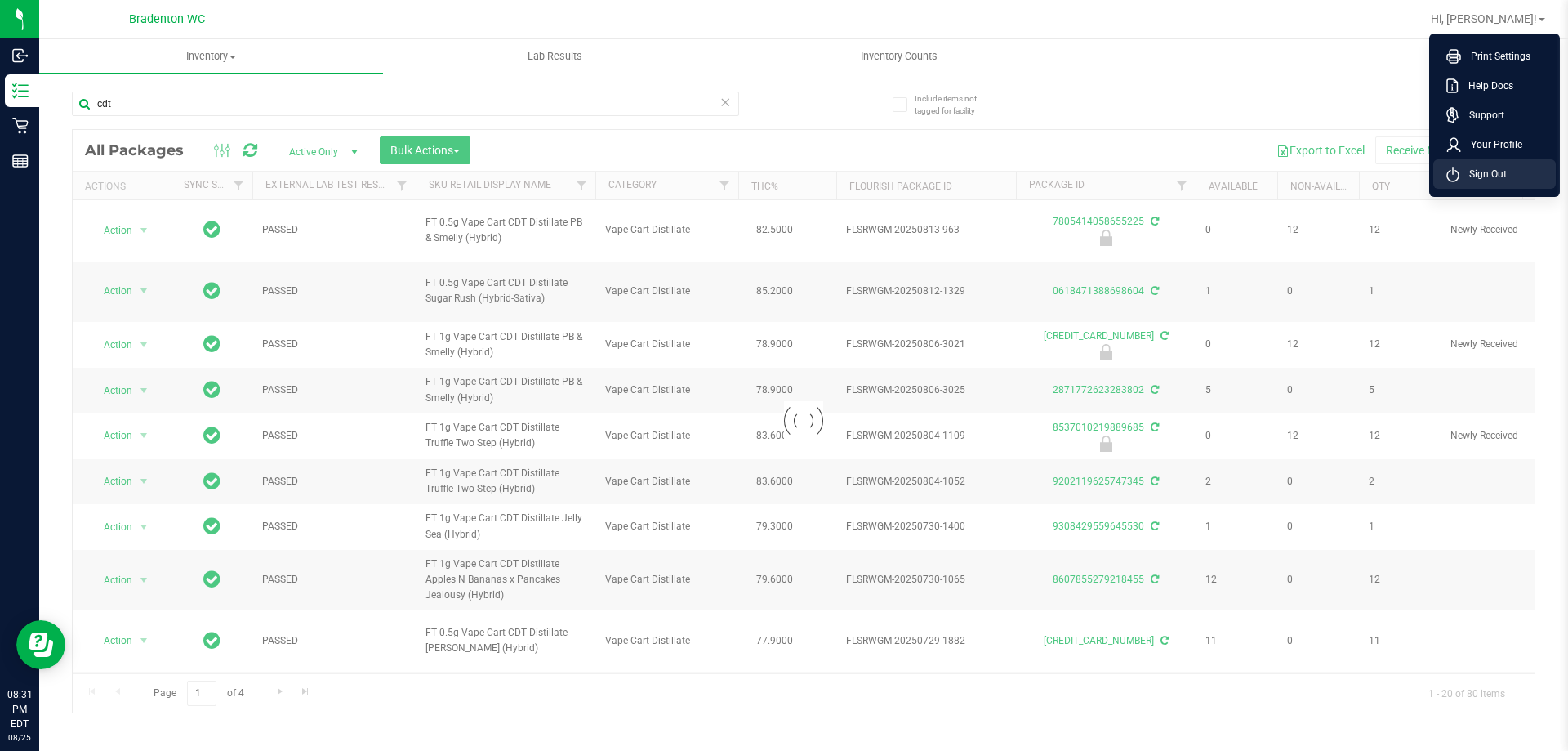
drag, startPoint x: 1492, startPoint y: 185, endPoint x: 1492, endPoint y: 174, distance: 11.0
click at [1492, 174] on span "Sign Out" at bounding box center [1483, 174] width 47 height 17
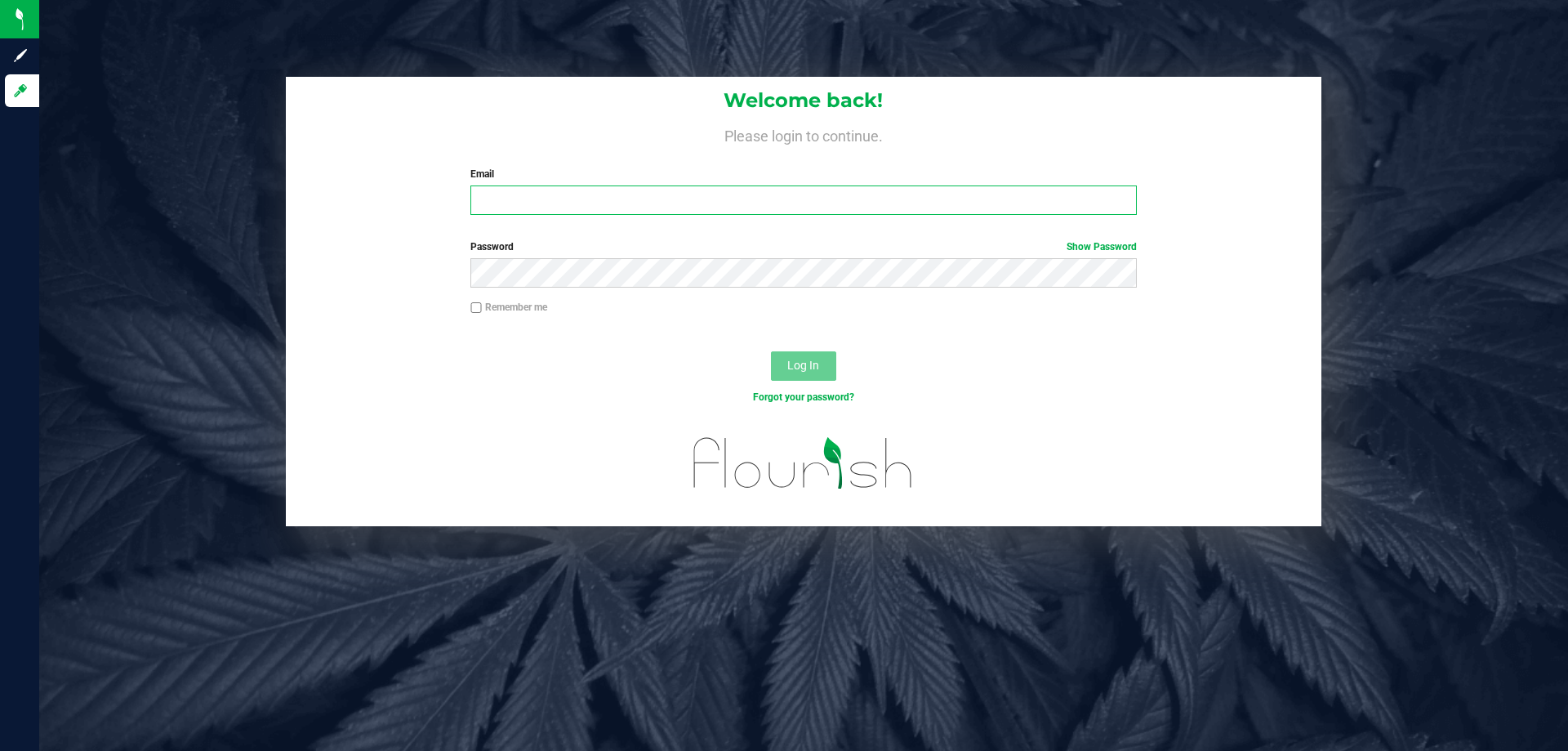
click at [712, 199] on input "Email" at bounding box center [802, 200] width 666 height 30
type input "[EMAIL_ADDRESS][DOMAIN_NAME]"
click at [771, 351] on button "Log In" at bounding box center [803, 366] width 66 height 30
